Goal: Task Accomplishment & Management: Manage account settings

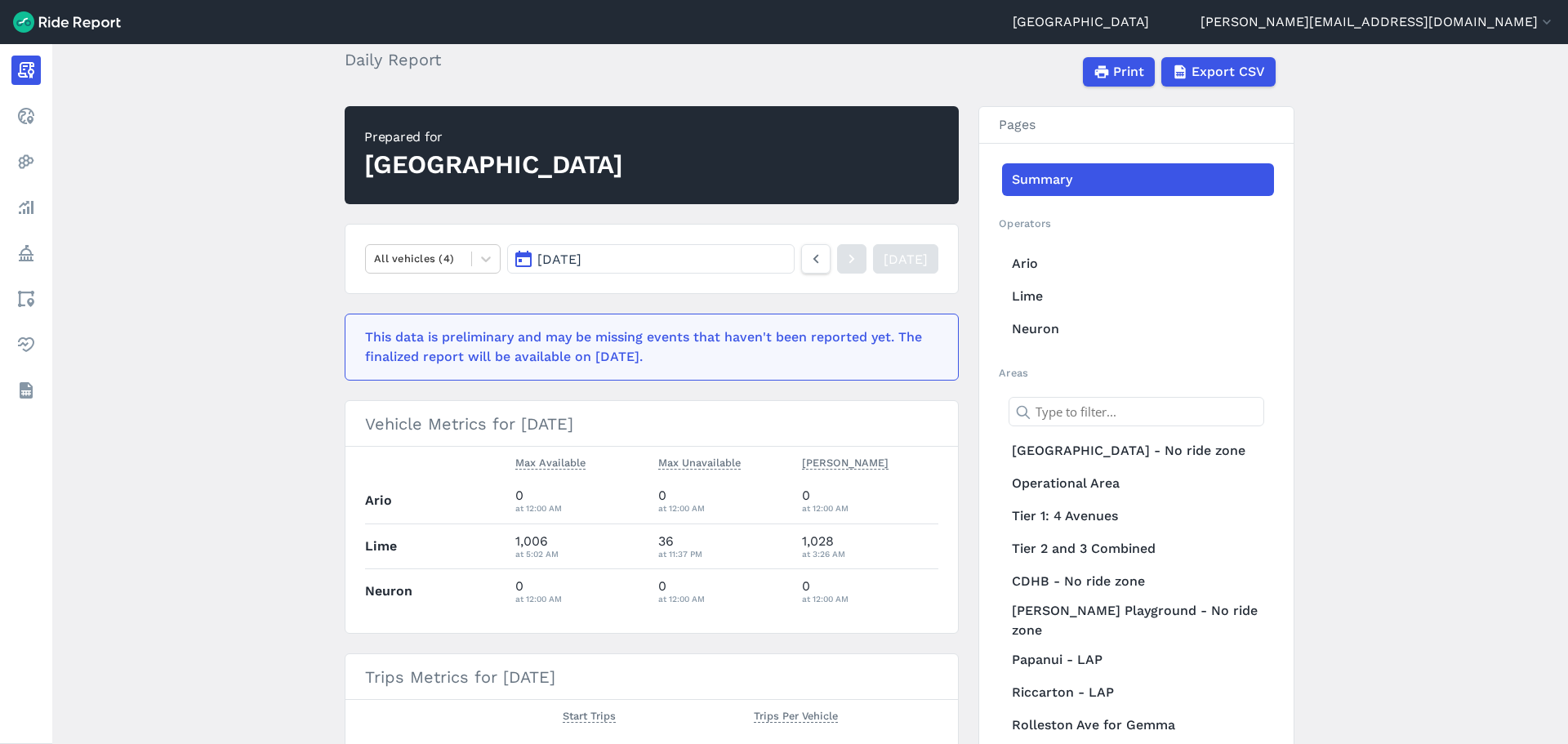
scroll to position [164, 0]
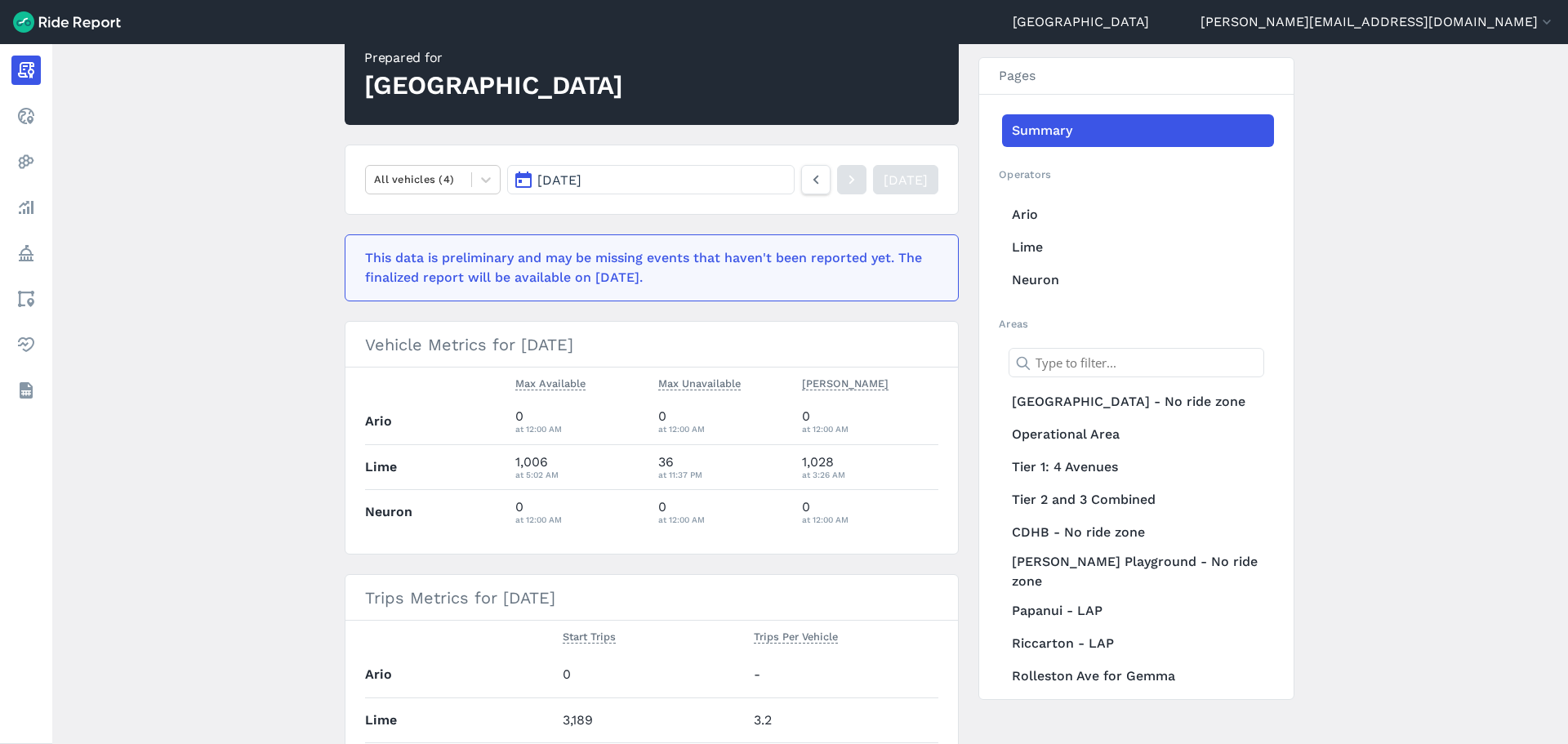
click at [539, 179] on span "[DATE]" at bounding box center [559, 180] width 44 height 16
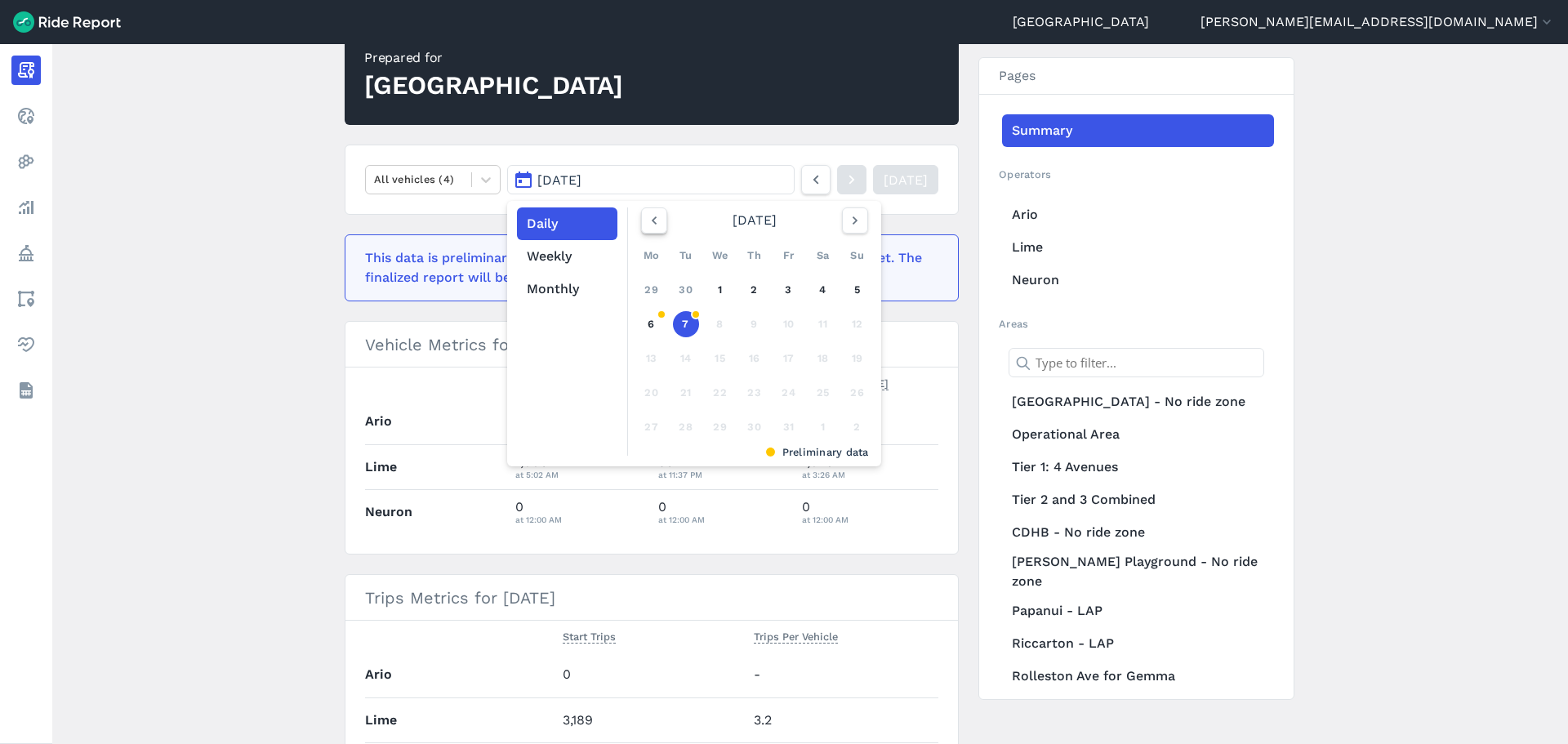
click at [652, 220] on icon "button" at bounding box center [655, 220] width 17 height 17
click at [572, 279] on button "Monthly" at bounding box center [567, 289] width 100 height 33
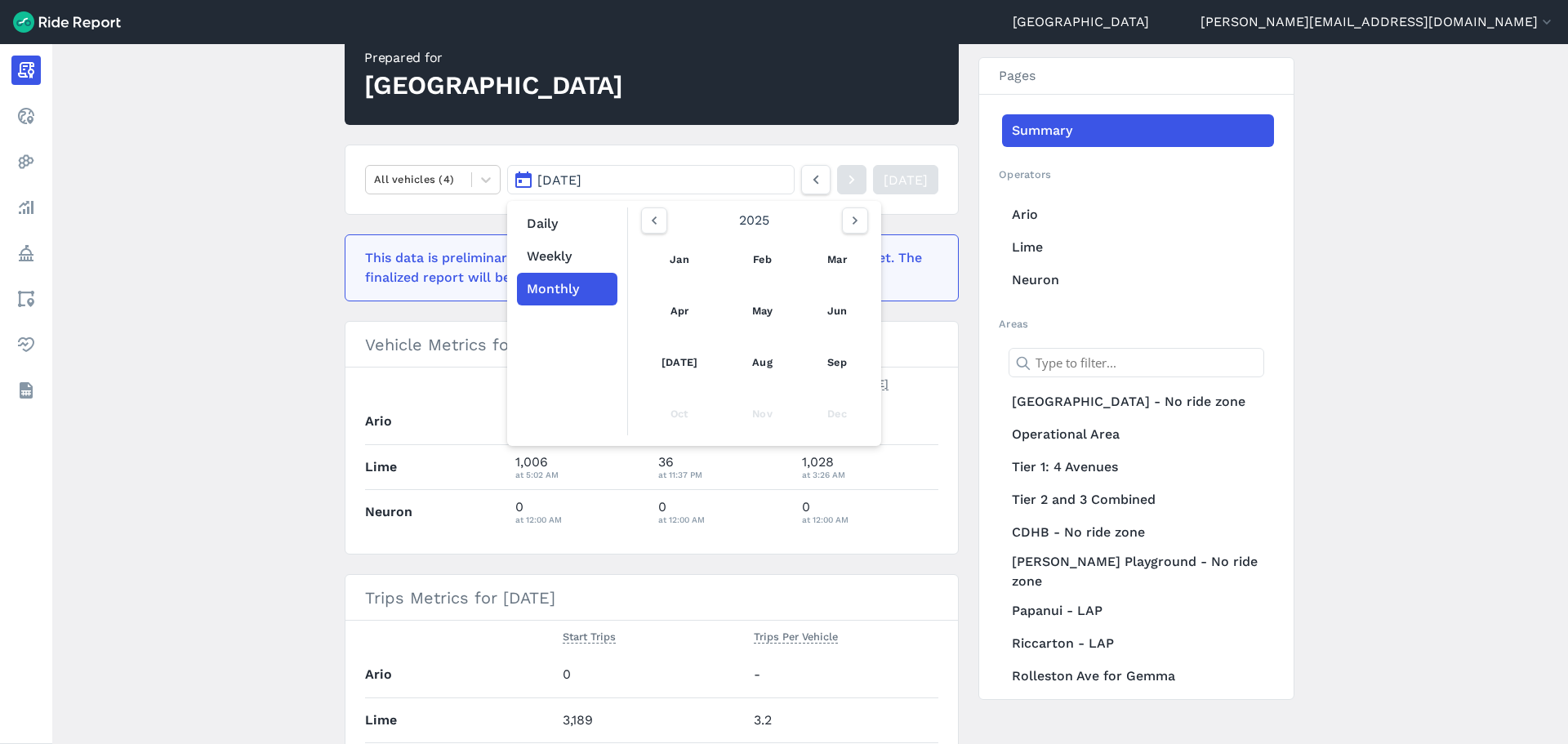
click at [97, 205] on main "[DATE] Daily Report Print Export CSV Prepared for Christchurch All vehicles (4)…" at bounding box center [810, 394] width 1515 height 700
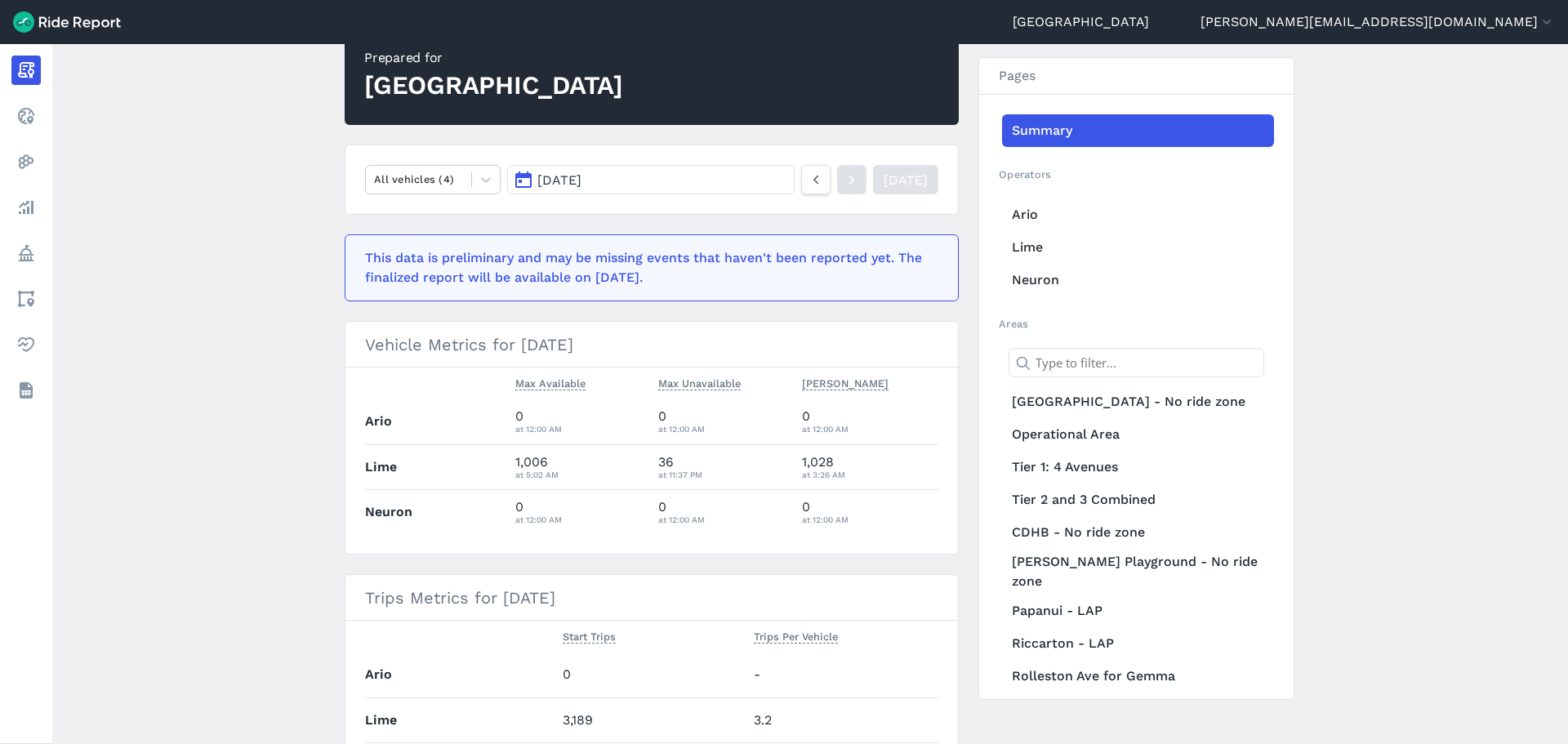
click at [573, 181] on span "[DATE]" at bounding box center [559, 180] width 44 height 16
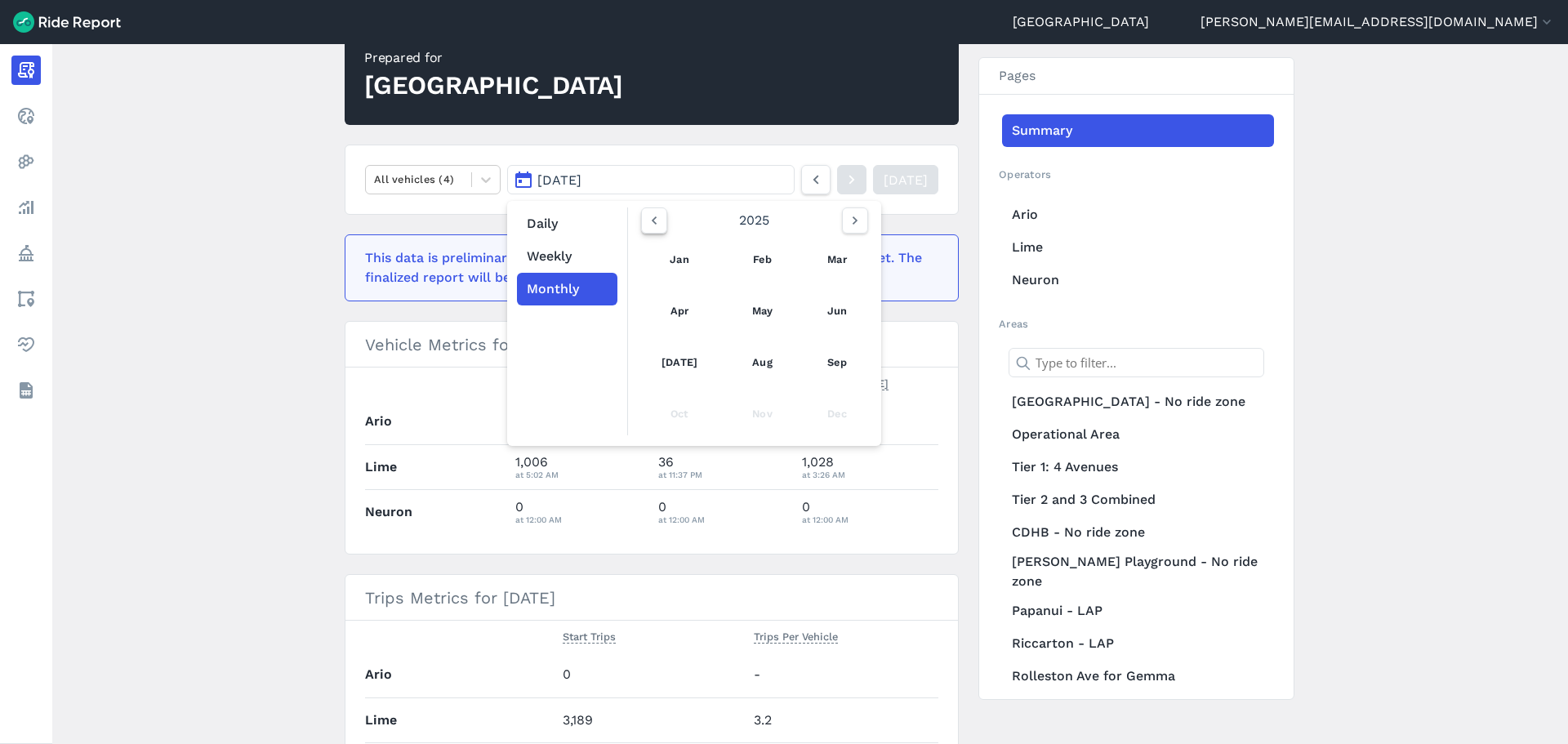
click at [656, 221] on icon "button" at bounding box center [655, 220] width 17 height 17
click at [682, 362] on link "[DATE]" at bounding box center [680, 362] width 72 height 39
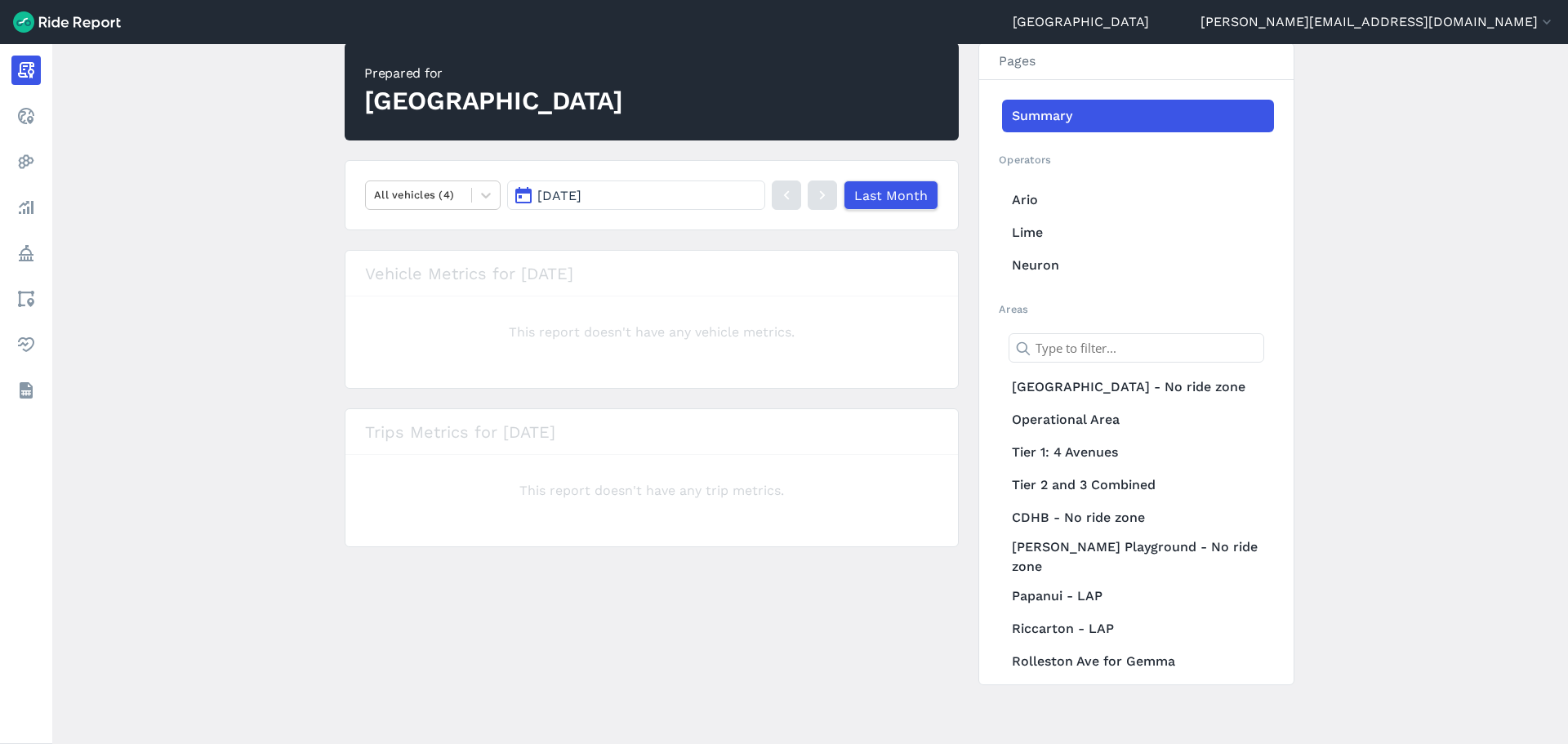
scroll to position [154, 0]
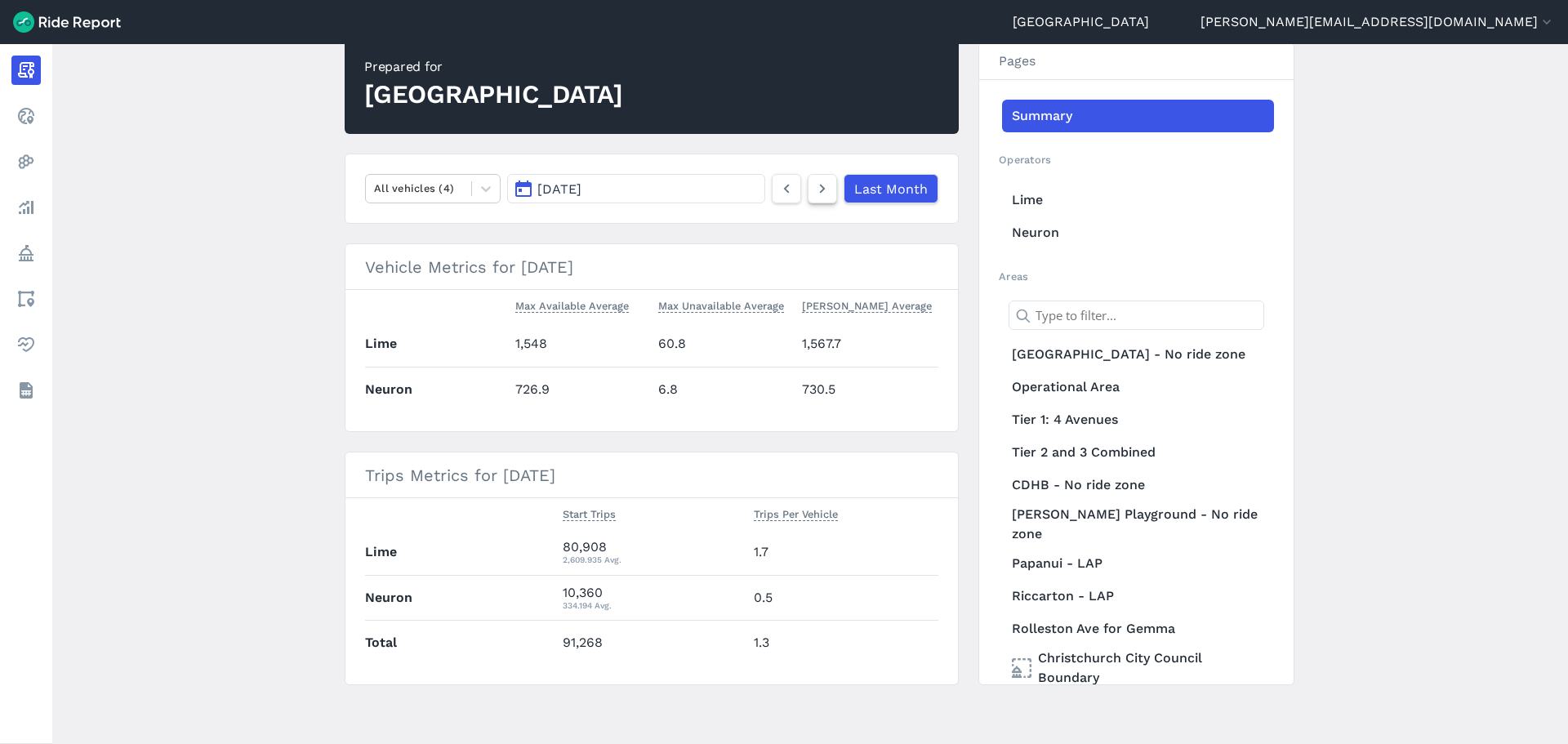
click at [827, 189] on icon at bounding box center [822, 188] width 18 height 19
click at [819, 188] on icon at bounding box center [822, 188] width 18 height 19
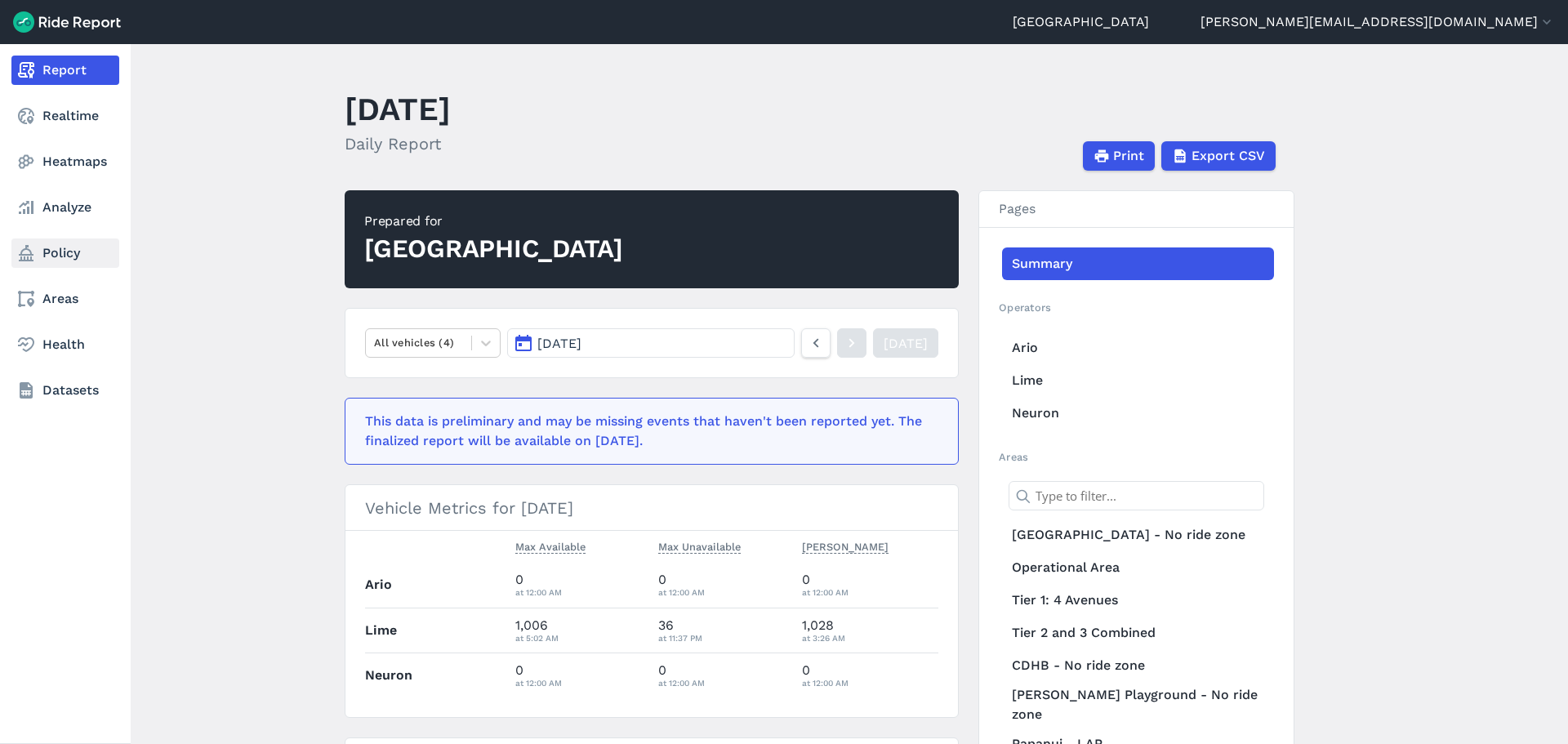
click at [54, 252] on link "Policy" at bounding box center [65, 253] width 108 height 29
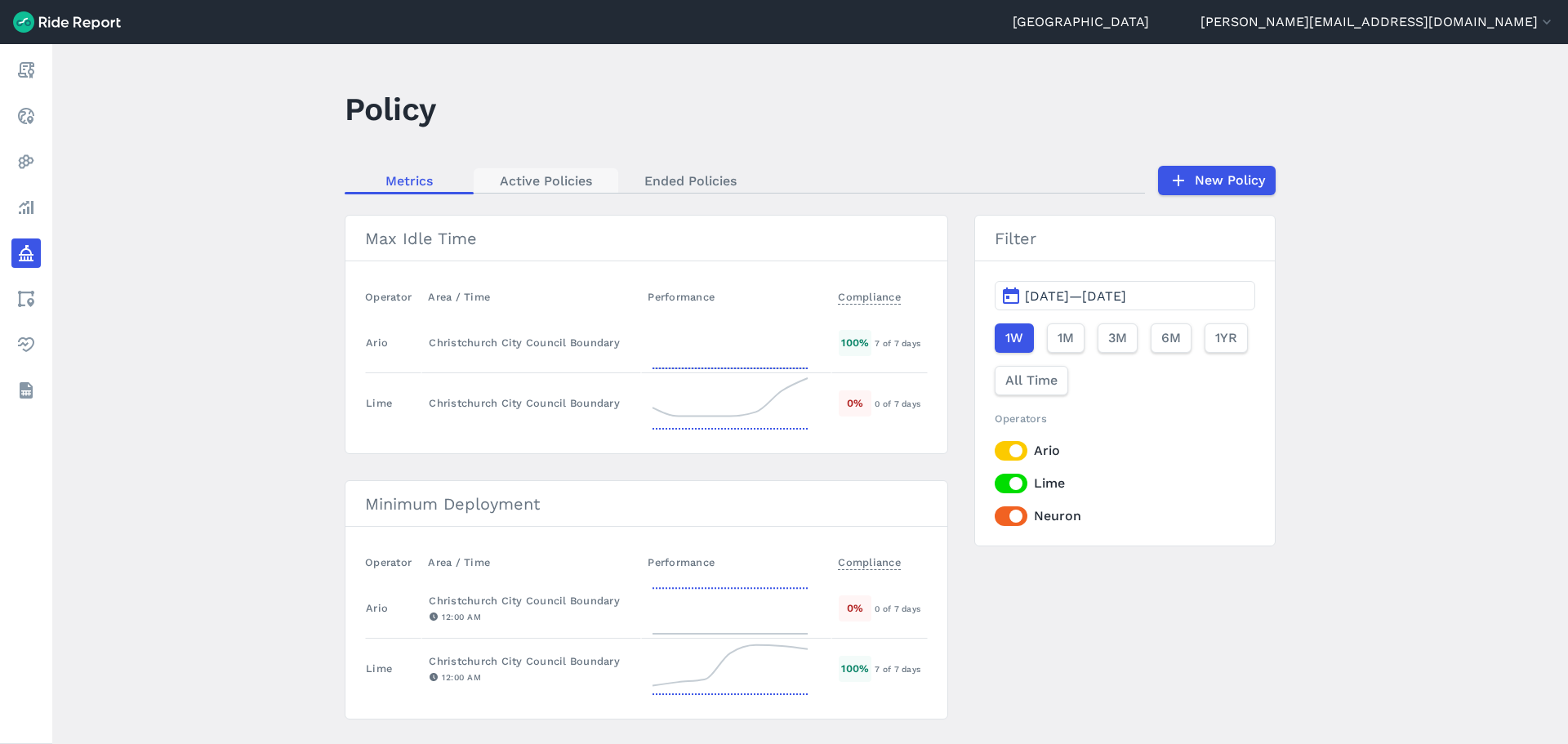
click at [524, 172] on link "Active Policies" at bounding box center [545, 180] width 144 height 24
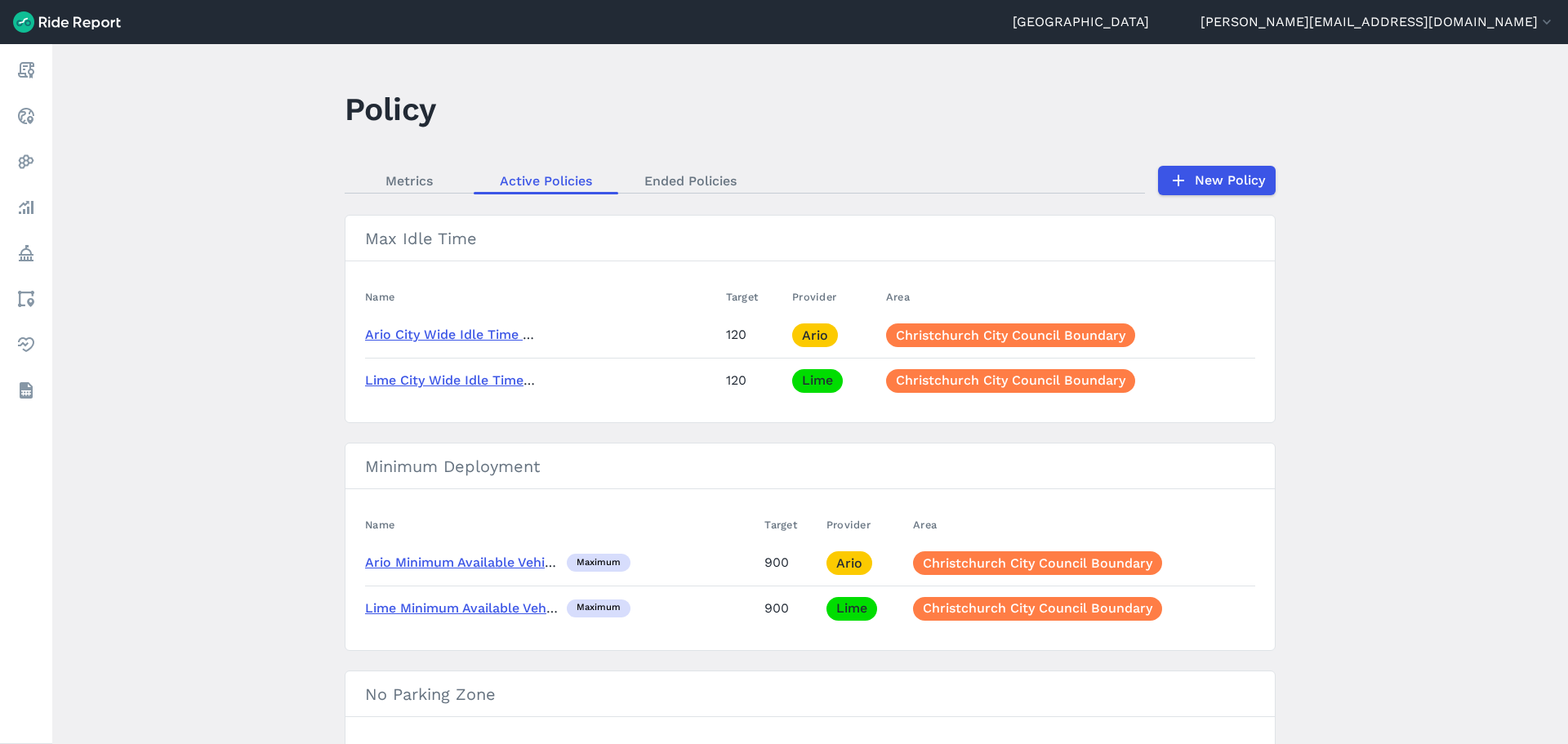
click at [423, 332] on link "Ario City Wide Idle Time (120 Hours)" at bounding box center [479, 334] width 230 height 16
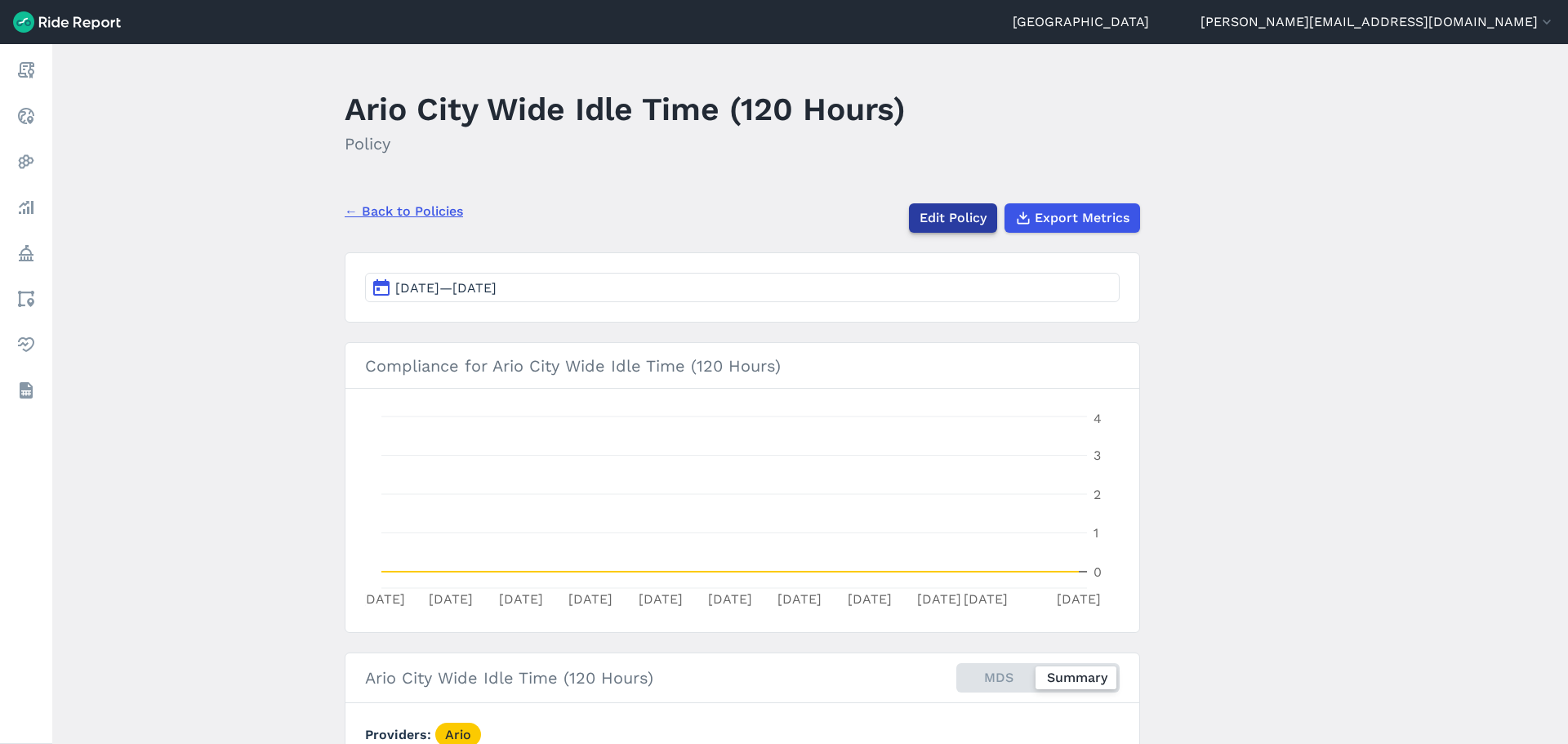
click at [950, 217] on link "Edit Policy" at bounding box center [953, 218] width 89 height 29
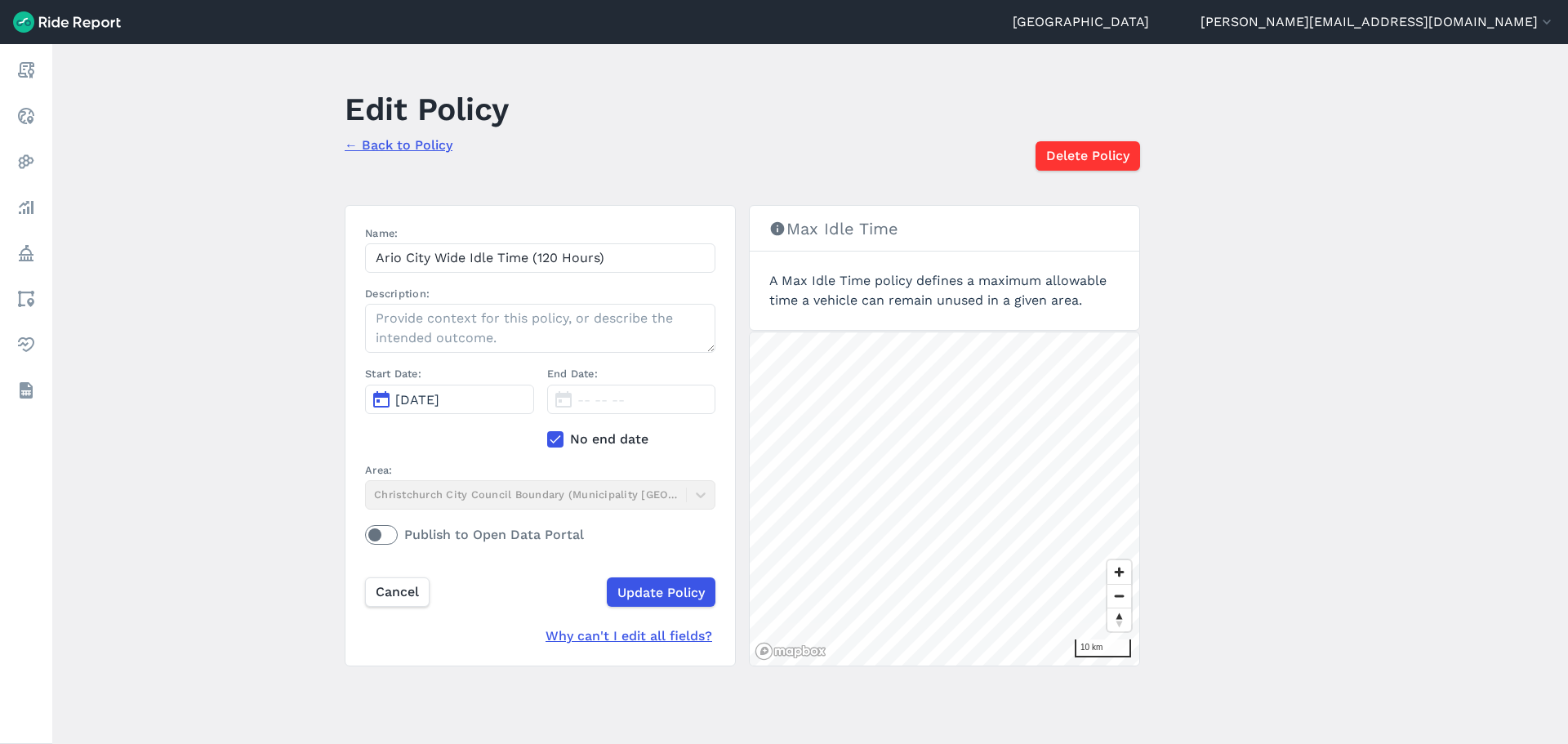
click at [555, 437] on use at bounding box center [554, 439] width 11 height 8
click at [547, 437] on input "No end date" at bounding box center [547, 434] width 0 height 11
click at [600, 398] on span "Mar 1, 2025" at bounding box center [599, 399] width 44 height 16
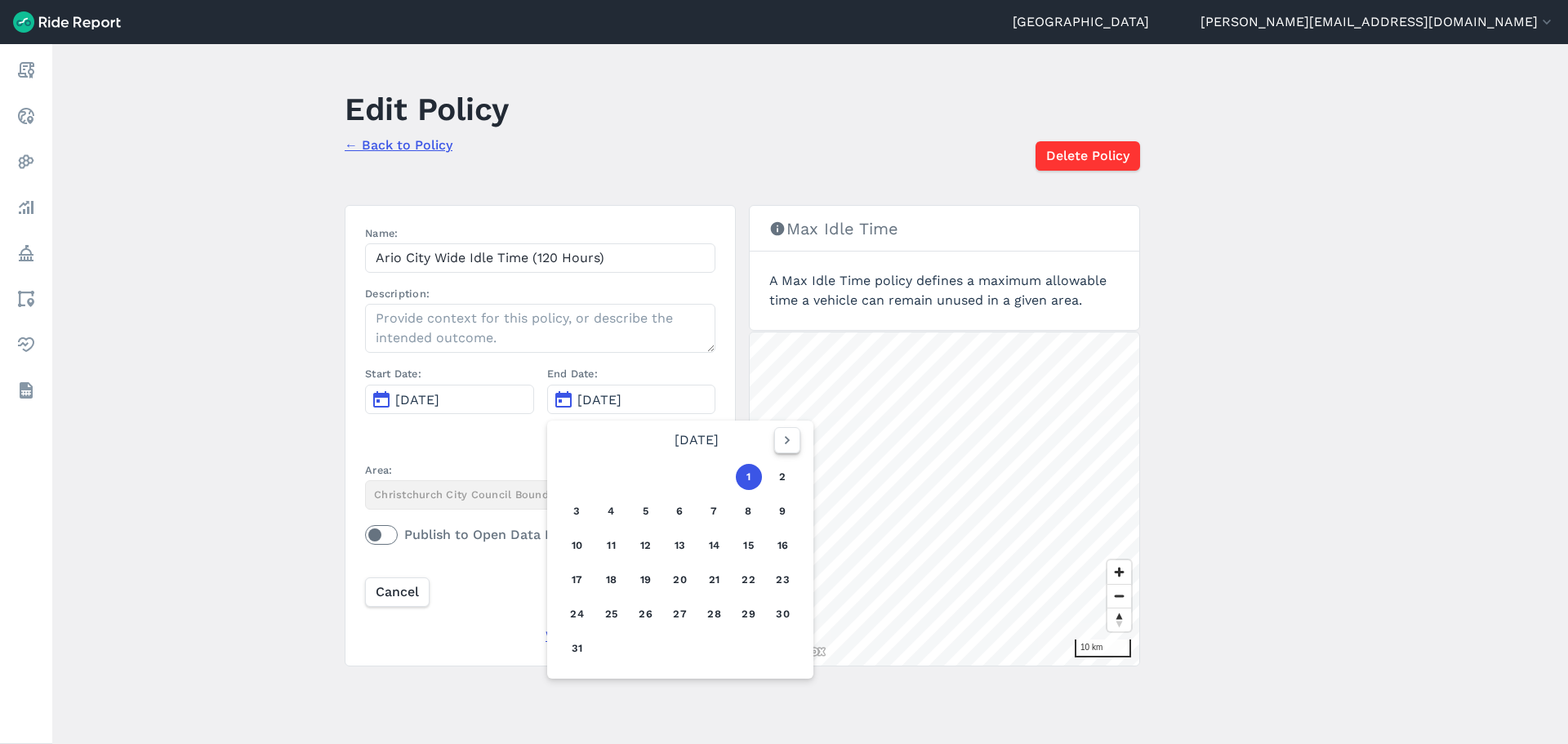
click at [780, 438] on icon "button" at bounding box center [787, 440] width 17 height 17
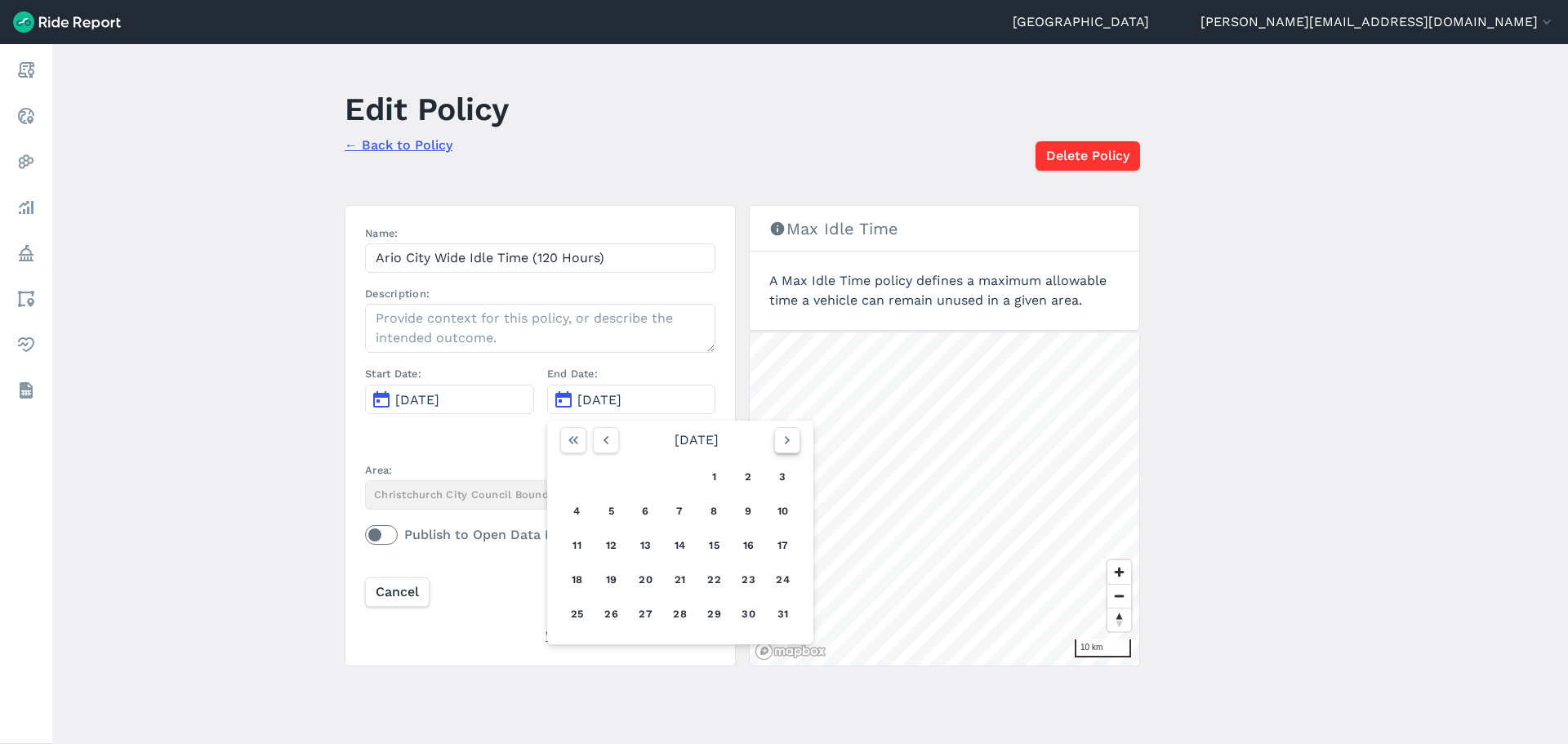
click at [779, 438] on icon "button" at bounding box center [787, 440] width 17 height 17
click at [610, 610] on button "30" at bounding box center [611, 614] width 26 height 26
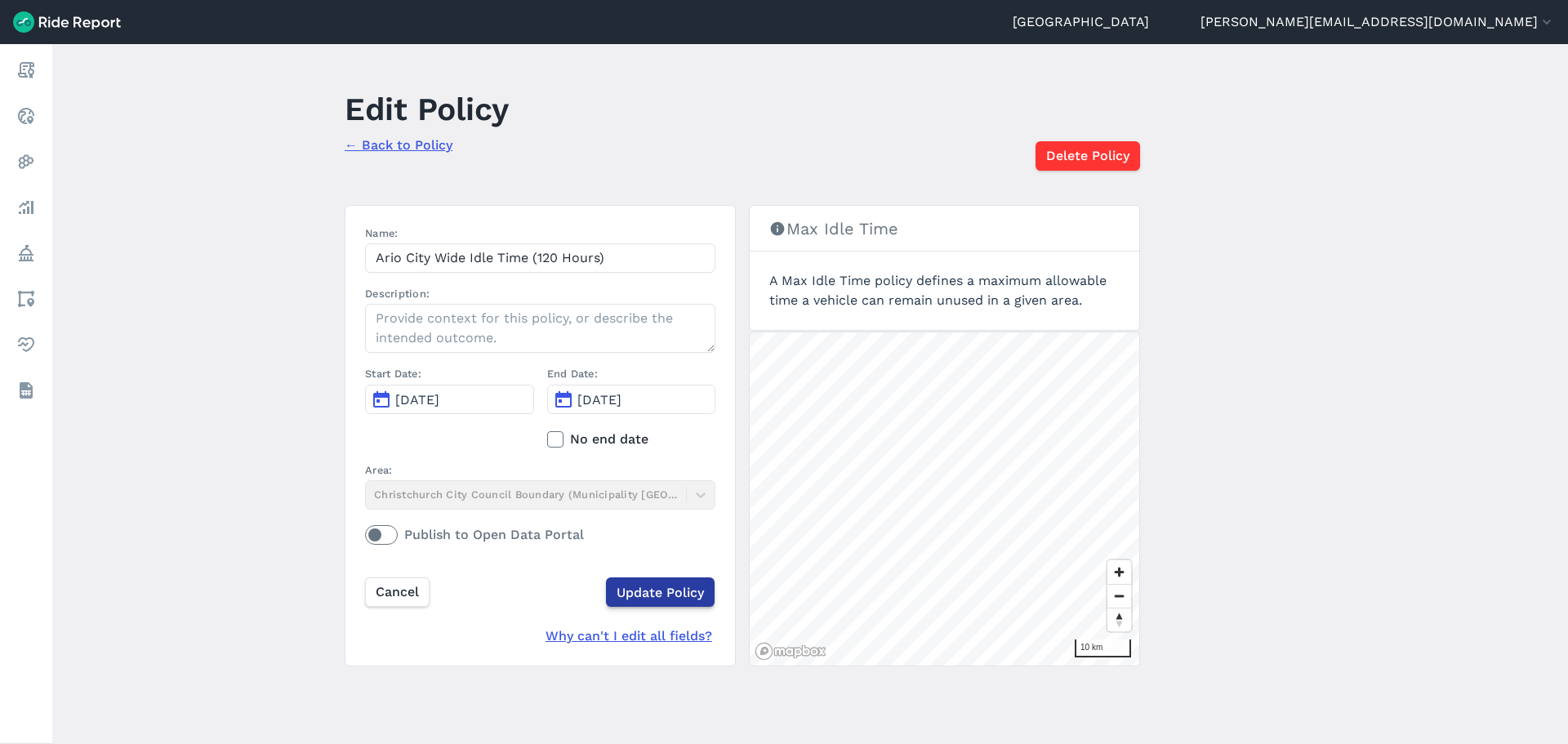
click at [646, 583] on input "Update Policy" at bounding box center [660, 591] width 109 height 29
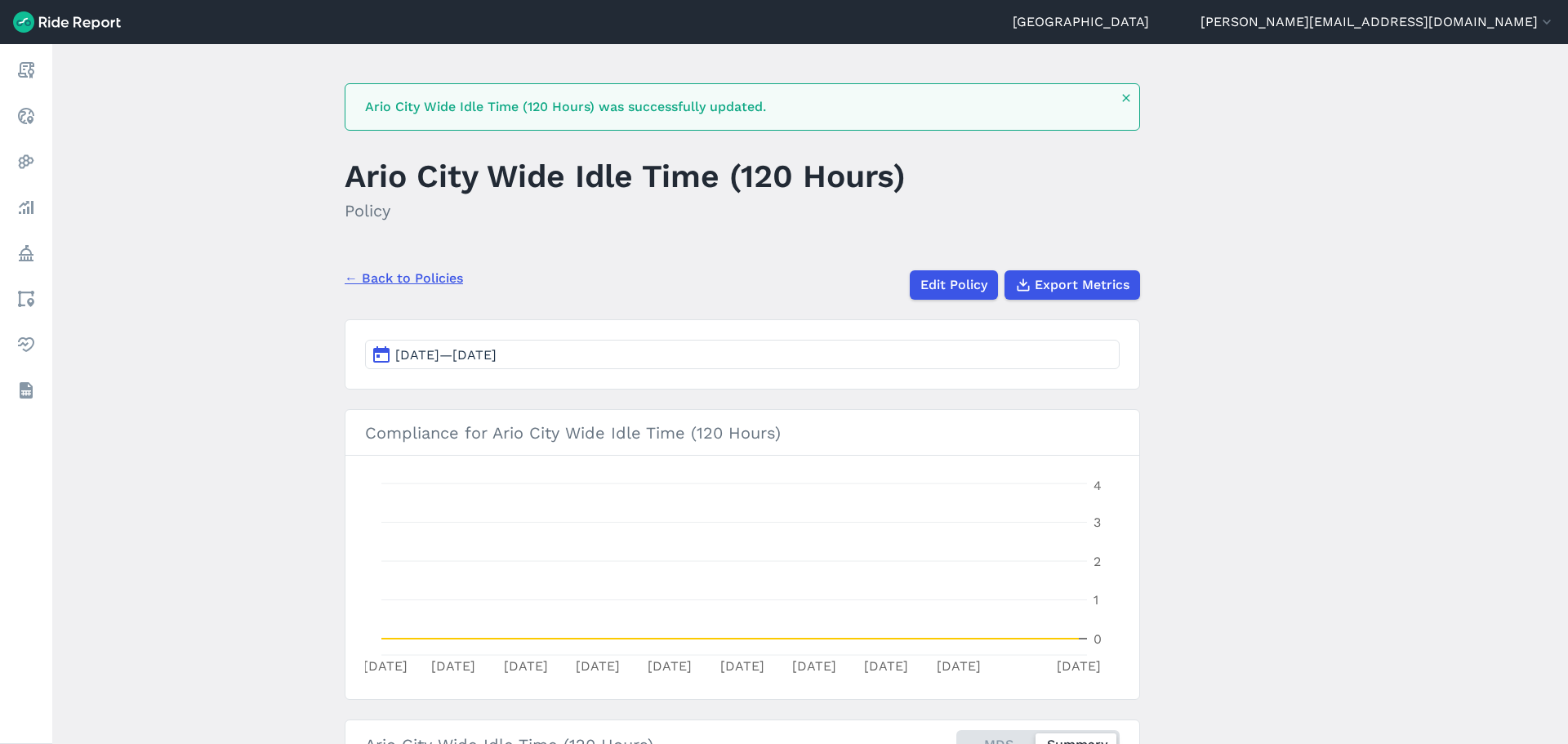
click at [410, 277] on link "← Back to Policies" at bounding box center [404, 278] width 119 height 19
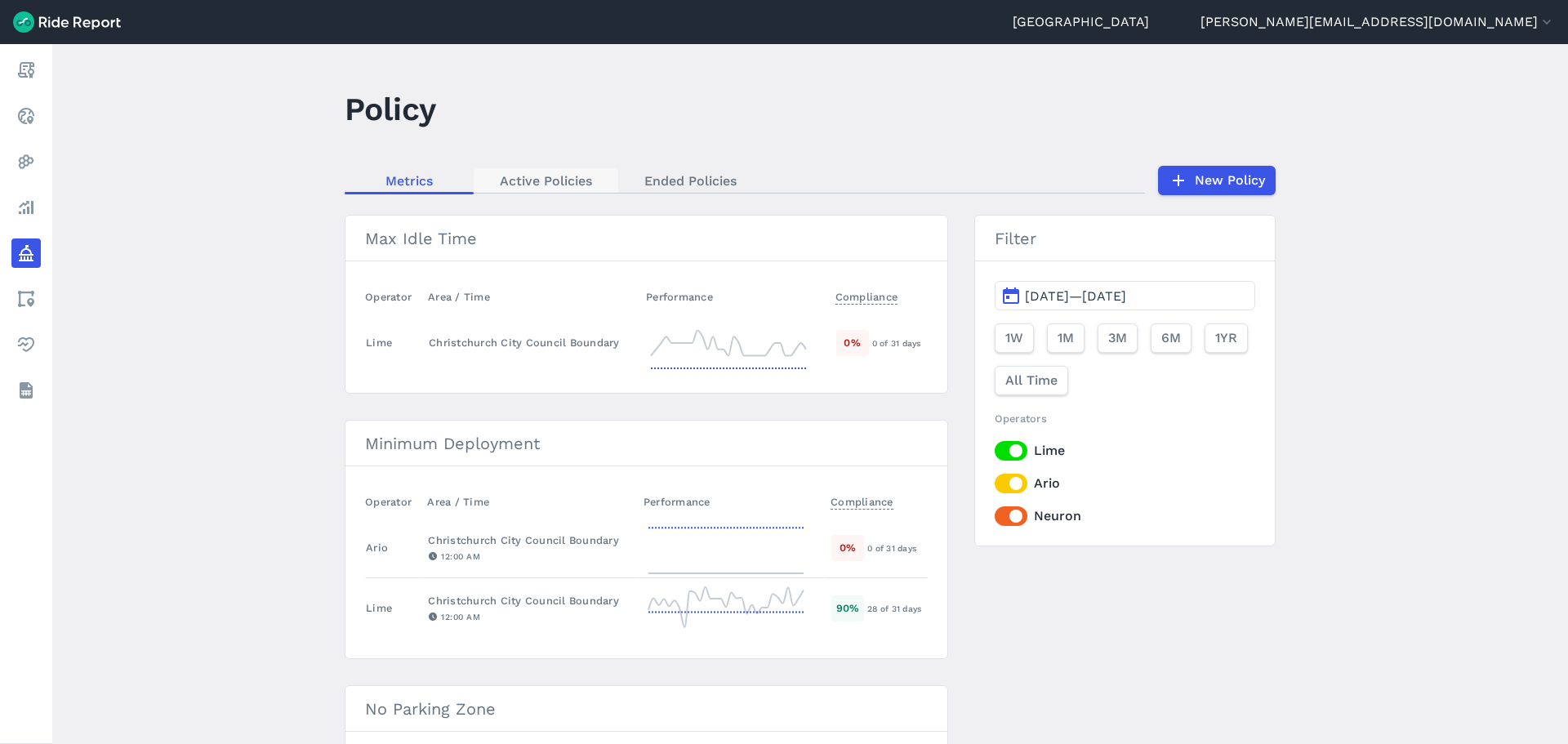
click at [554, 181] on link "Active Policies" at bounding box center [545, 180] width 144 height 24
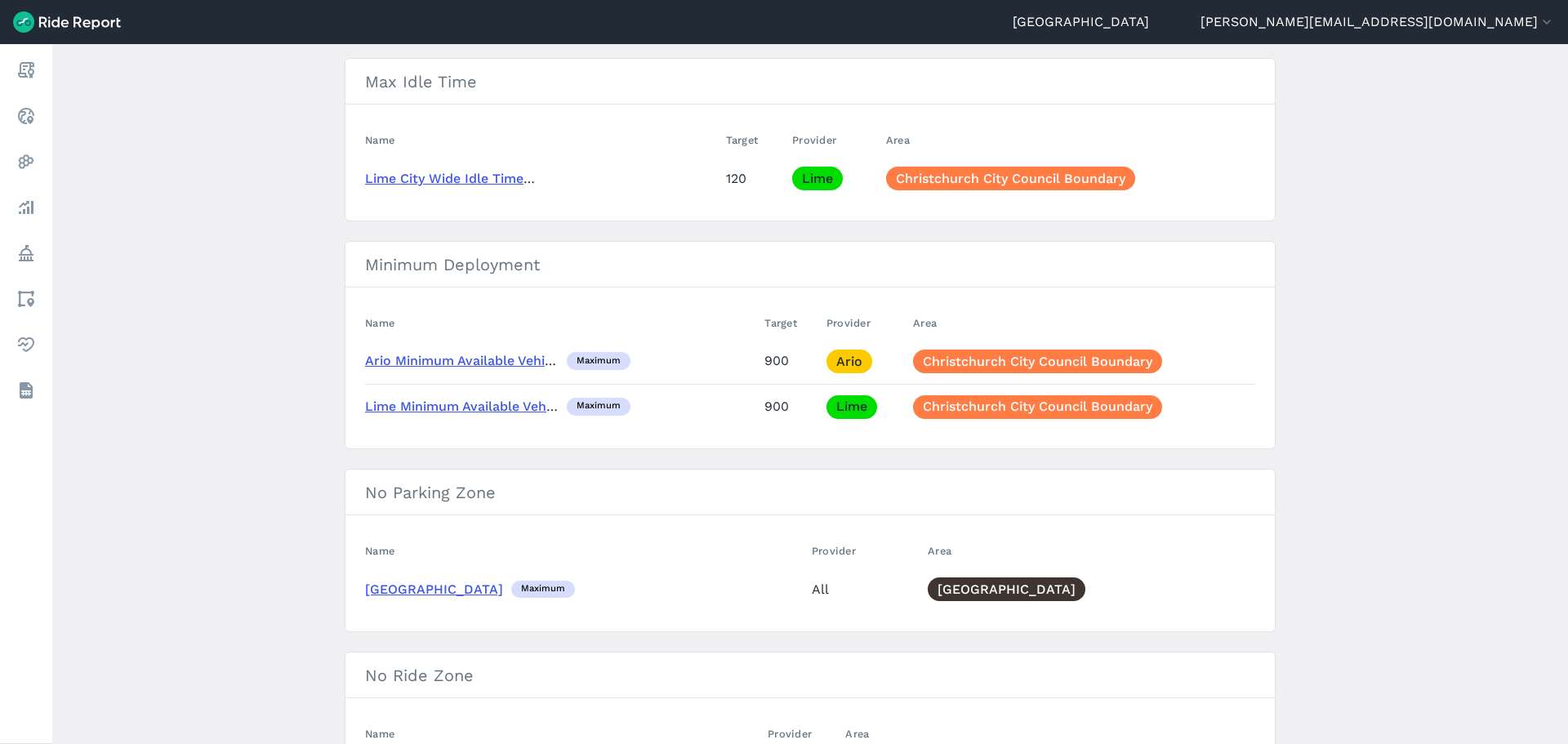
scroll to position [164, 0]
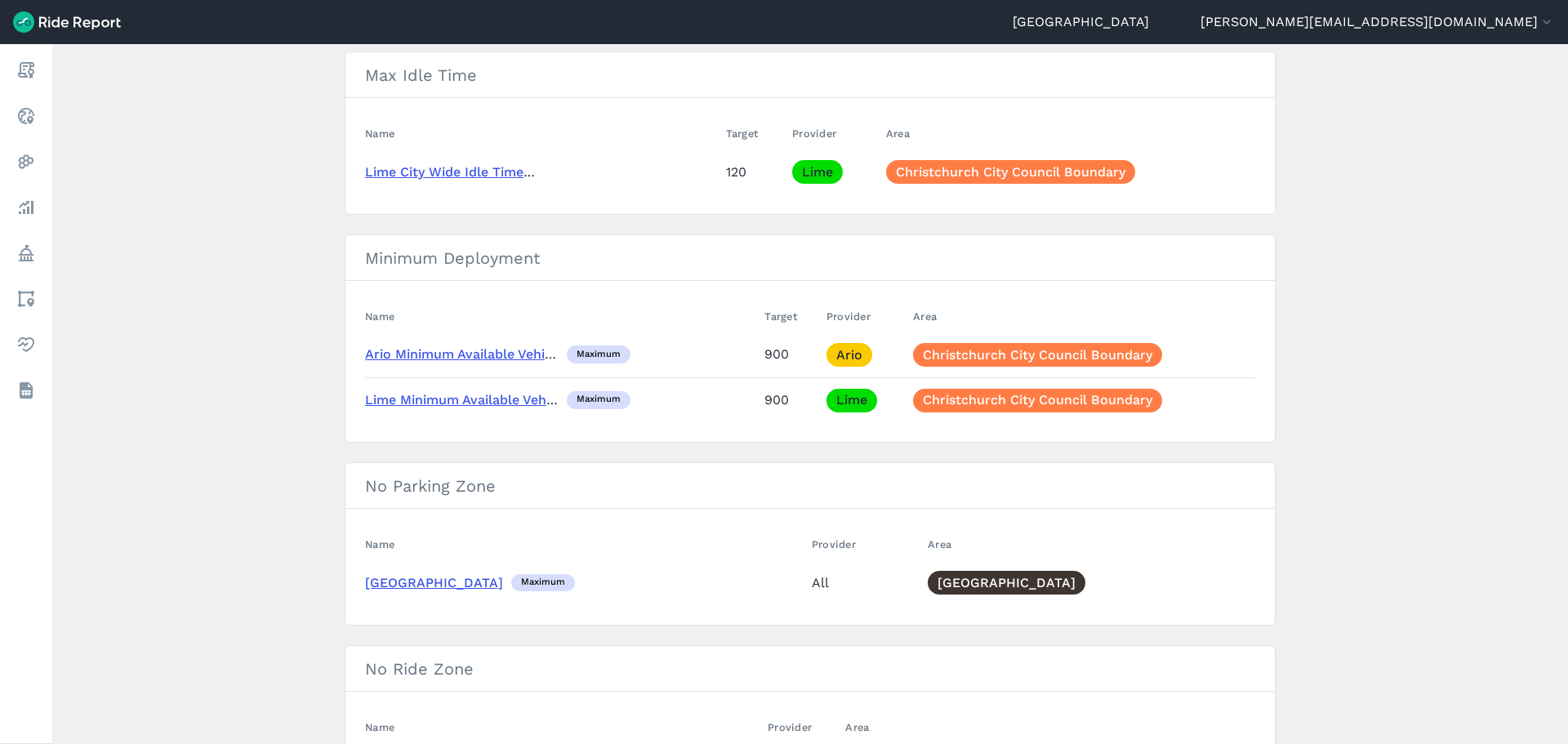
click at [520, 354] on link "Ario Minimum Available Vehicles" at bounding box center [467, 354] width 205 height 16
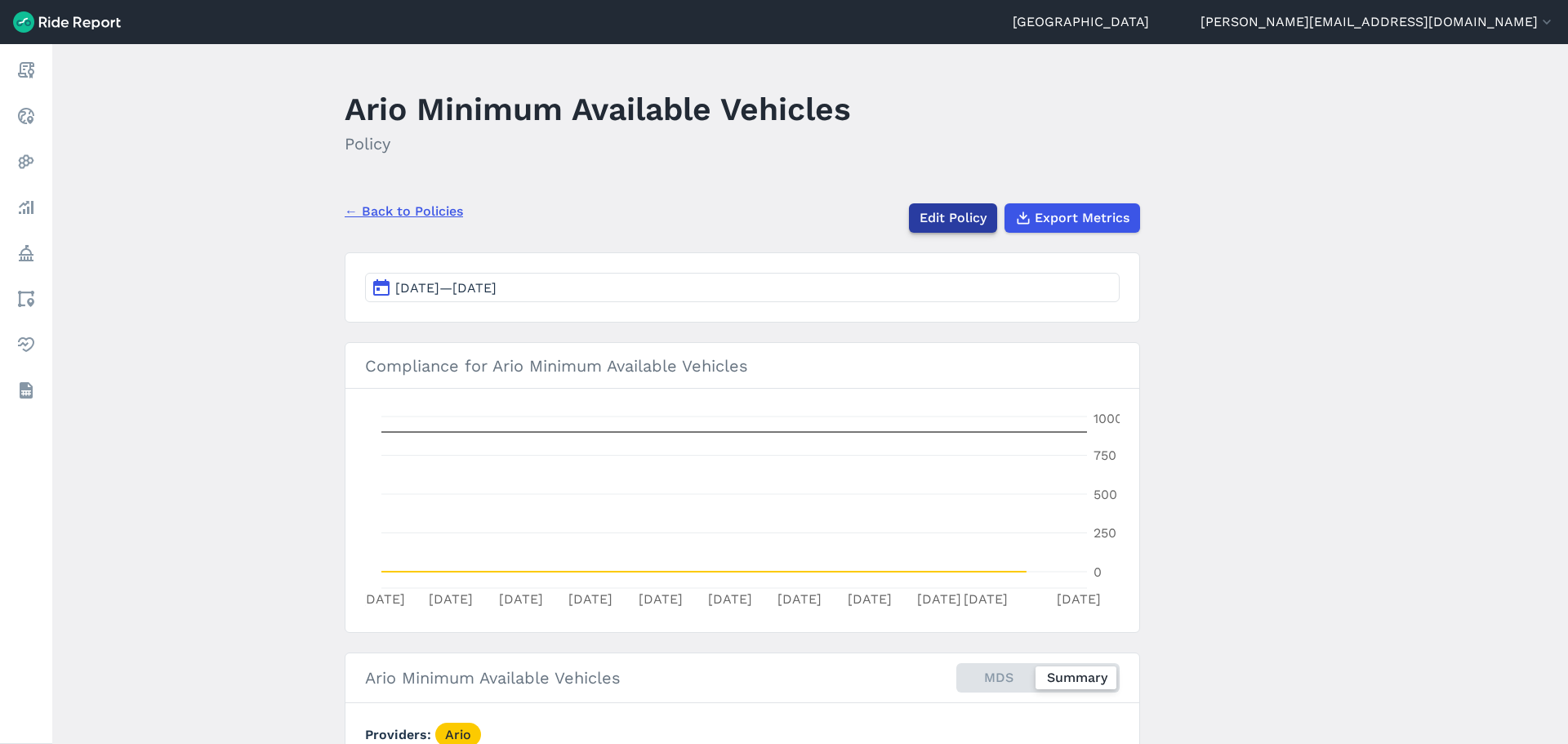
click at [943, 205] on link "Edit Policy" at bounding box center [953, 218] width 89 height 29
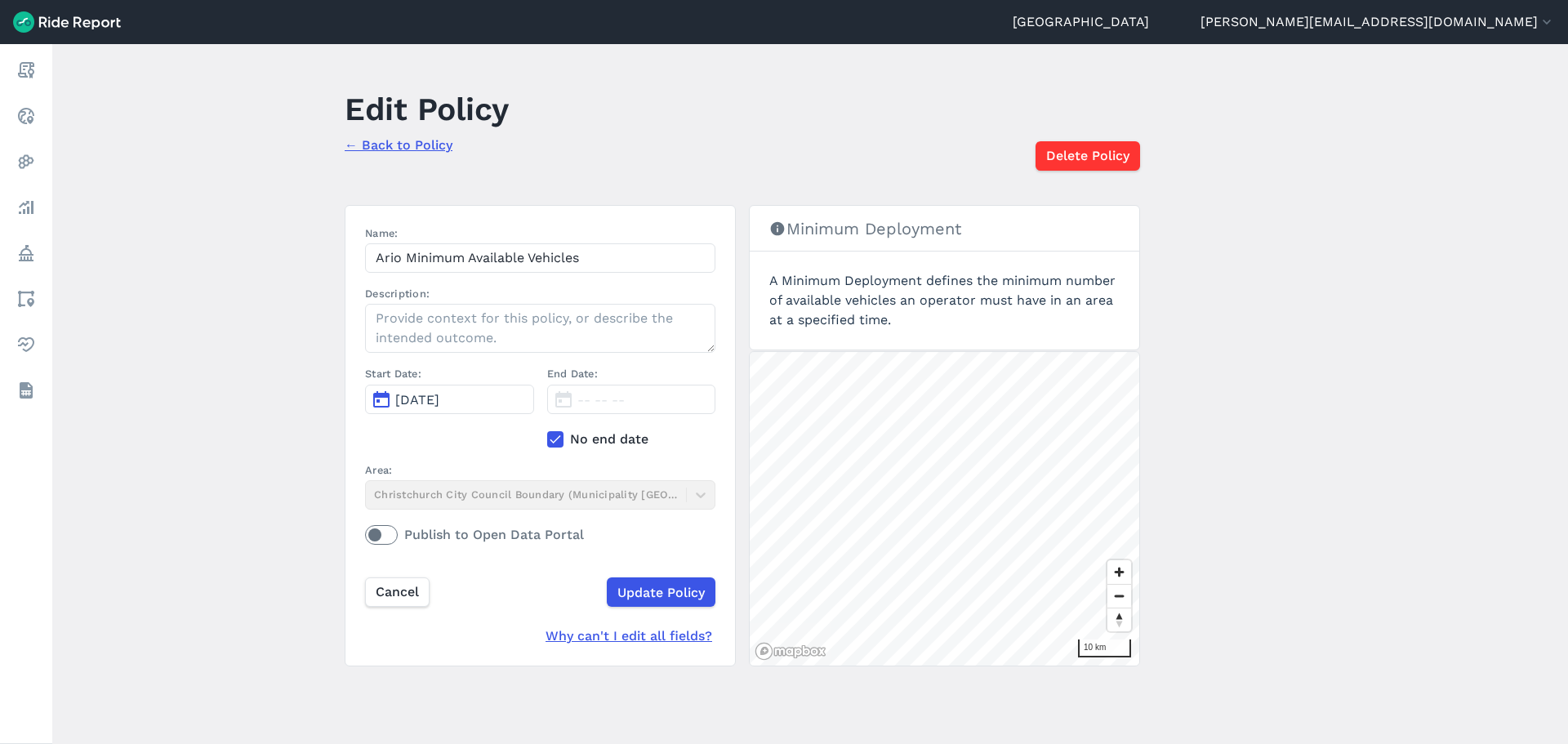
click at [554, 434] on icon at bounding box center [555, 439] width 15 height 17
click at [547, 434] on input "No end date" at bounding box center [547, 434] width 0 height 11
click at [615, 402] on span "Jul 15, 2025" at bounding box center [599, 399] width 44 height 16
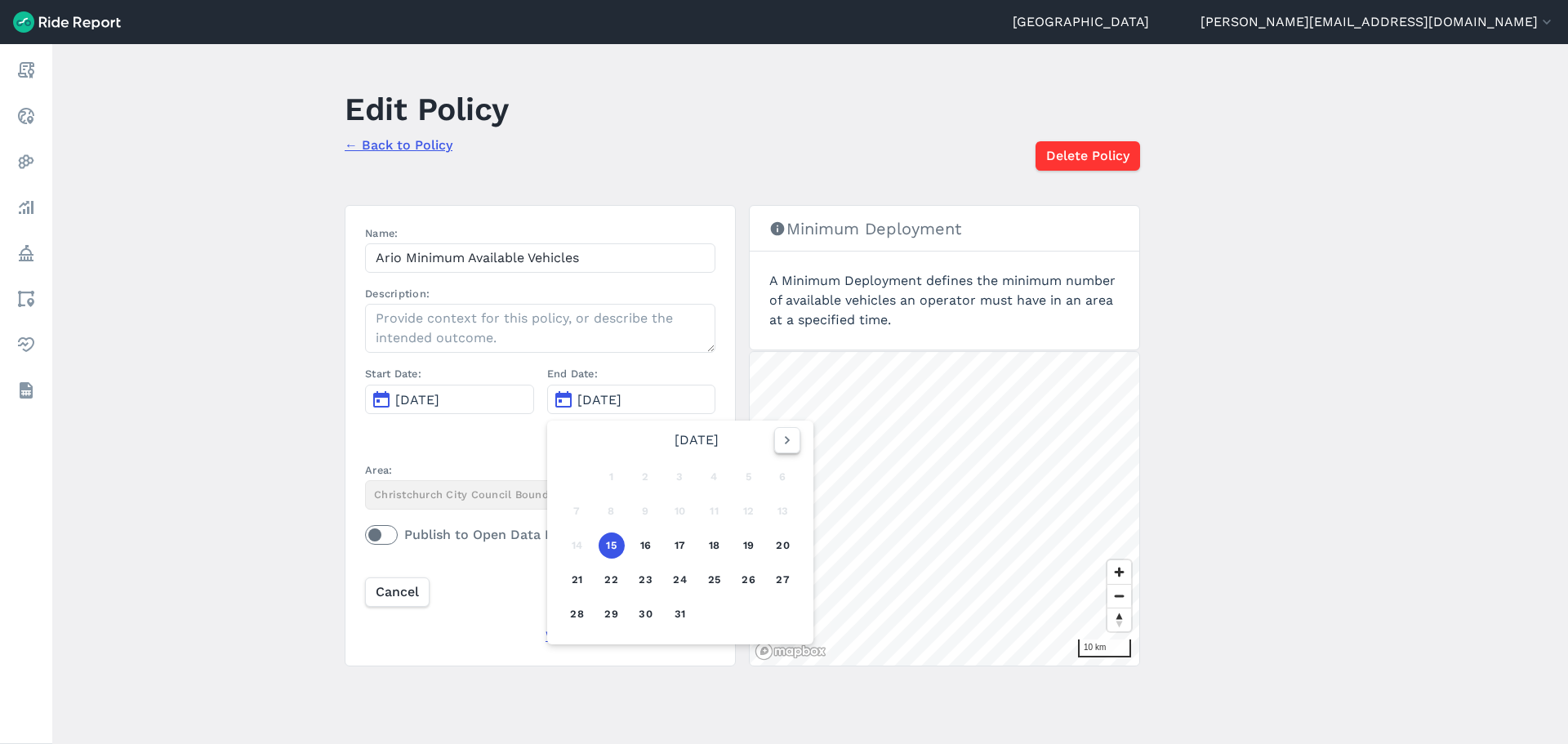
click at [779, 442] on icon "button" at bounding box center [787, 440] width 17 height 17
click at [779, 441] on icon "button" at bounding box center [787, 440] width 17 height 17
click at [599, 438] on icon "button" at bounding box center [606, 440] width 17 height 17
click at [606, 610] on button "30" at bounding box center [611, 614] width 26 height 26
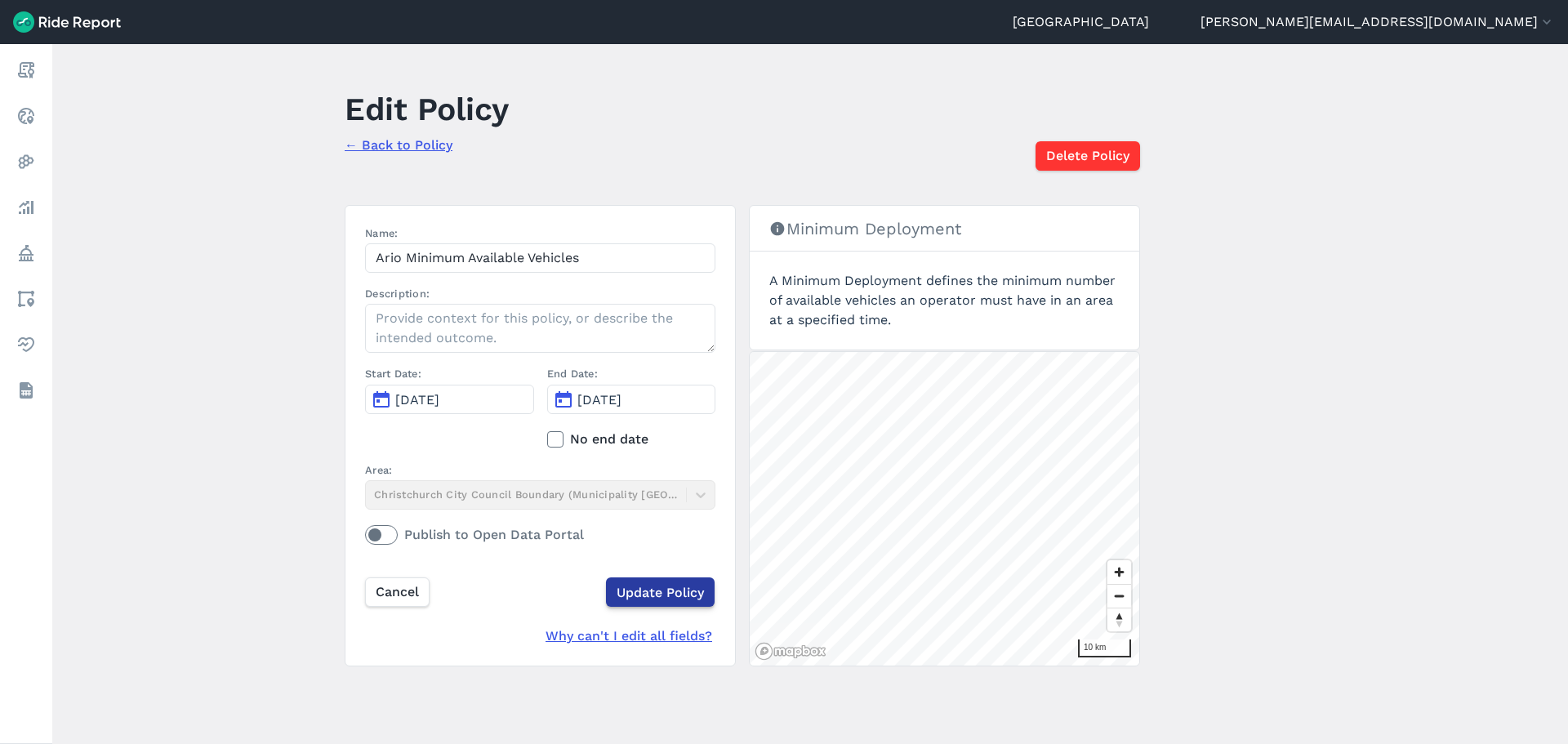
click at [672, 591] on input "Update Policy" at bounding box center [660, 591] width 109 height 29
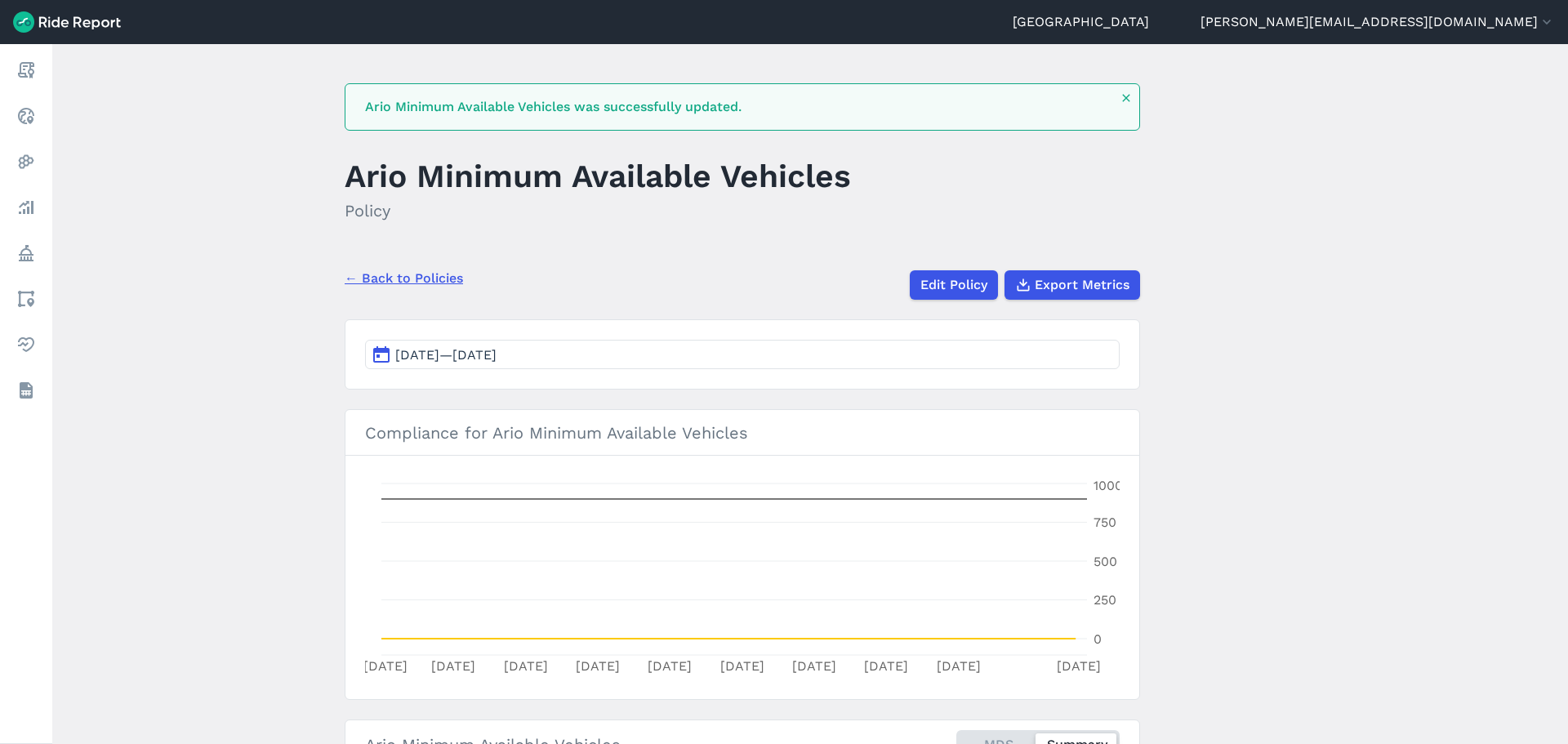
click at [403, 276] on link "← Back to Policies" at bounding box center [404, 278] width 119 height 19
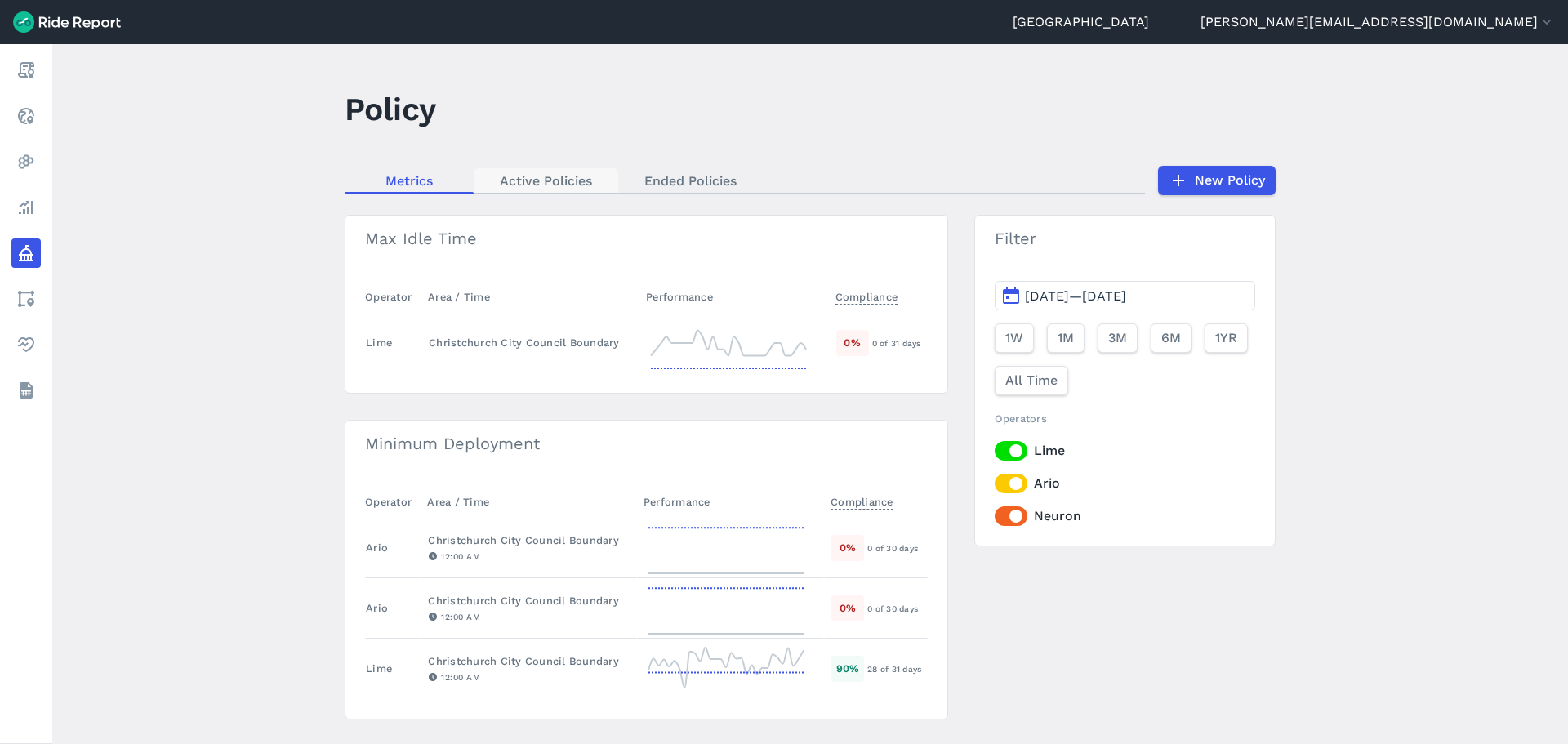
click at [549, 178] on link "Active Policies" at bounding box center [545, 180] width 144 height 24
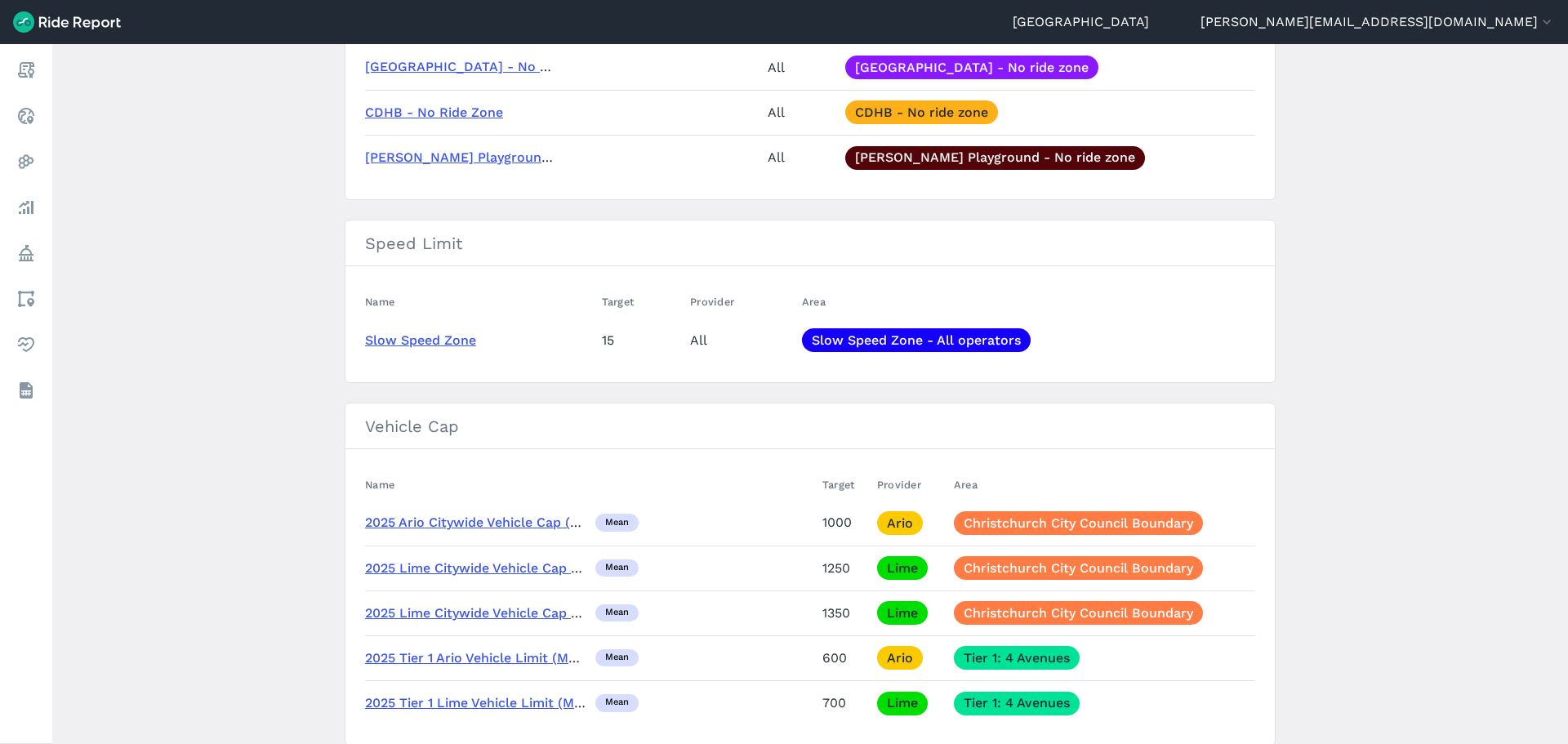
scroll to position [877, 0]
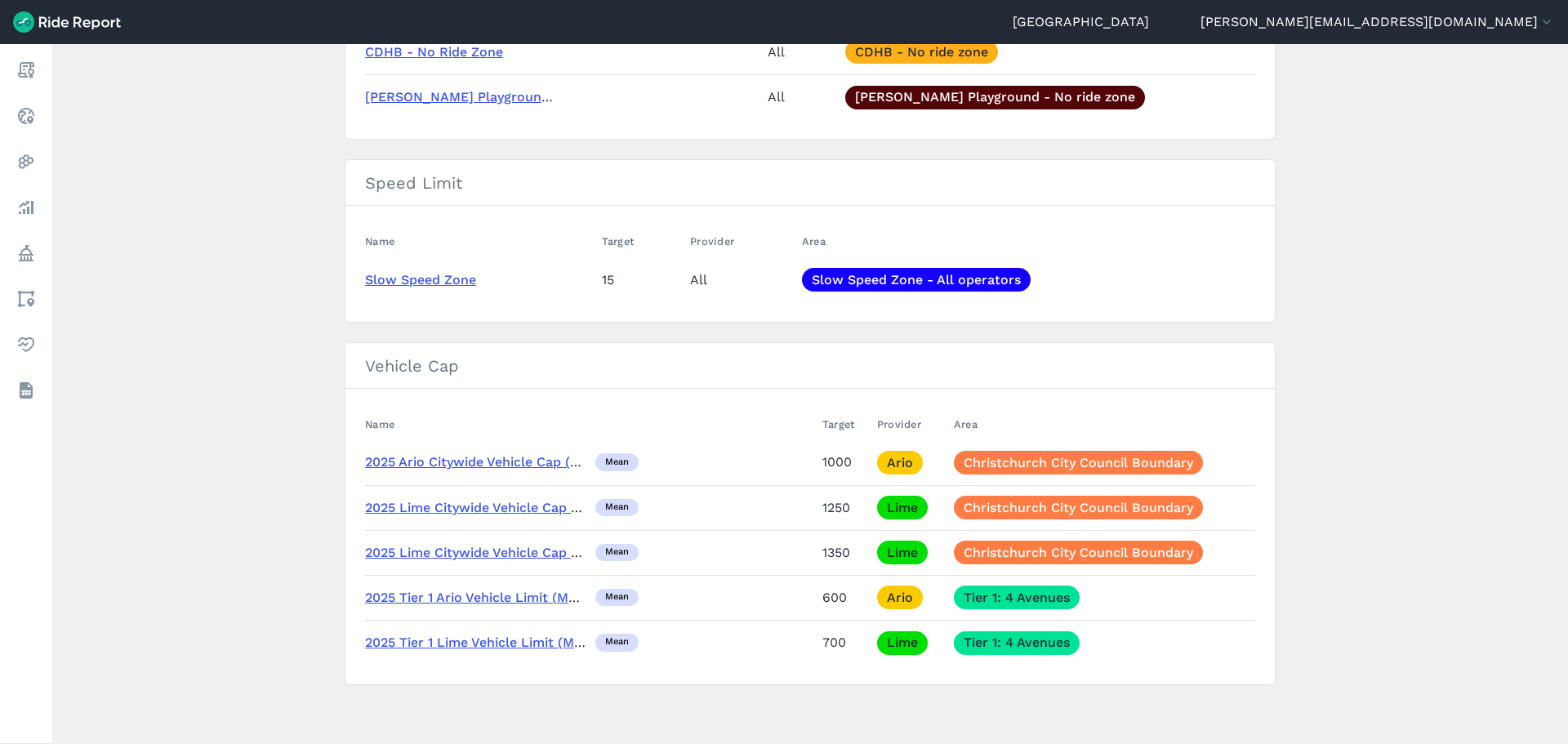
click at [505, 460] on link "2025 Ario Citywide Vehicle Cap (Mean)" at bounding box center [486, 462] width 243 height 16
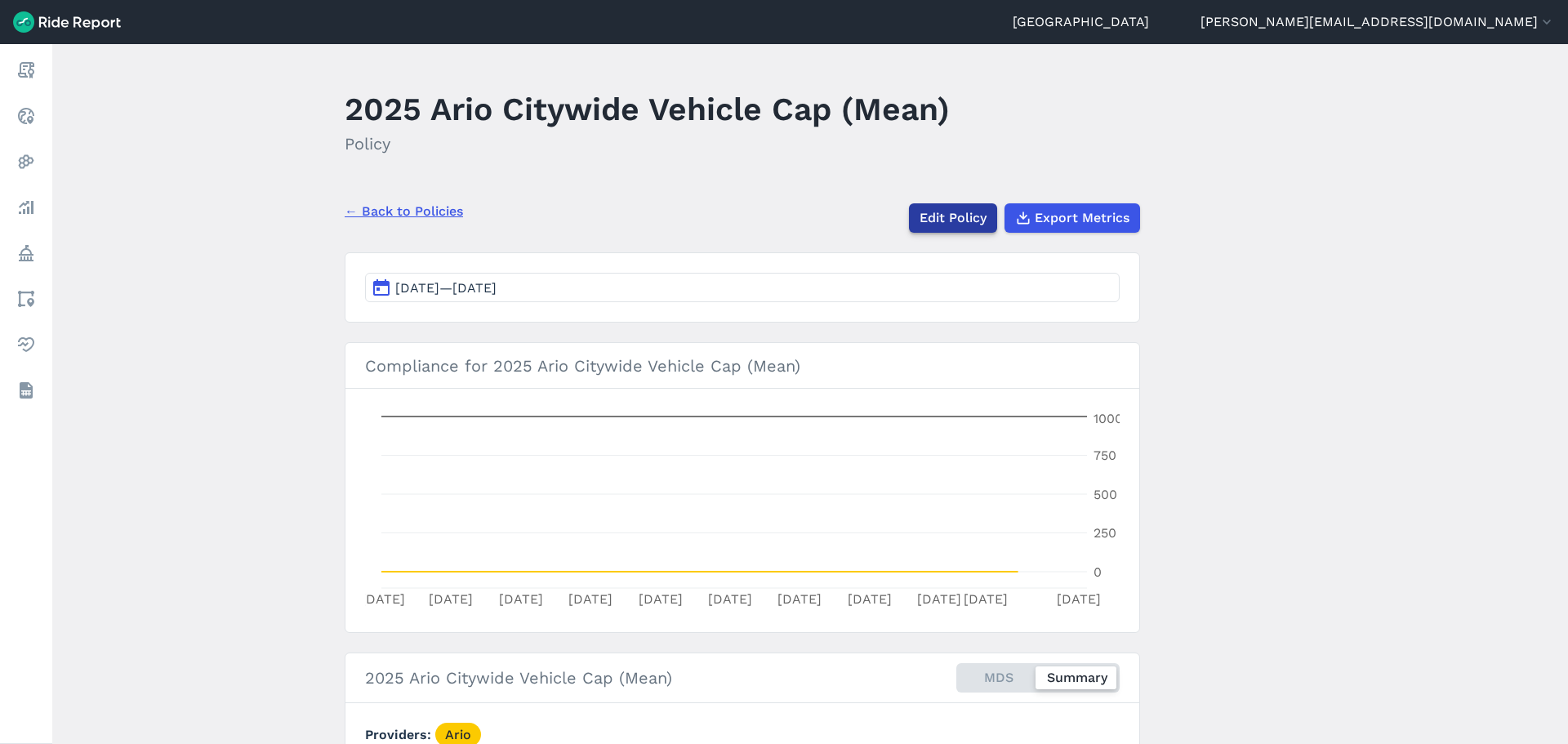
click at [950, 225] on link "Edit Policy" at bounding box center [953, 218] width 89 height 29
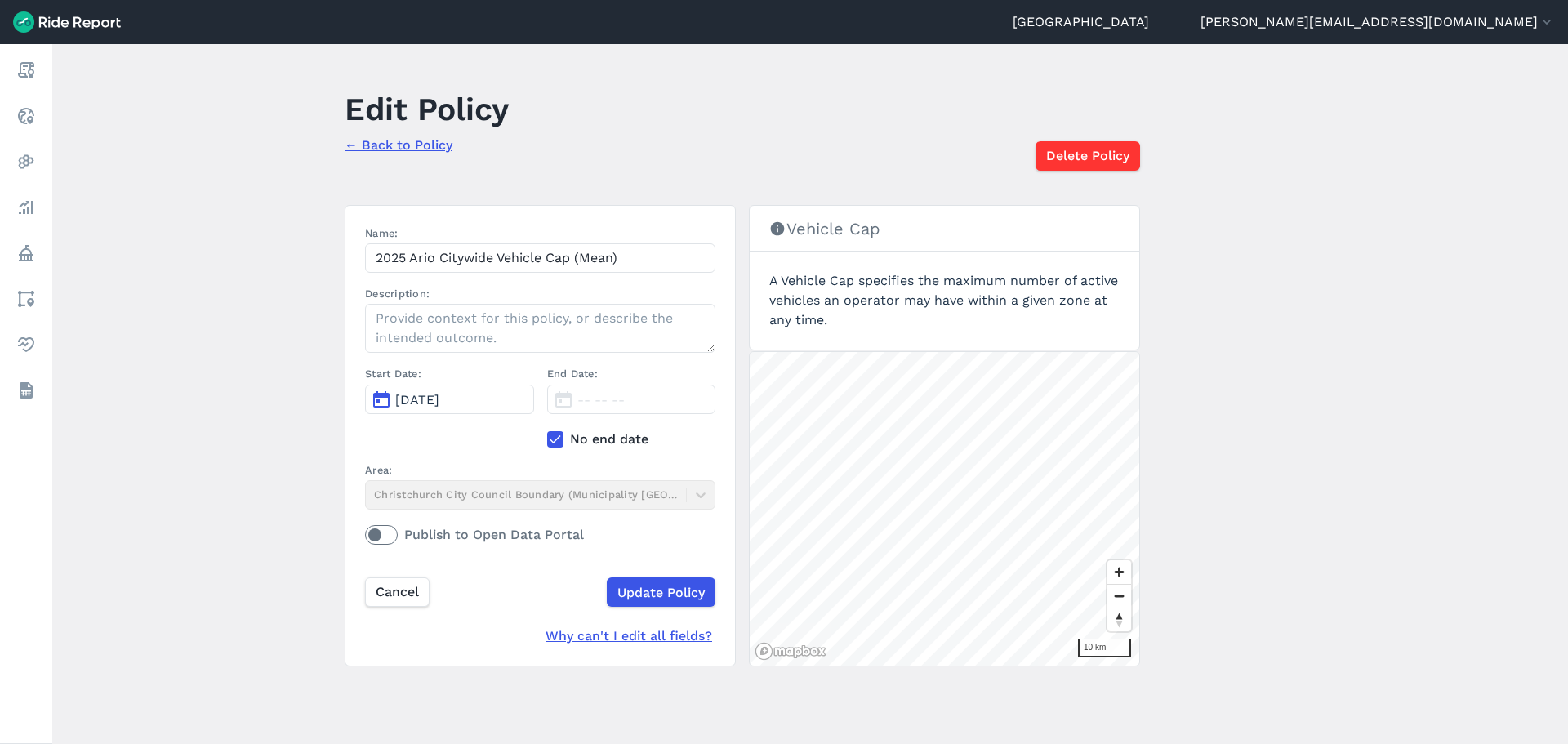
click at [552, 440] on use at bounding box center [554, 439] width 11 height 8
click at [547, 440] on input "No end date" at bounding box center [547, 434] width 0 height 11
click at [580, 406] on span "[DATE]" at bounding box center [599, 399] width 44 height 16
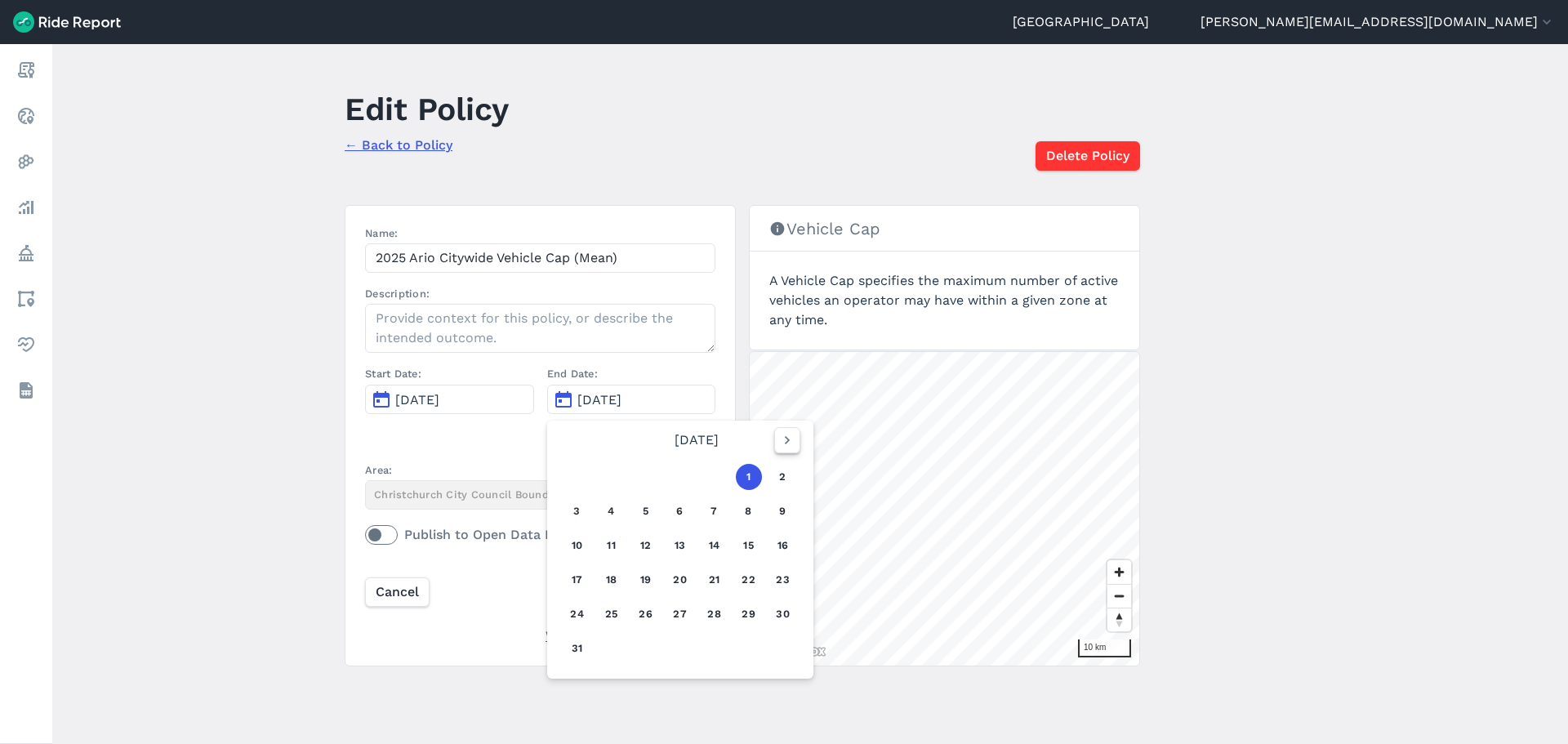
click at [785, 433] on icon "button" at bounding box center [787, 440] width 17 height 17
click at [779, 438] on icon "button" at bounding box center [787, 440] width 17 height 17
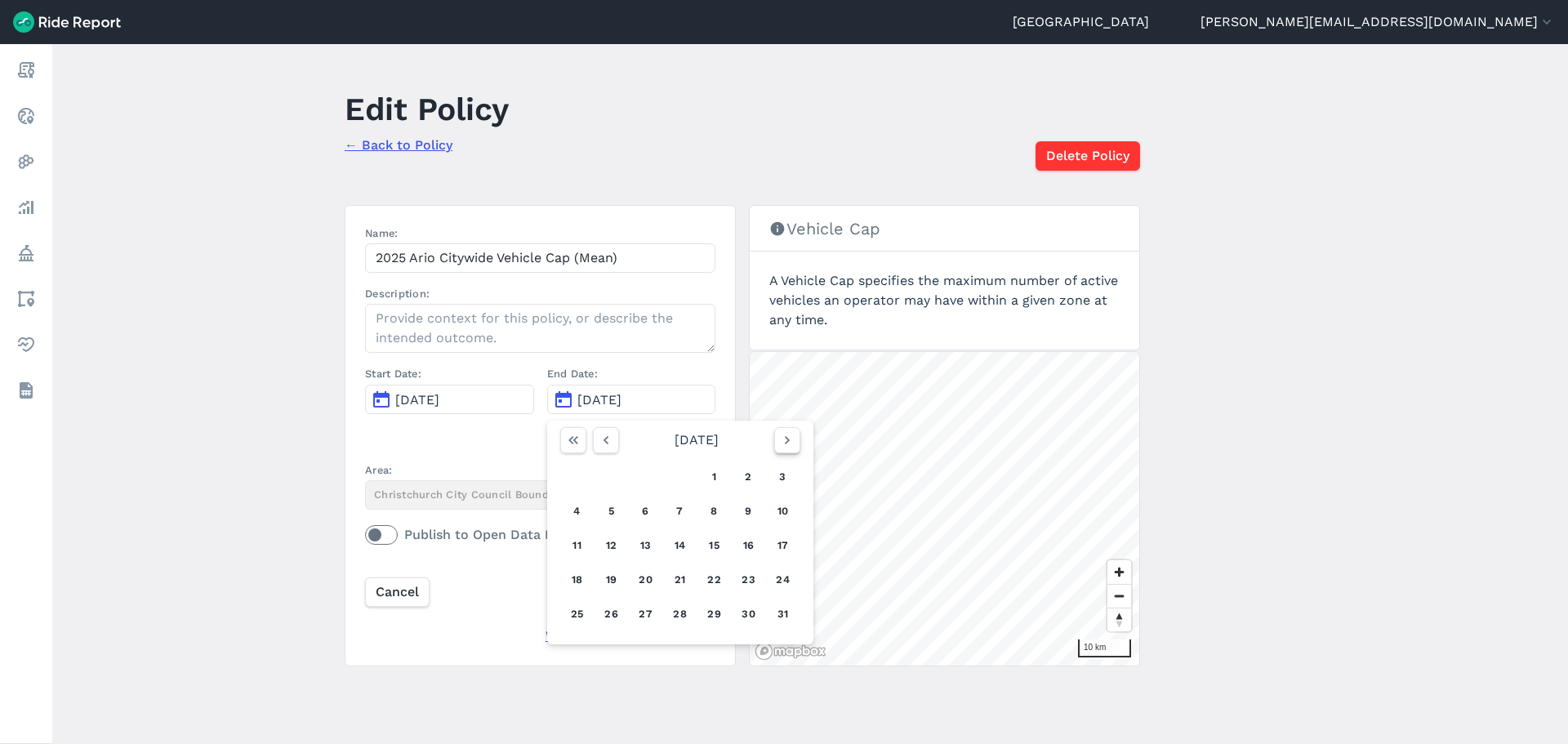
click at [779, 438] on icon "button" at bounding box center [787, 440] width 17 height 17
click at [609, 610] on button "30" at bounding box center [611, 614] width 26 height 26
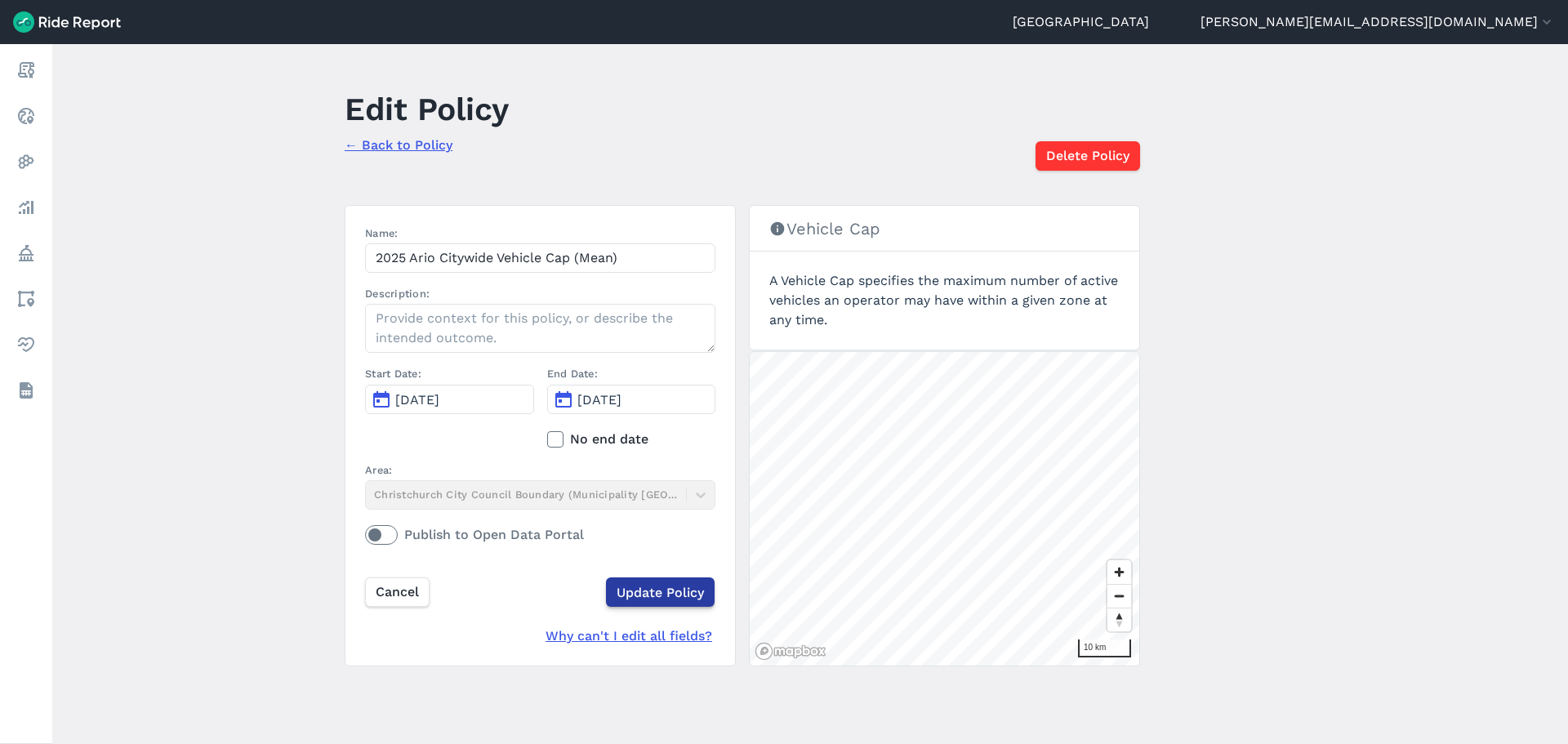
click at [648, 586] on input "Update Policy" at bounding box center [660, 591] width 109 height 29
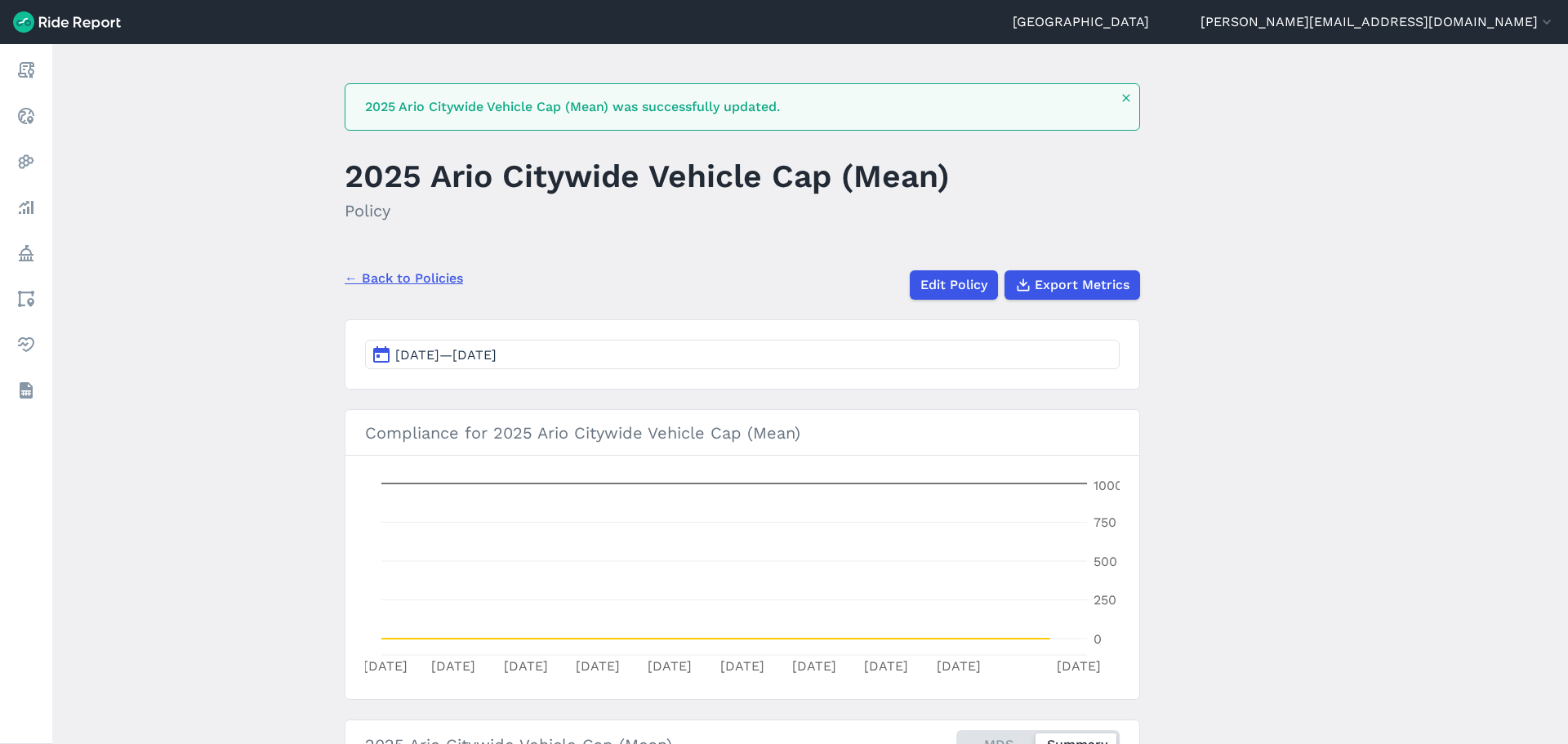
click at [426, 276] on link "← Back to Policies" at bounding box center [404, 278] width 119 height 19
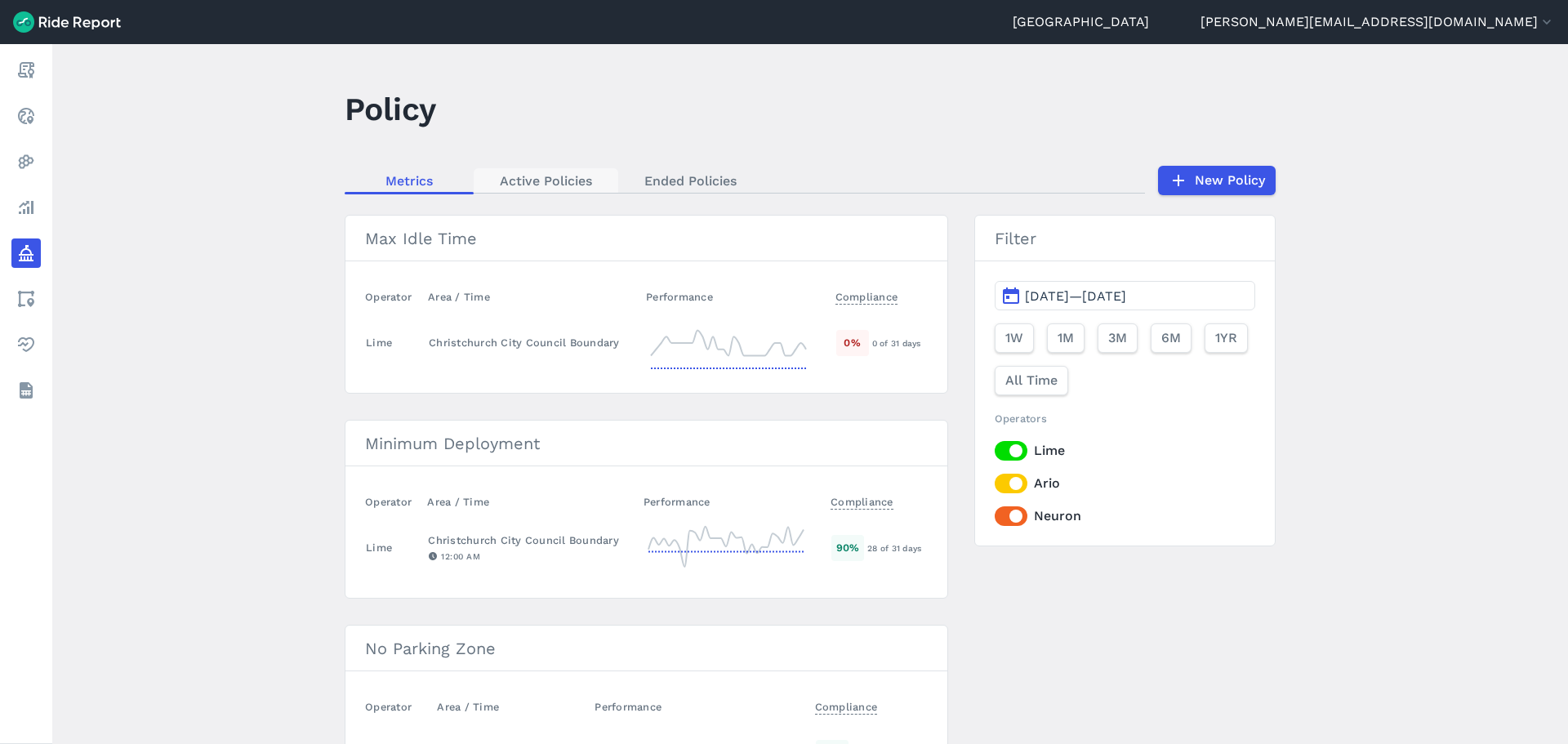
click at [558, 171] on link "Active Policies" at bounding box center [545, 180] width 144 height 24
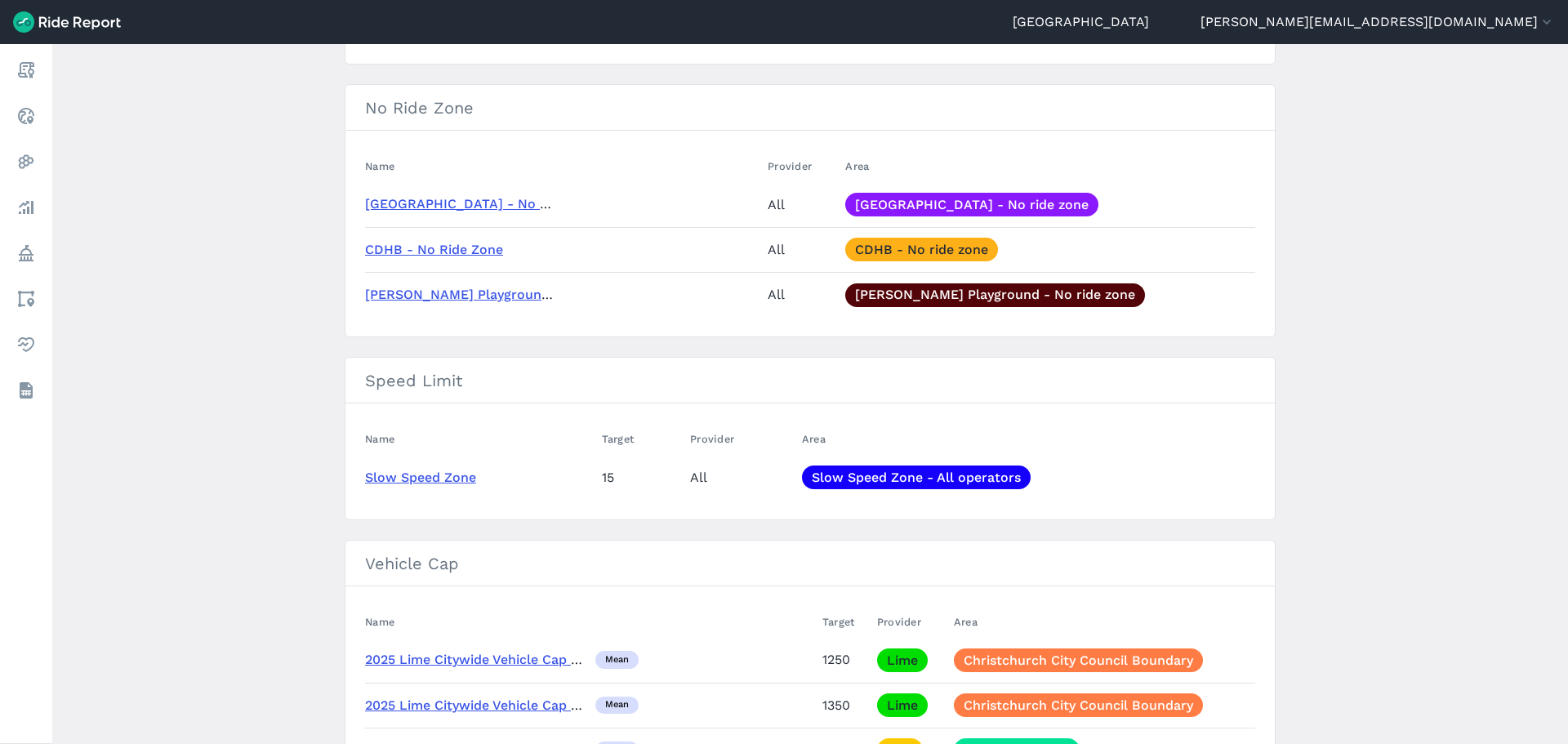
scroll to position [832, 0]
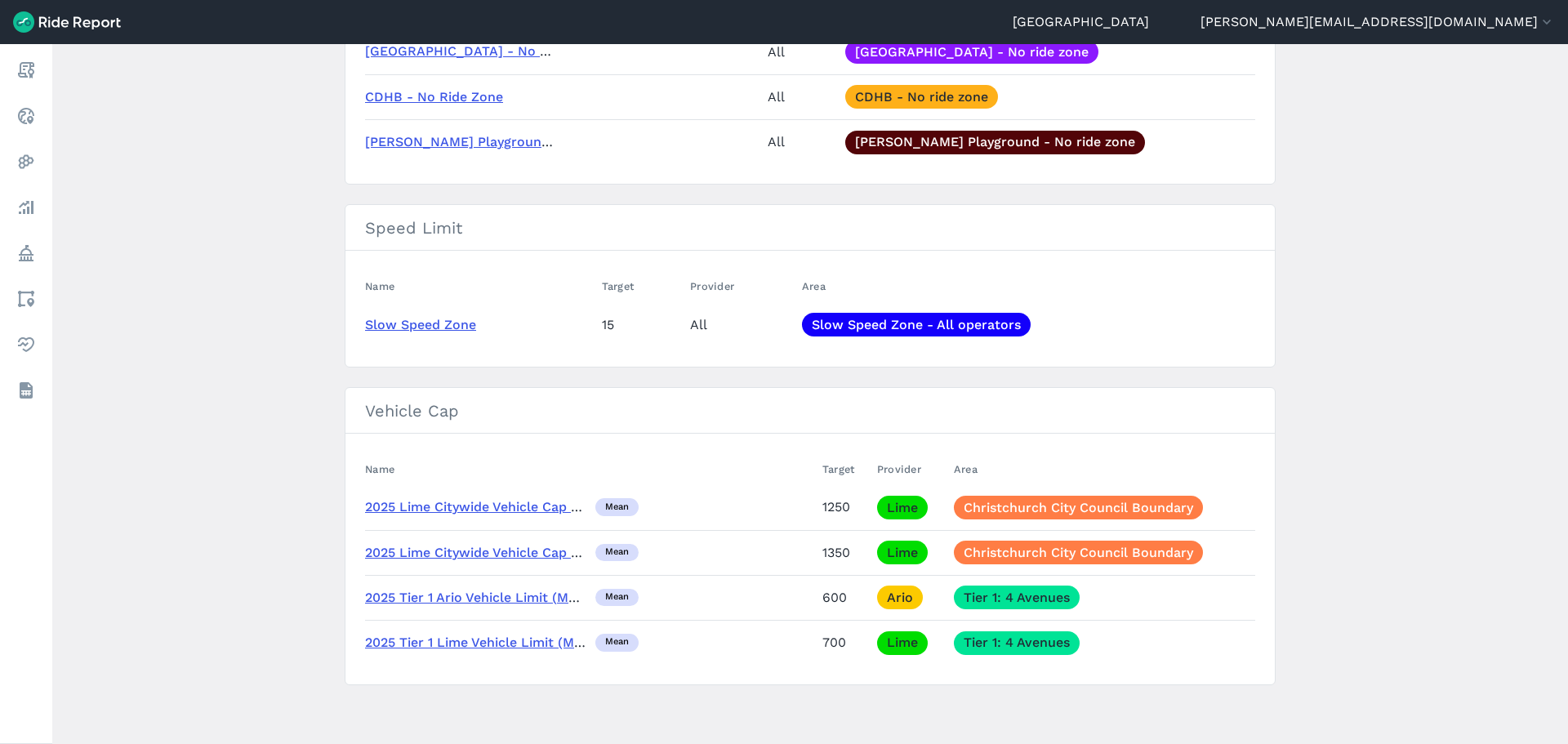
click at [509, 595] on link "2025 Tier 1 Ario Vehicle Limit (Mean)" at bounding box center [480, 597] width 230 height 16
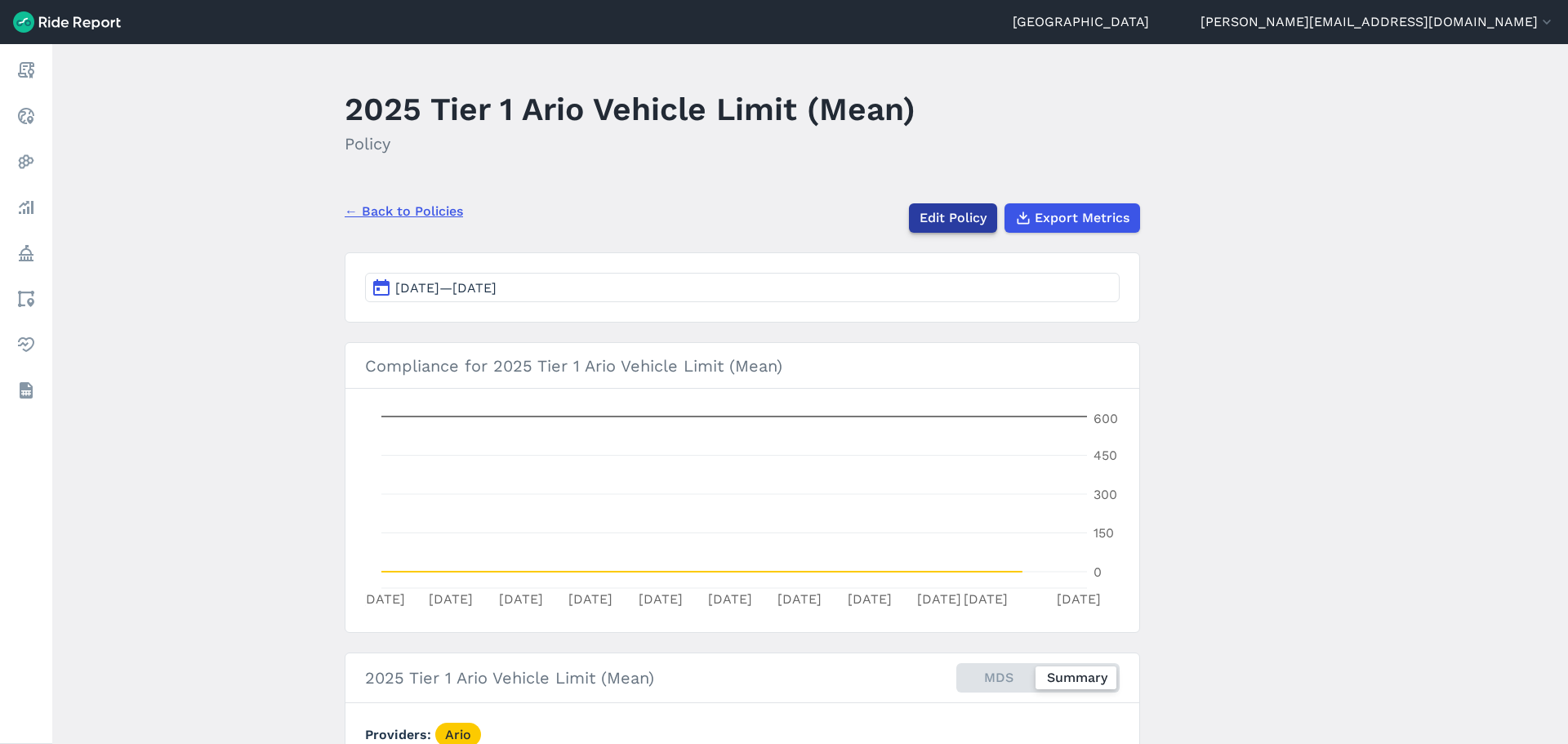
click at [953, 224] on link "Edit Policy" at bounding box center [953, 218] width 89 height 29
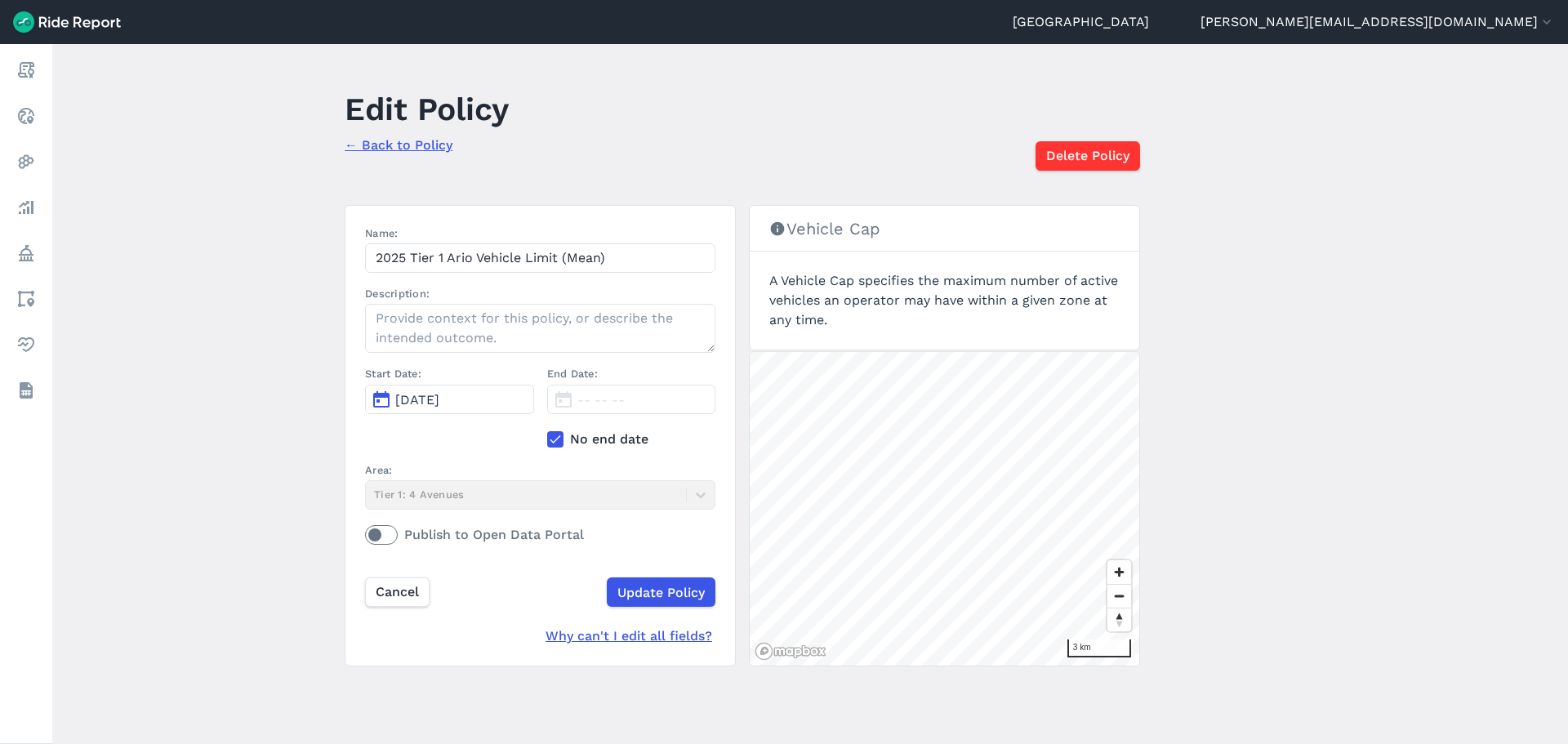
click at [555, 433] on icon at bounding box center [555, 439] width 15 height 17
click at [547, 433] on input "No end date" at bounding box center [547, 434] width 0 height 11
click at [586, 402] on span "Mar 1, 2025" at bounding box center [599, 399] width 44 height 16
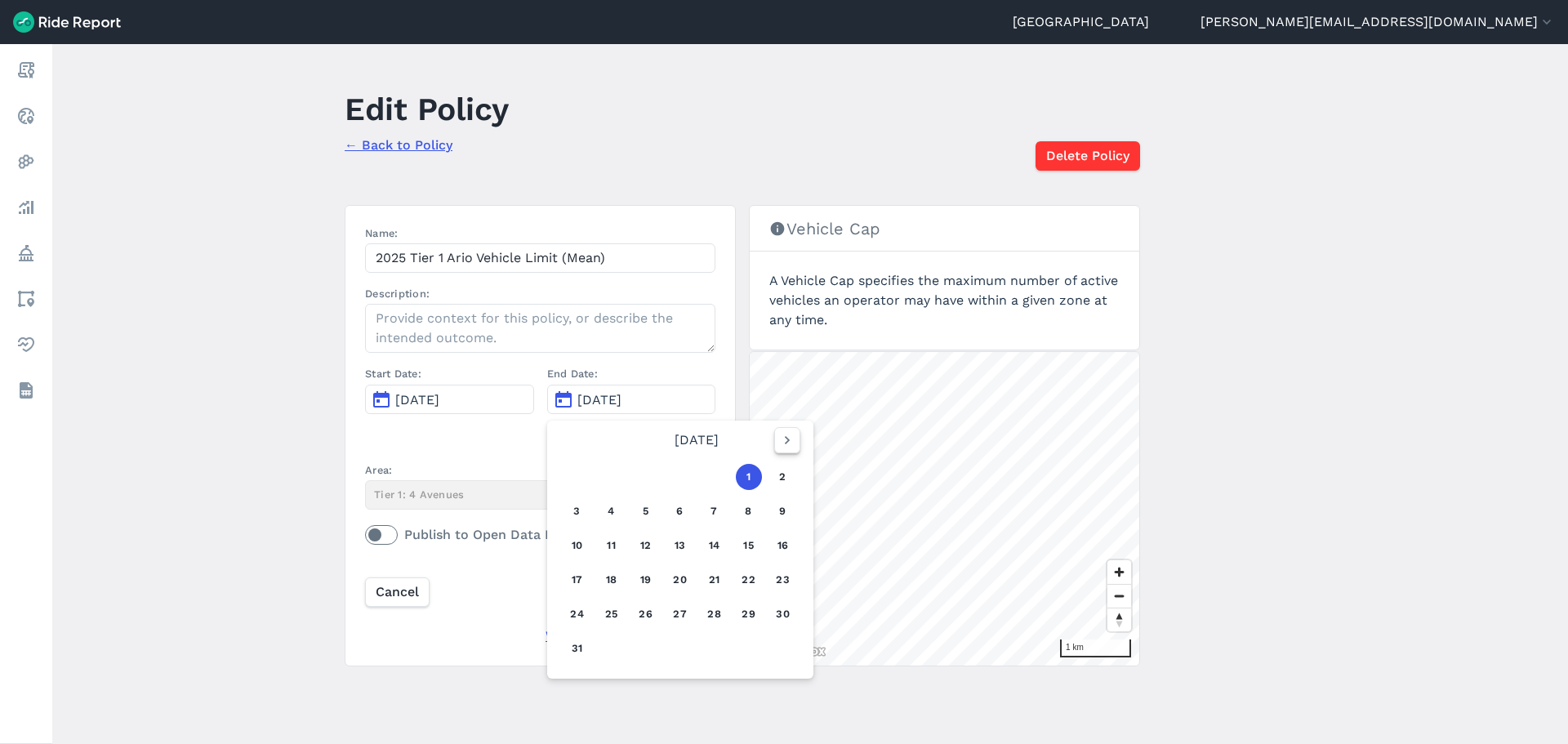
click at [781, 432] on icon "button" at bounding box center [787, 440] width 17 height 17
click at [787, 438] on icon "button" at bounding box center [787, 440] width 17 height 17
click at [779, 438] on icon "button" at bounding box center [787, 440] width 17 height 17
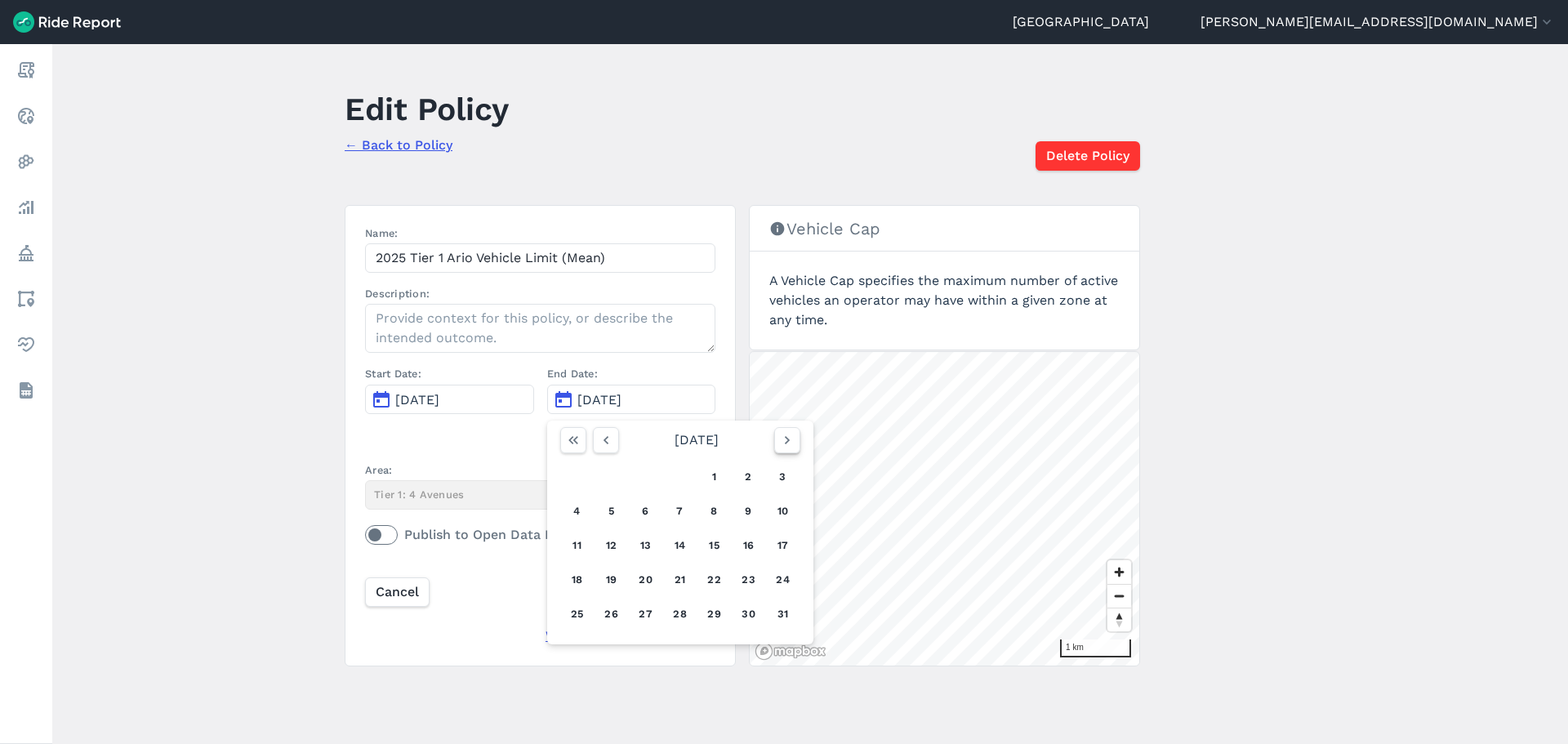
click at [779, 438] on icon "button" at bounding box center [787, 440] width 17 height 17
click at [611, 610] on button "30" at bounding box center [611, 614] width 26 height 26
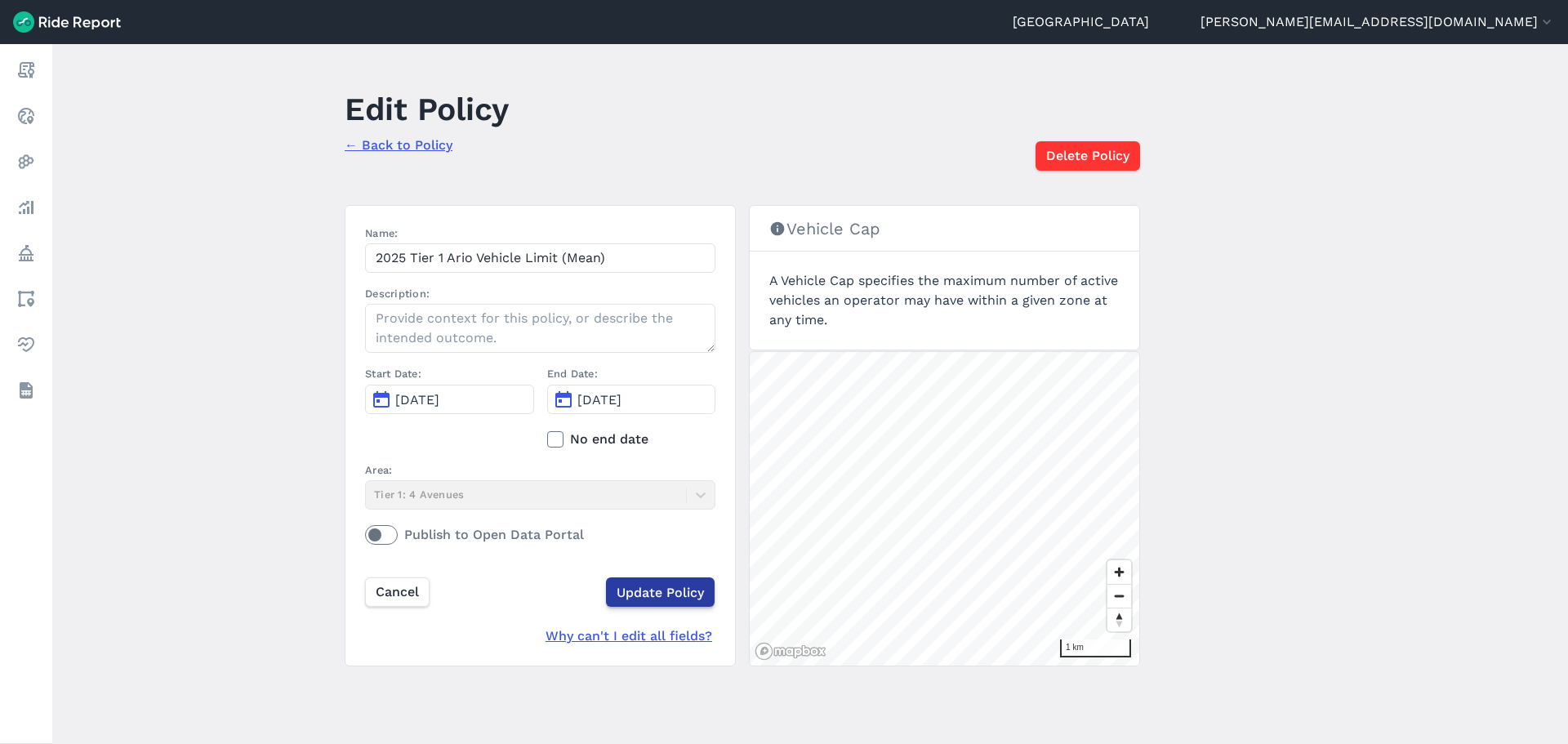
click at [647, 590] on input "Update Policy" at bounding box center [660, 591] width 109 height 29
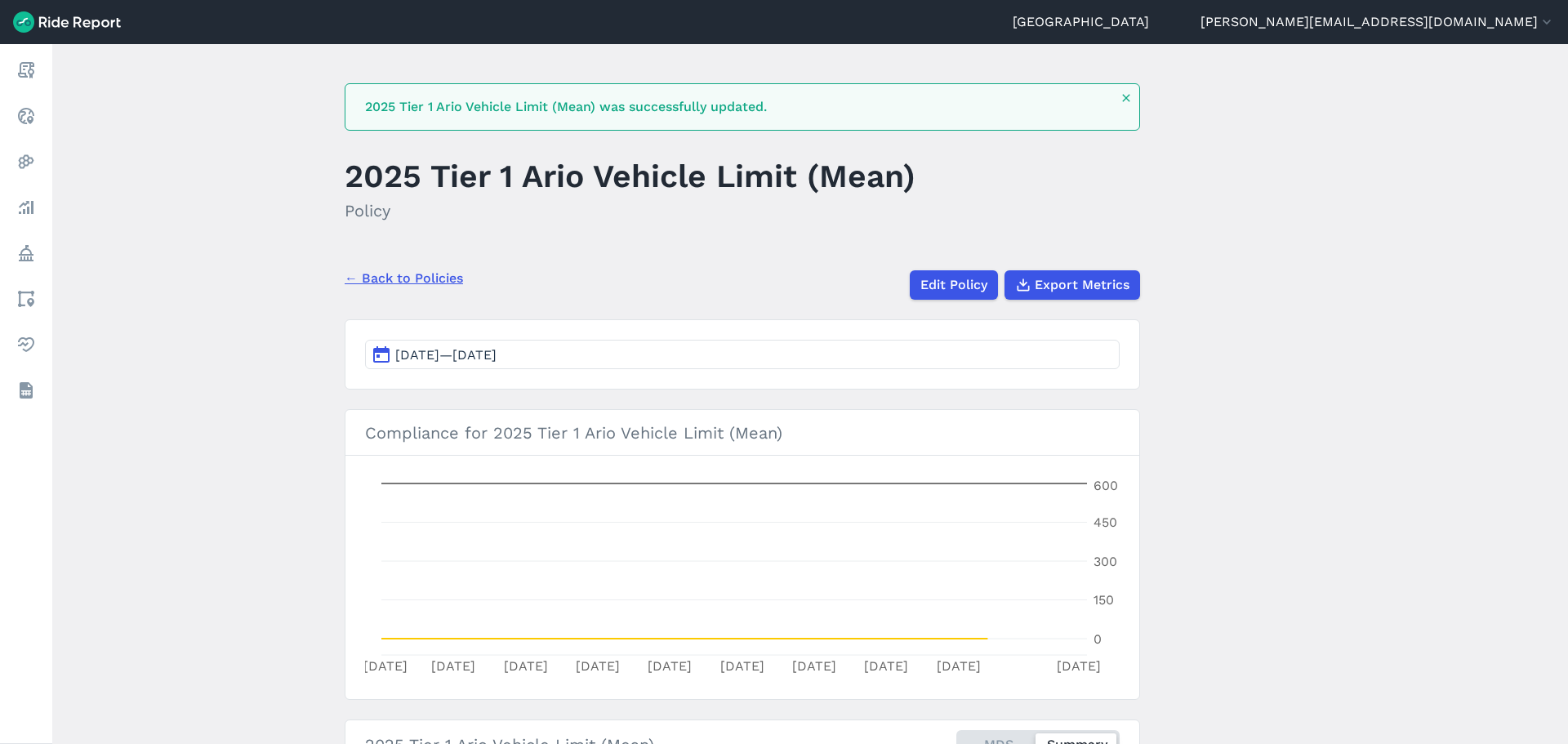
click at [439, 281] on link "← Back to Policies" at bounding box center [404, 278] width 119 height 19
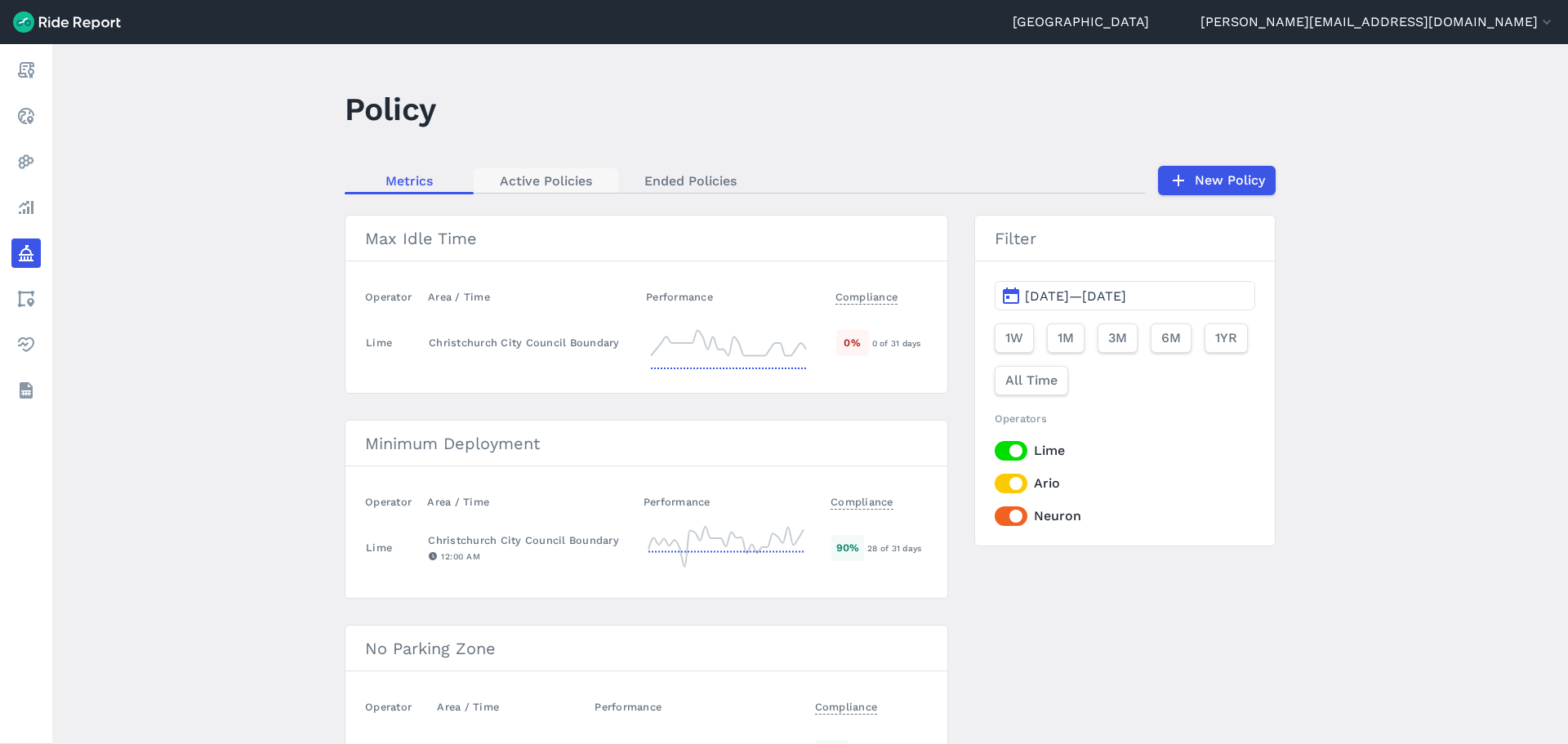
click at [549, 175] on link "Active Policies" at bounding box center [545, 180] width 144 height 24
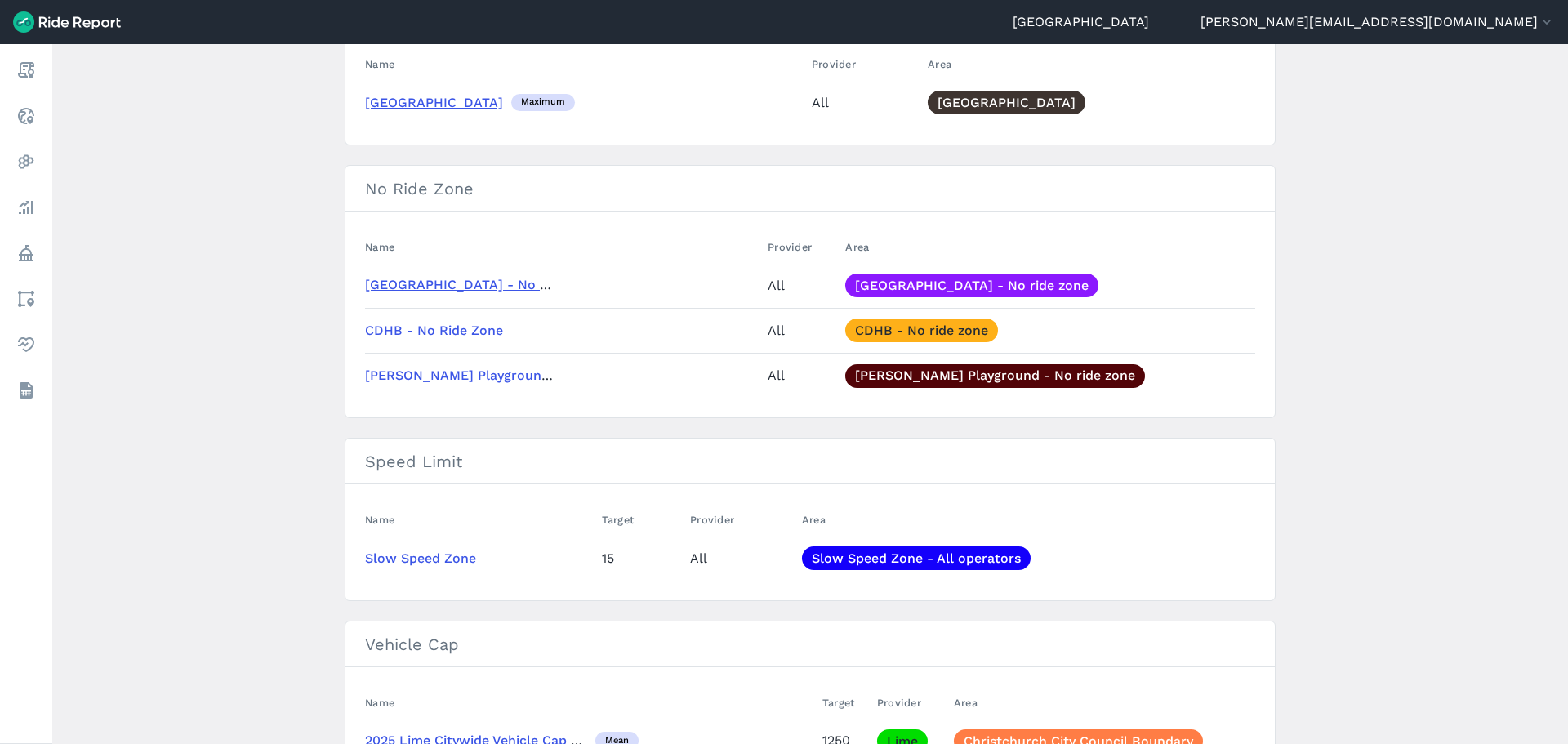
scroll to position [468, 0]
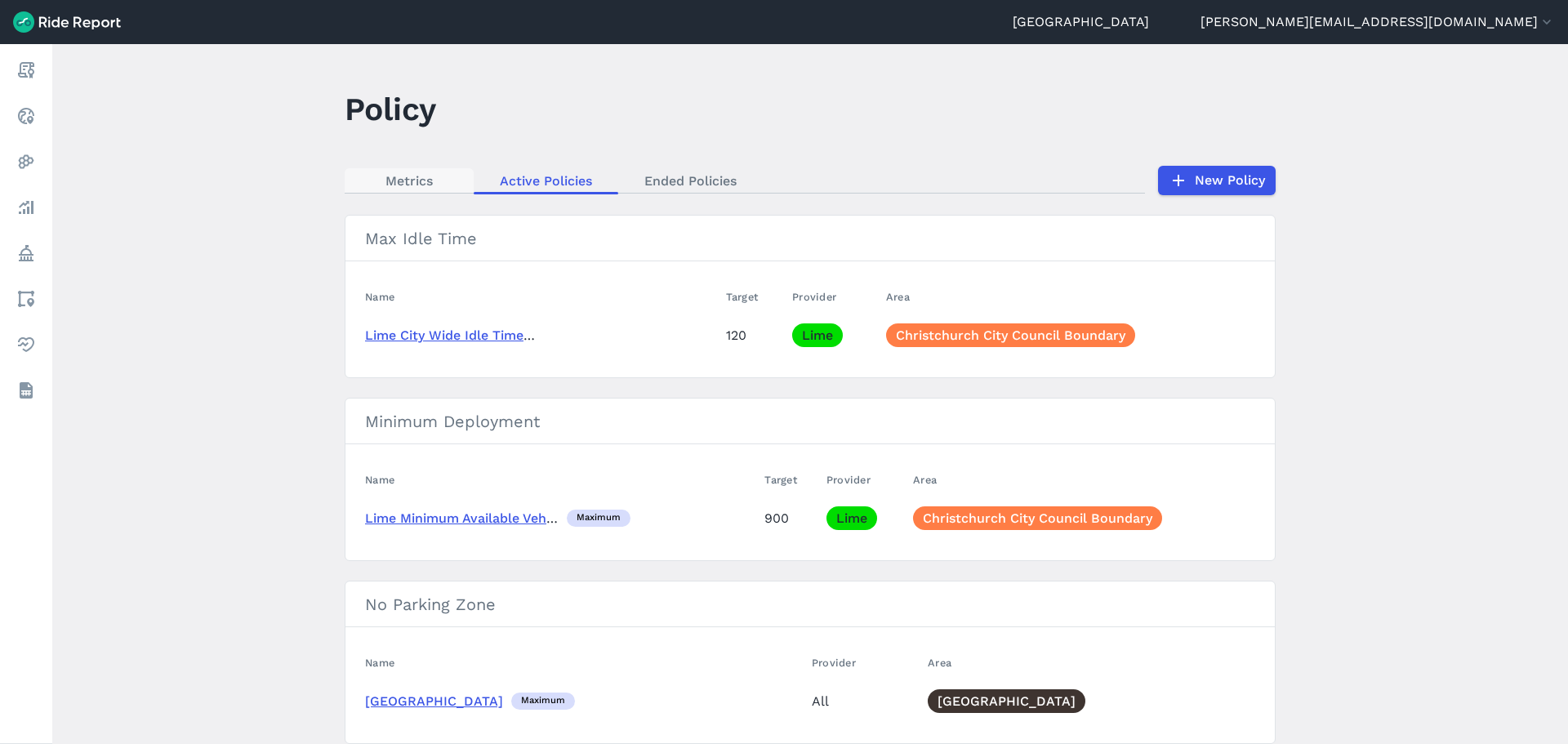
click at [425, 190] on link "Metrics" at bounding box center [409, 180] width 129 height 24
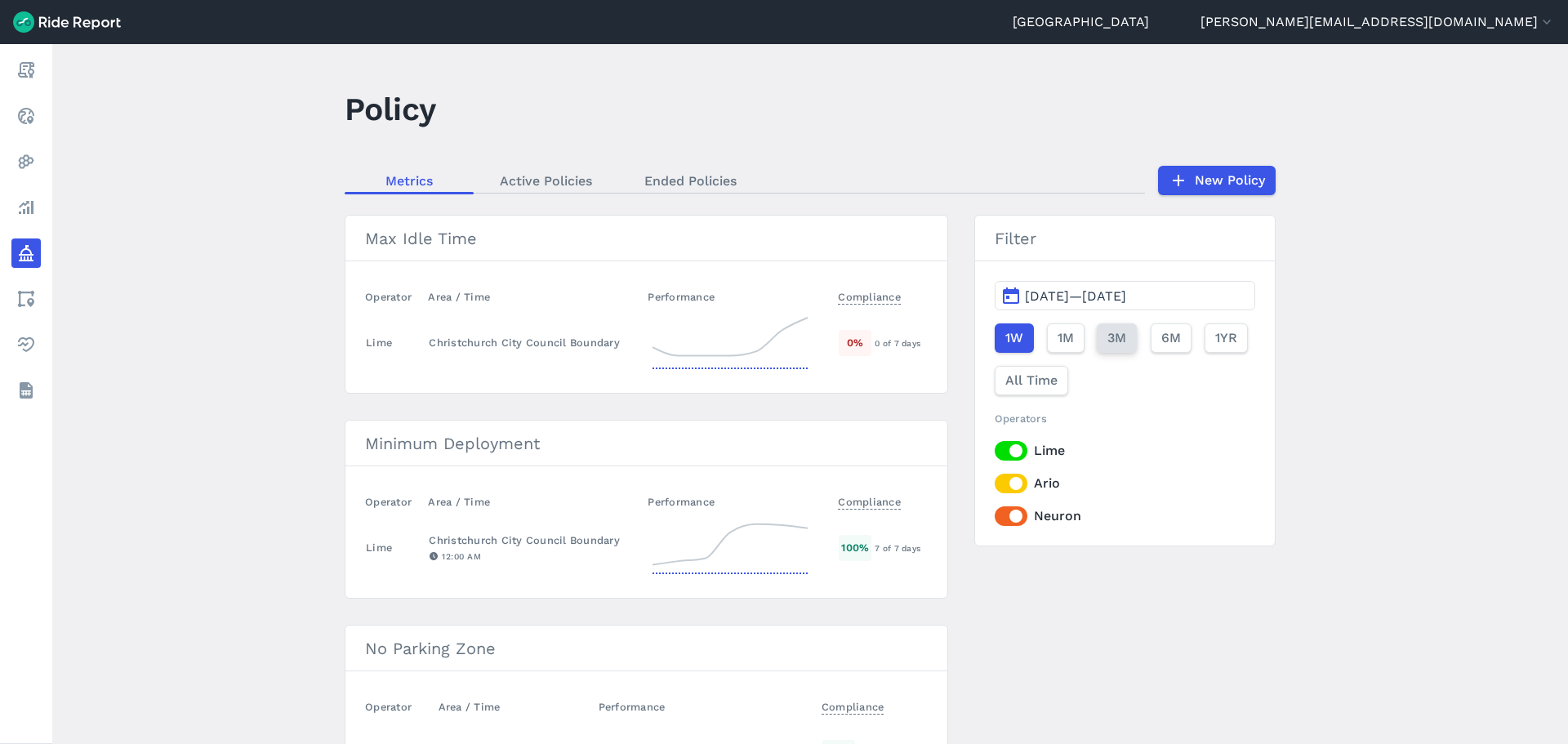
click at [1119, 342] on span "3M" at bounding box center [1116, 337] width 18 height 19
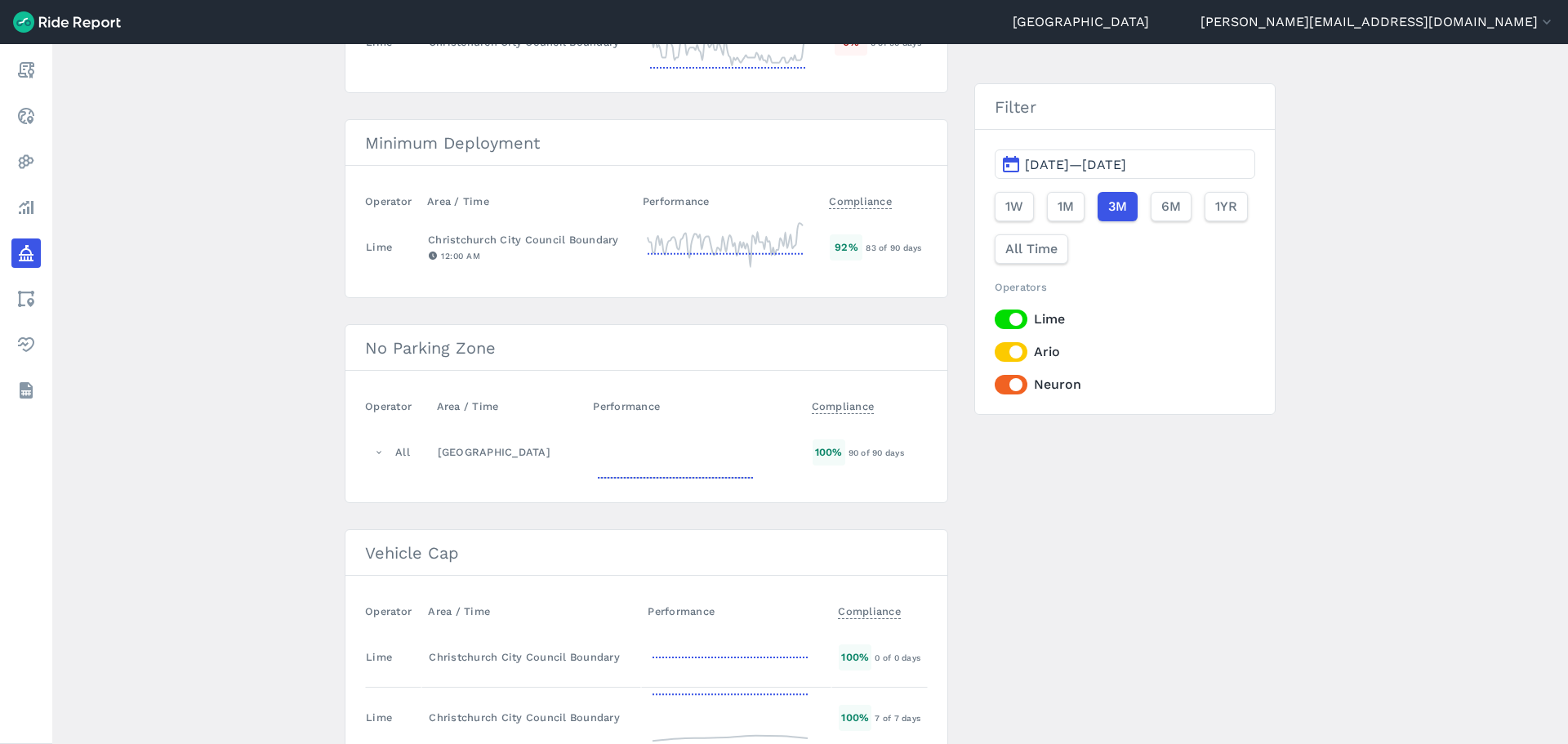
scroll to position [444, 0]
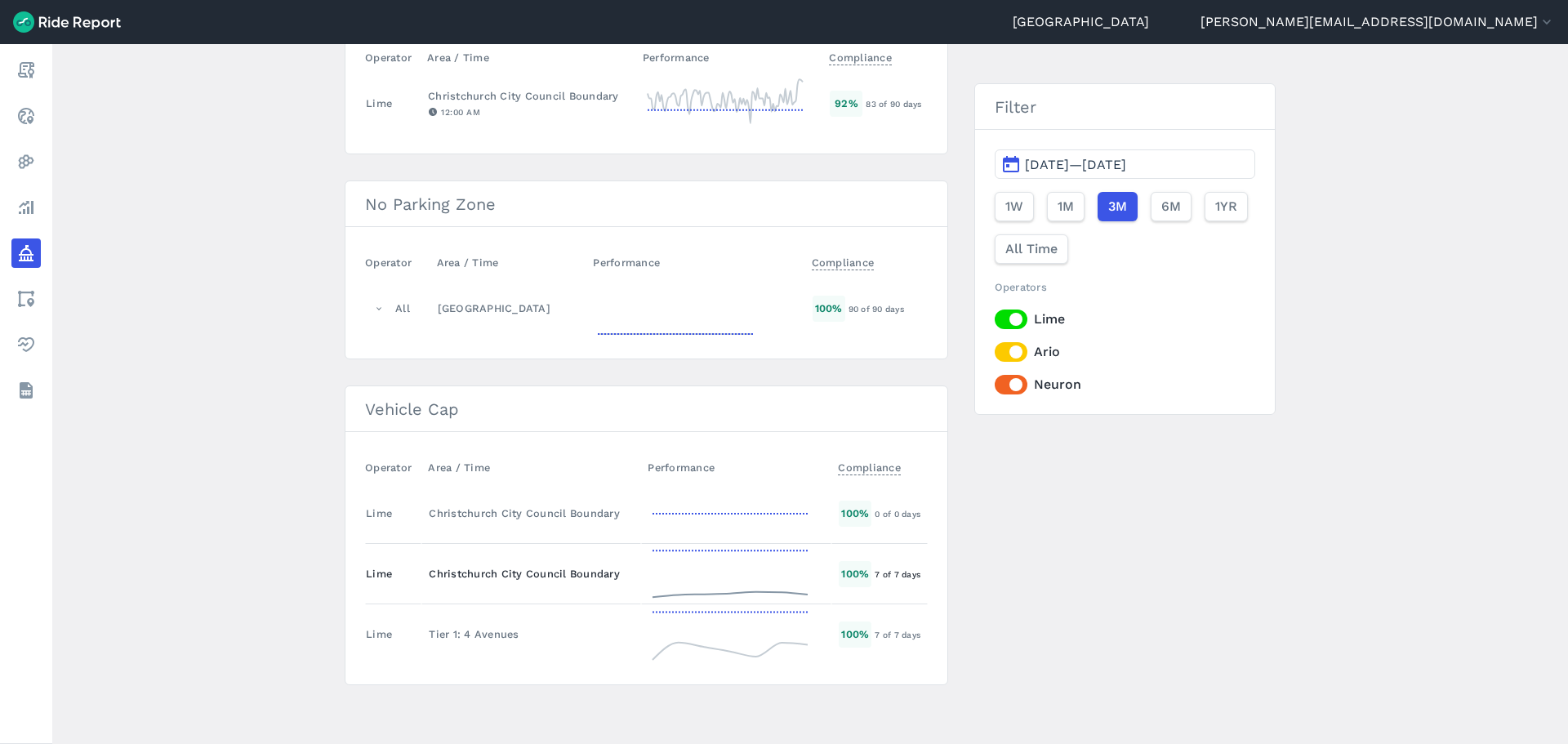
click at [544, 574] on div "Christchurch City Council Boundary" at bounding box center [530, 574] width 205 height 16
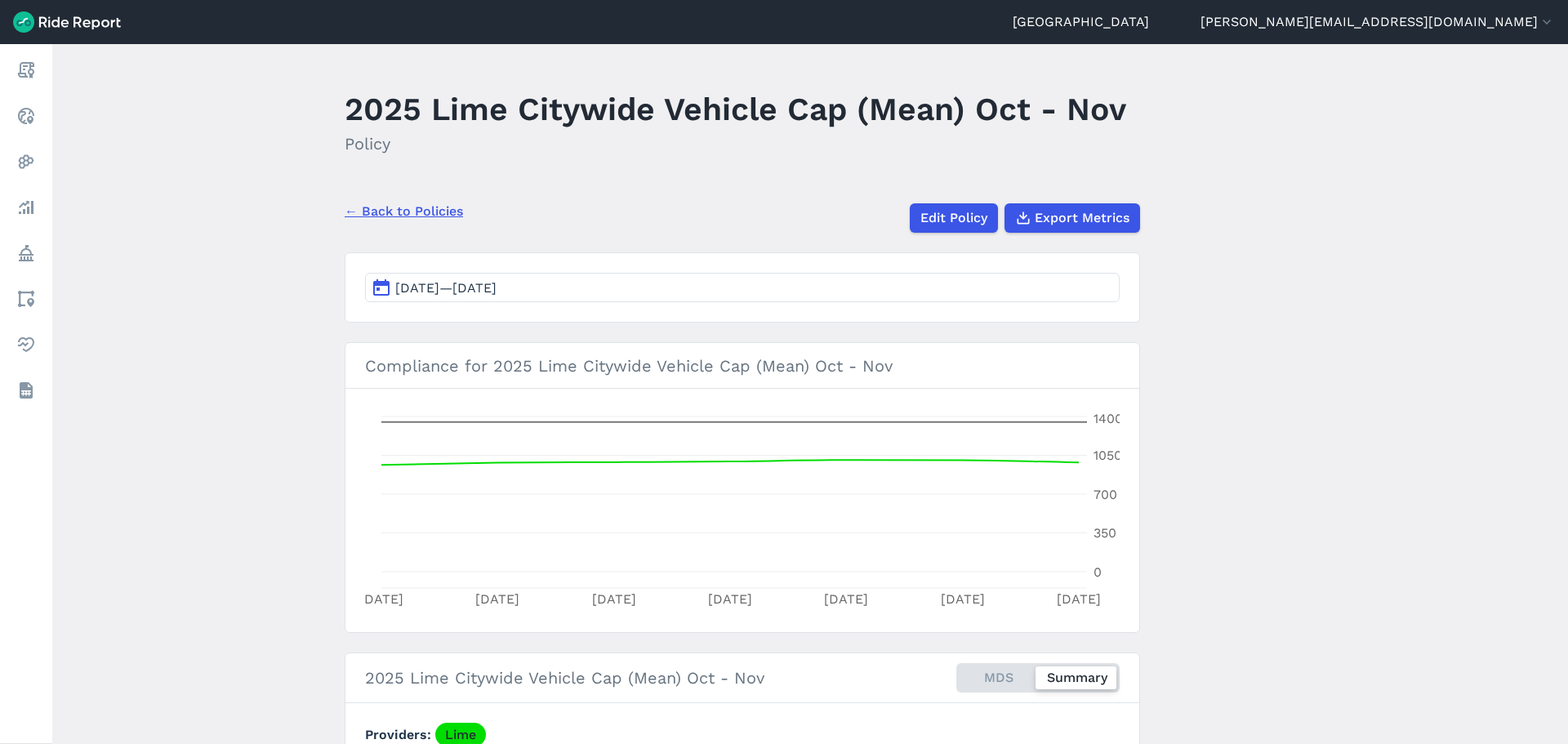
click at [391, 213] on link "← Back to Policies" at bounding box center [404, 211] width 119 height 19
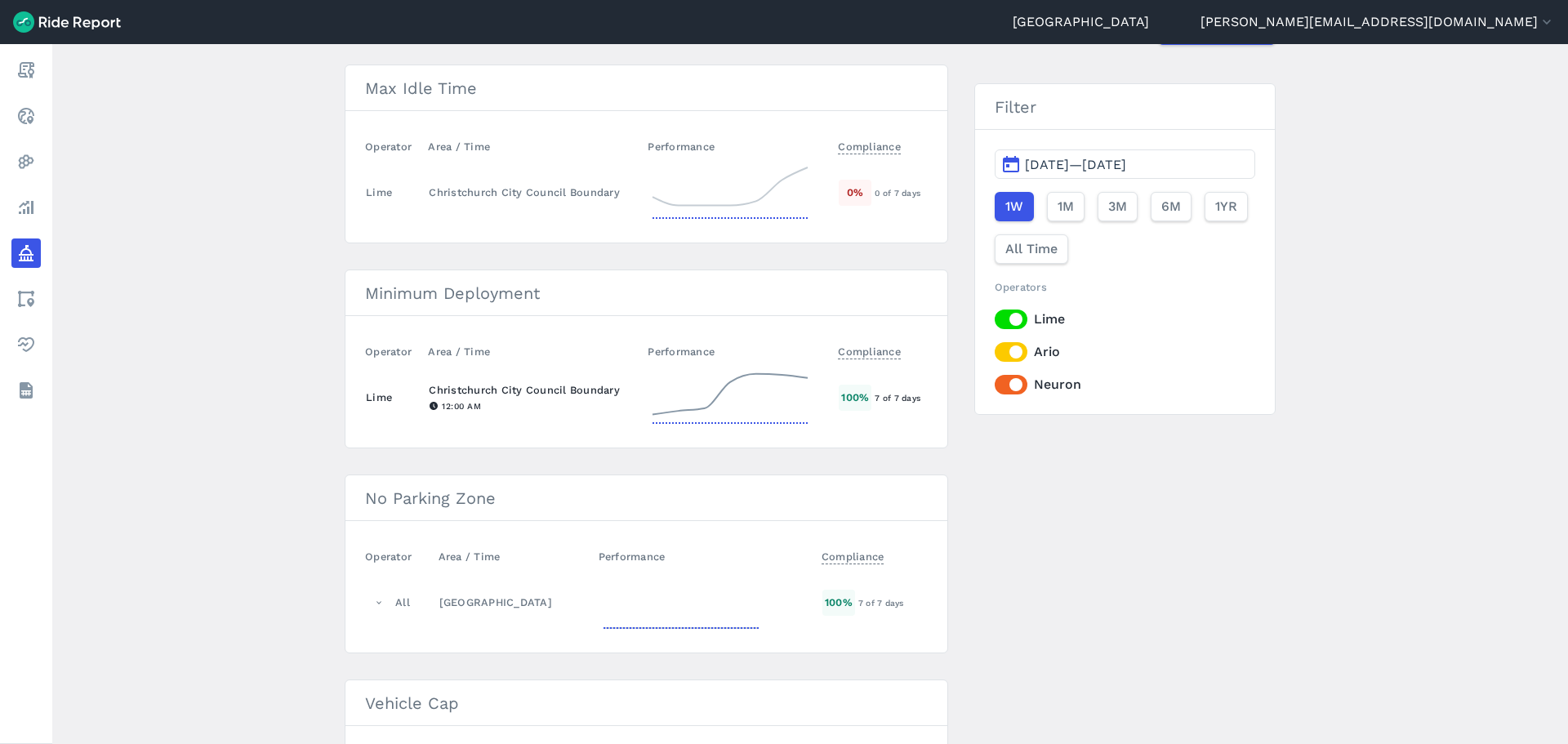
scroll to position [444, 0]
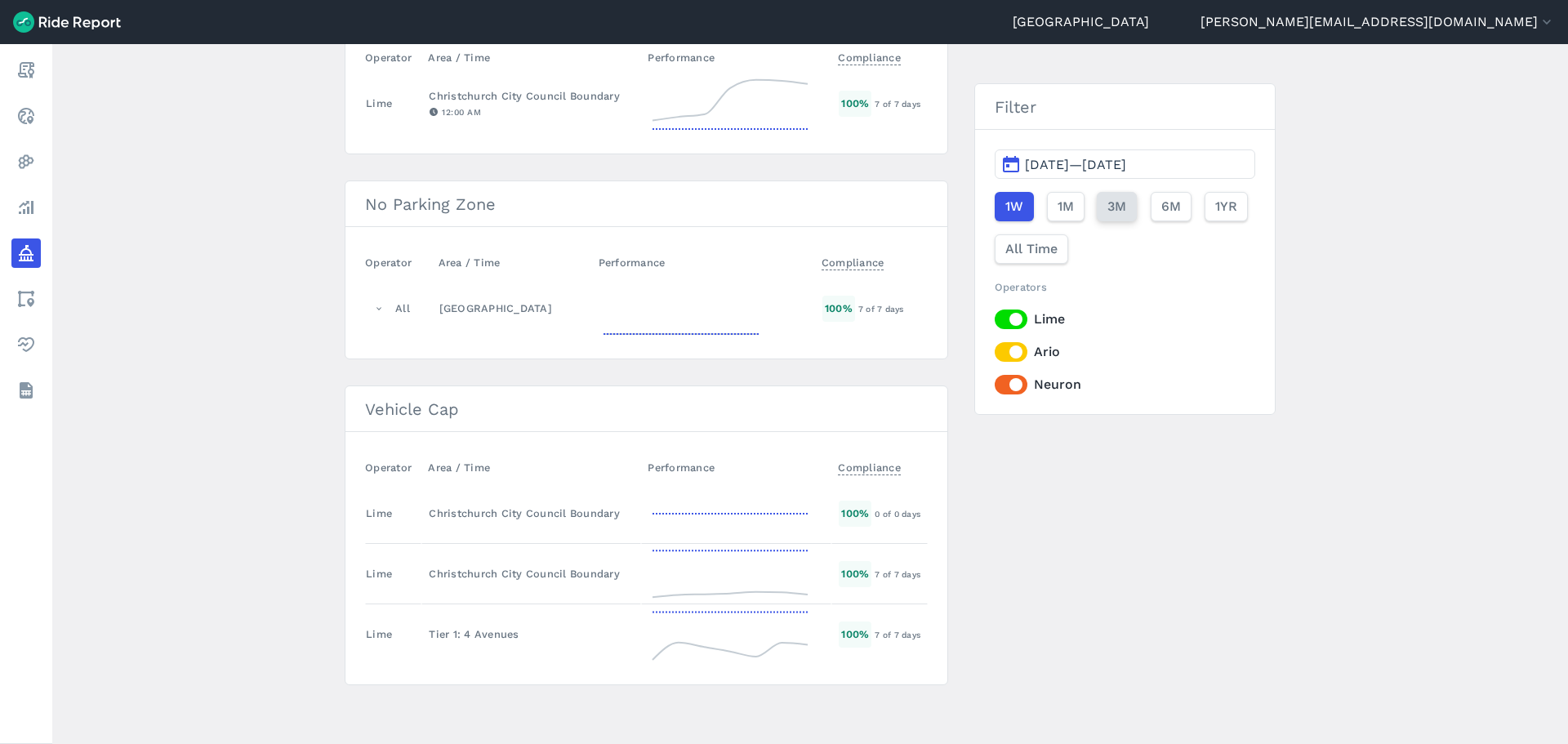
click at [1107, 201] on span "3M" at bounding box center [1116, 206] width 18 height 19
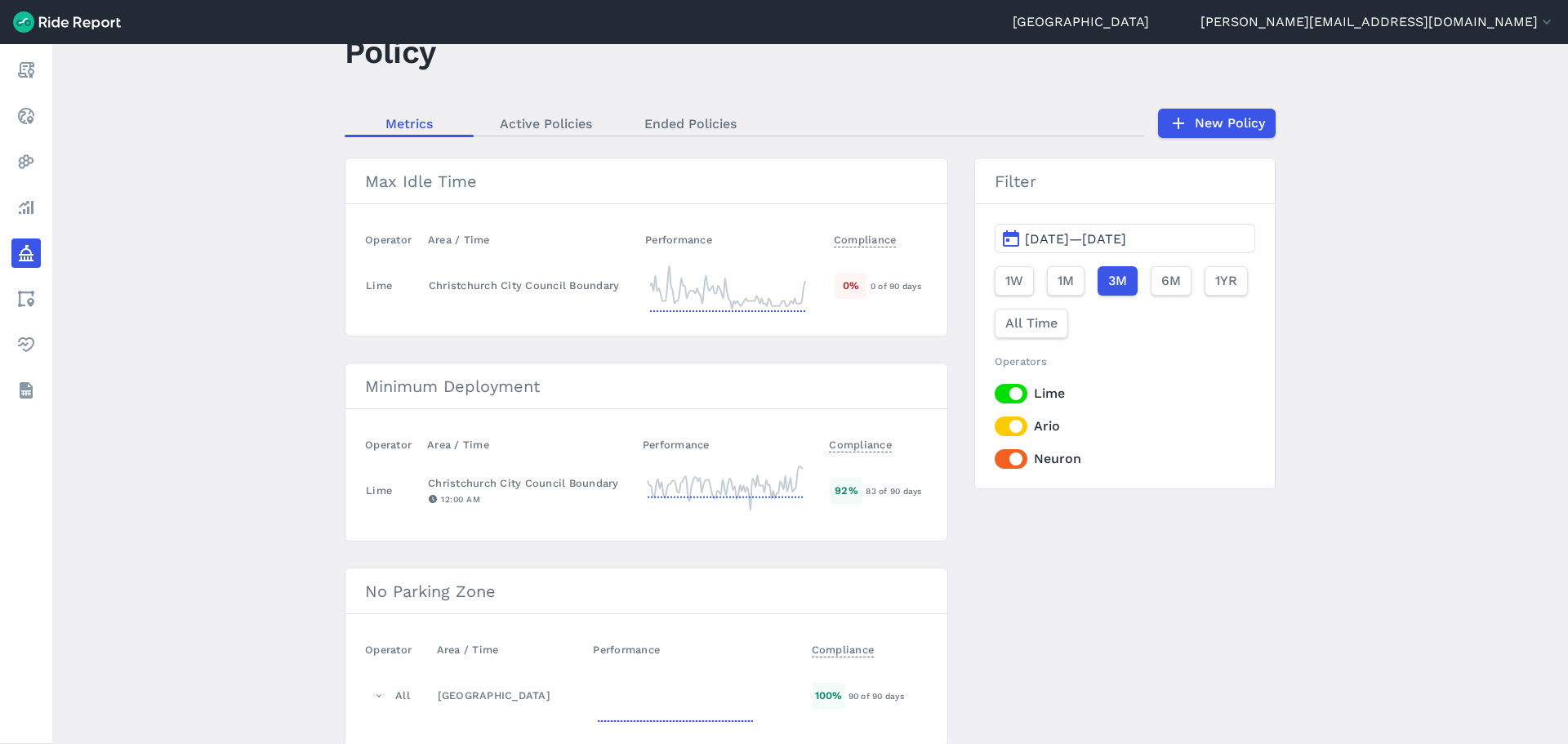
scroll to position [82, 0]
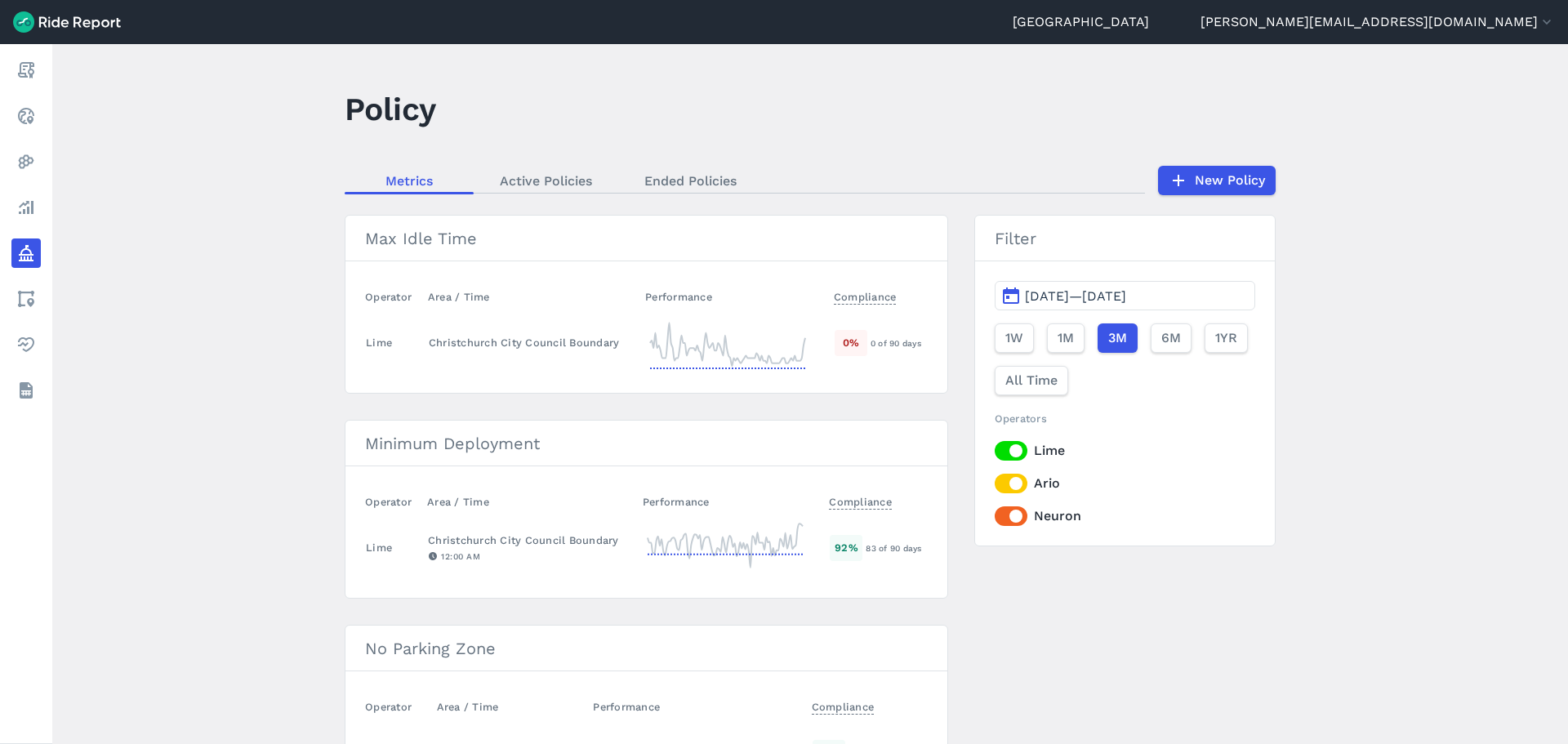
scroll to position [444, 0]
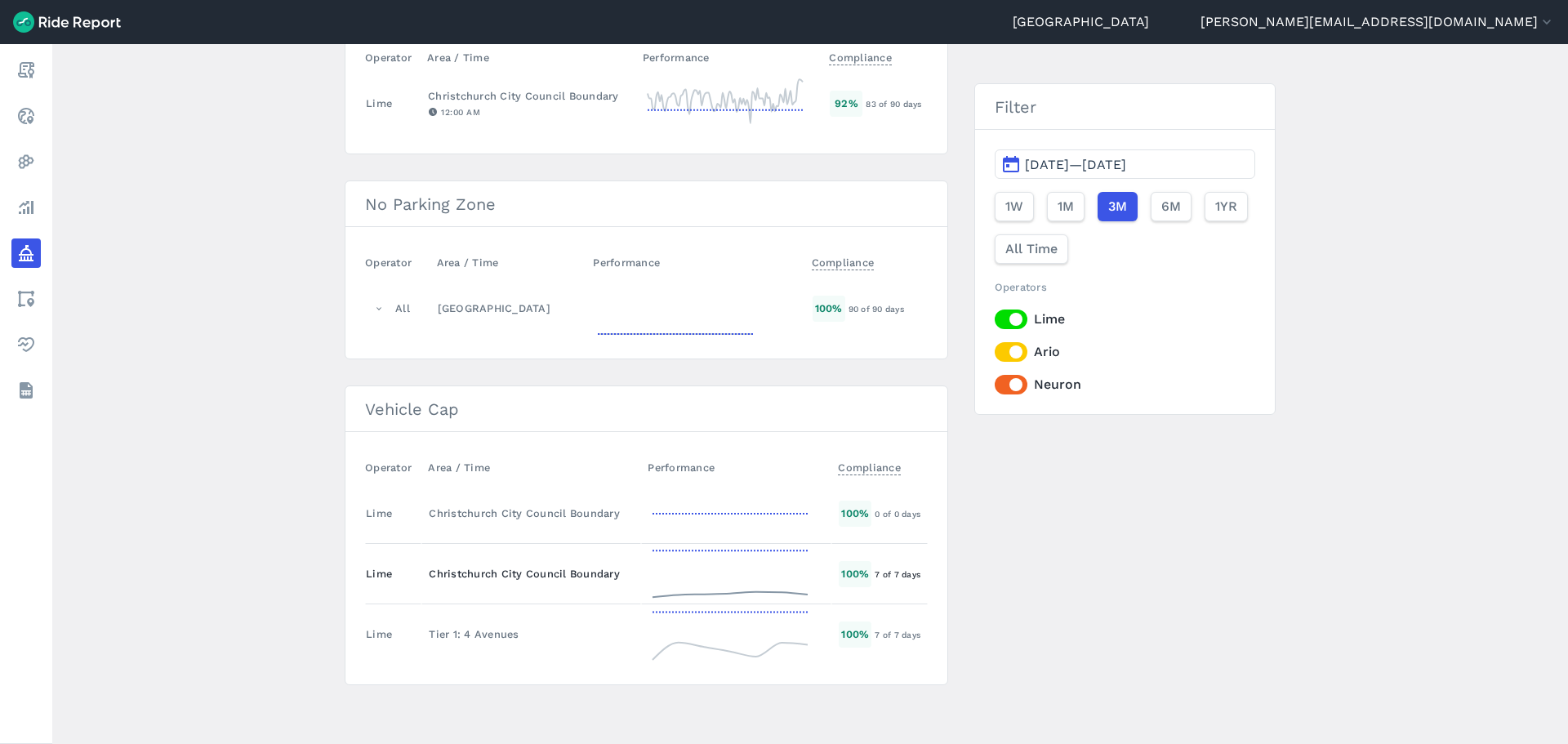
click at [875, 575] on div "7 of 7 days" at bounding box center [900, 574] width 52 height 15
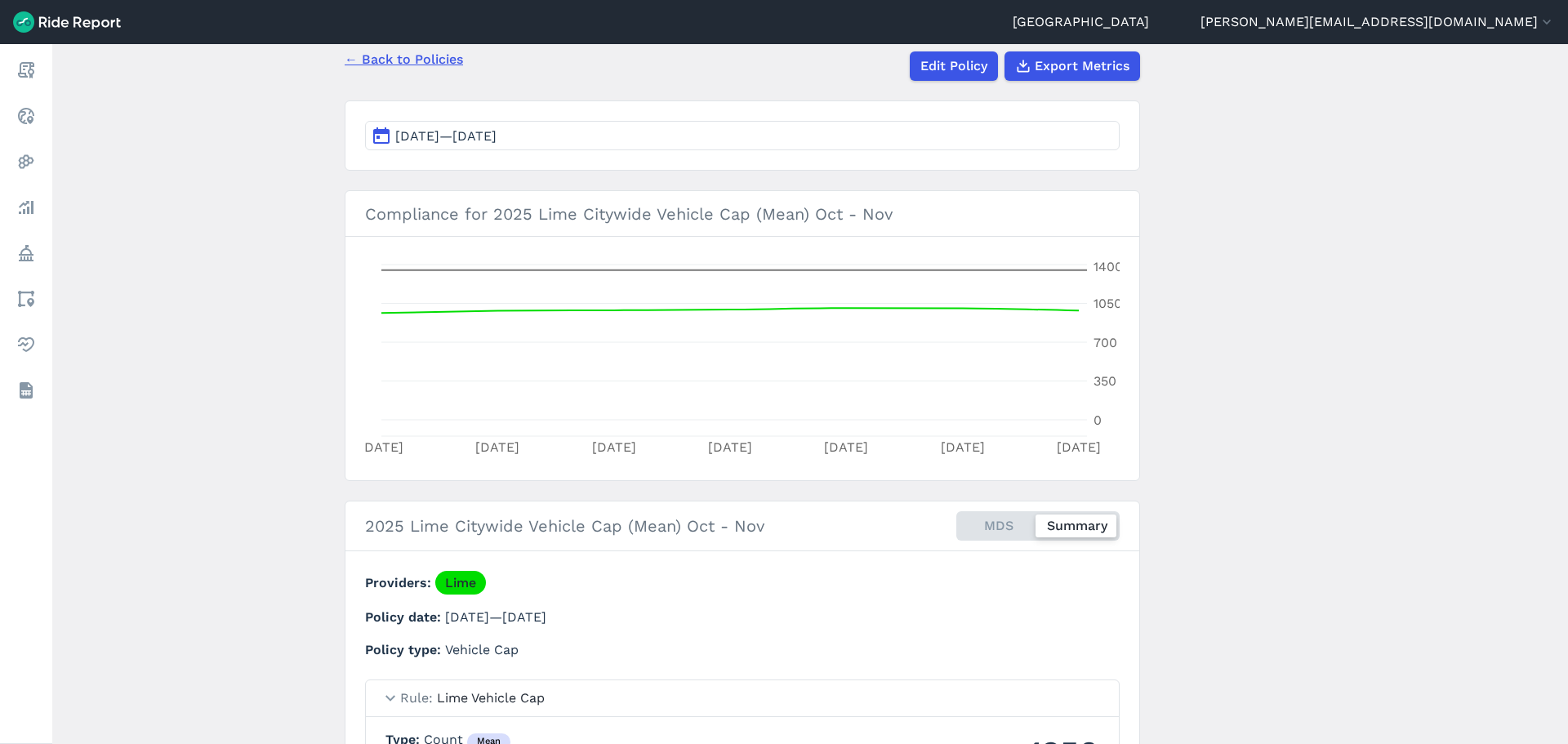
scroll to position [115, 0]
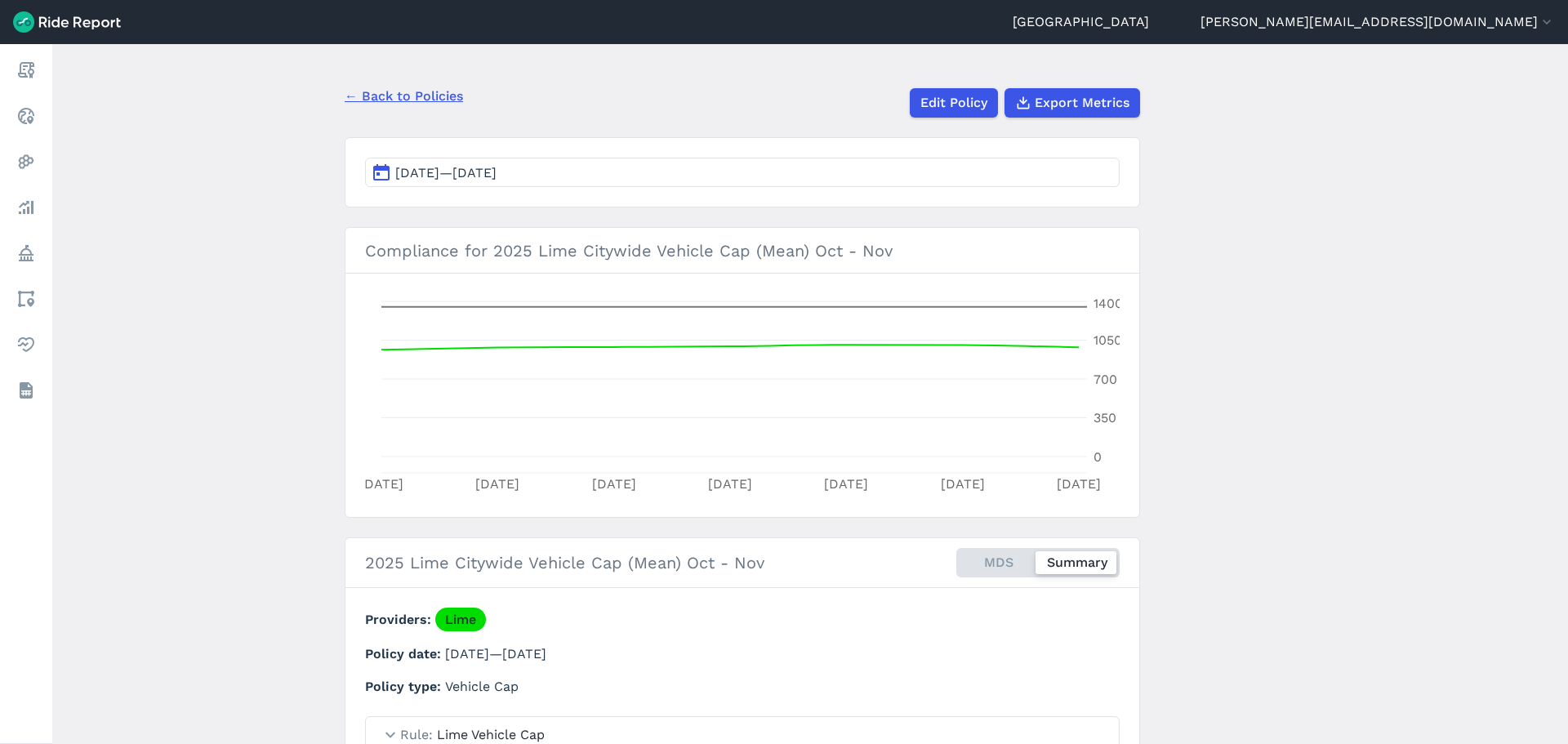
click at [497, 175] on span "[DATE]—[DATE]" at bounding box center [445, 173] width 101 height 16
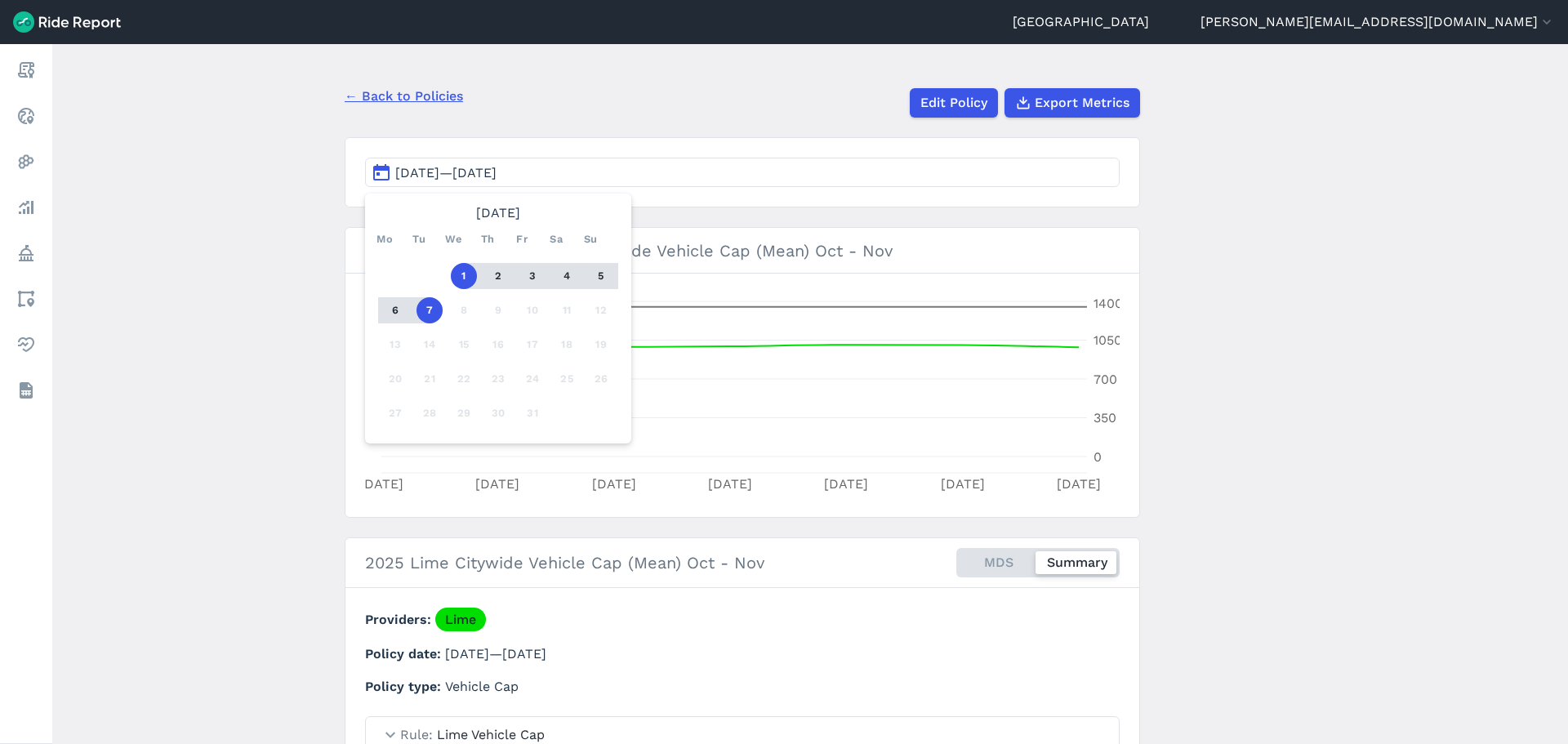
click at [1393, 330] on main "2025 Lime Citywide Vehicle Cap (Mean) Oct - Nov Policy ← Back to Policies Edit …" at bounding box center [810, 394] width 1515 height 700
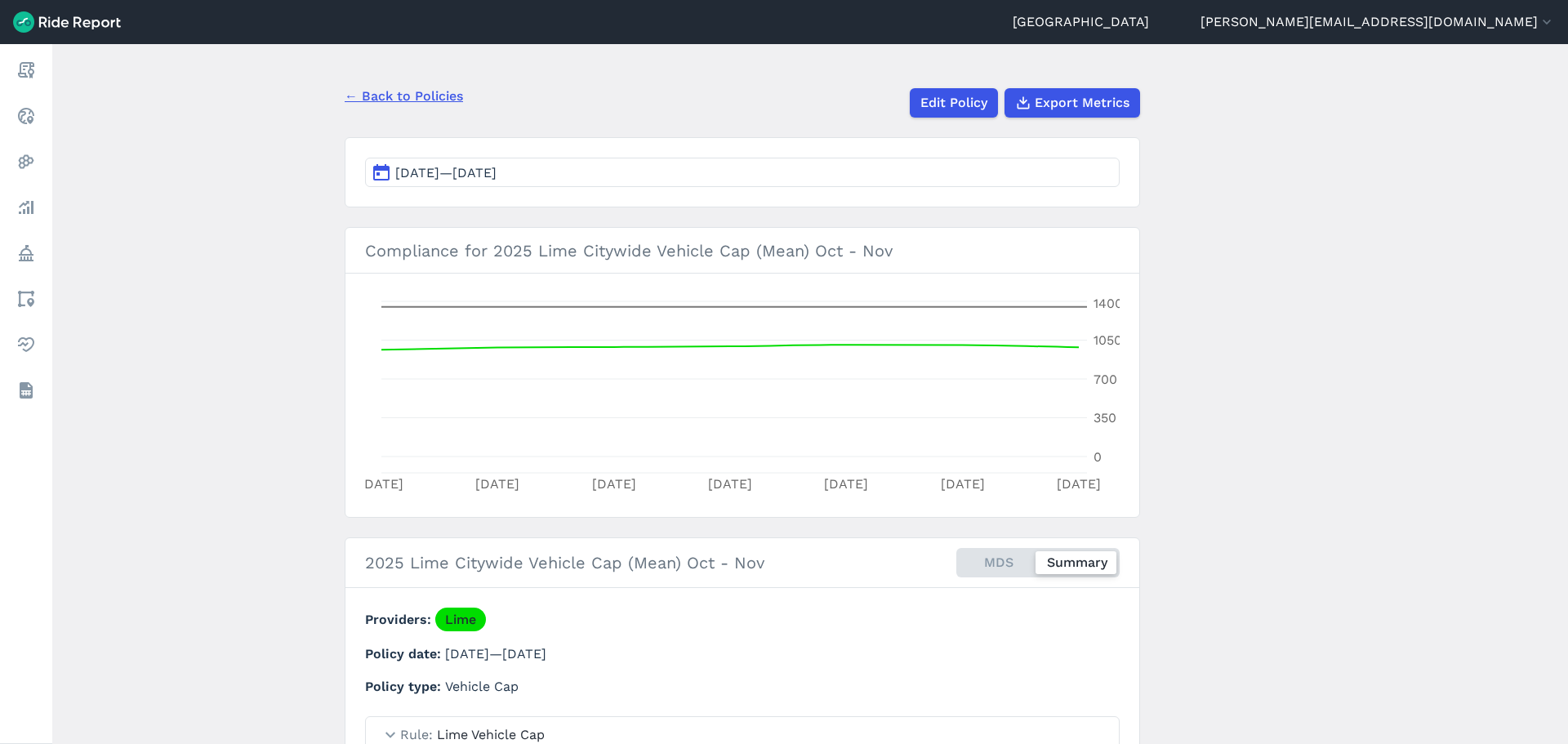
click at [417, 97] on link "← Back to Policies" at bounding box center [404, 96] width 119 height 19
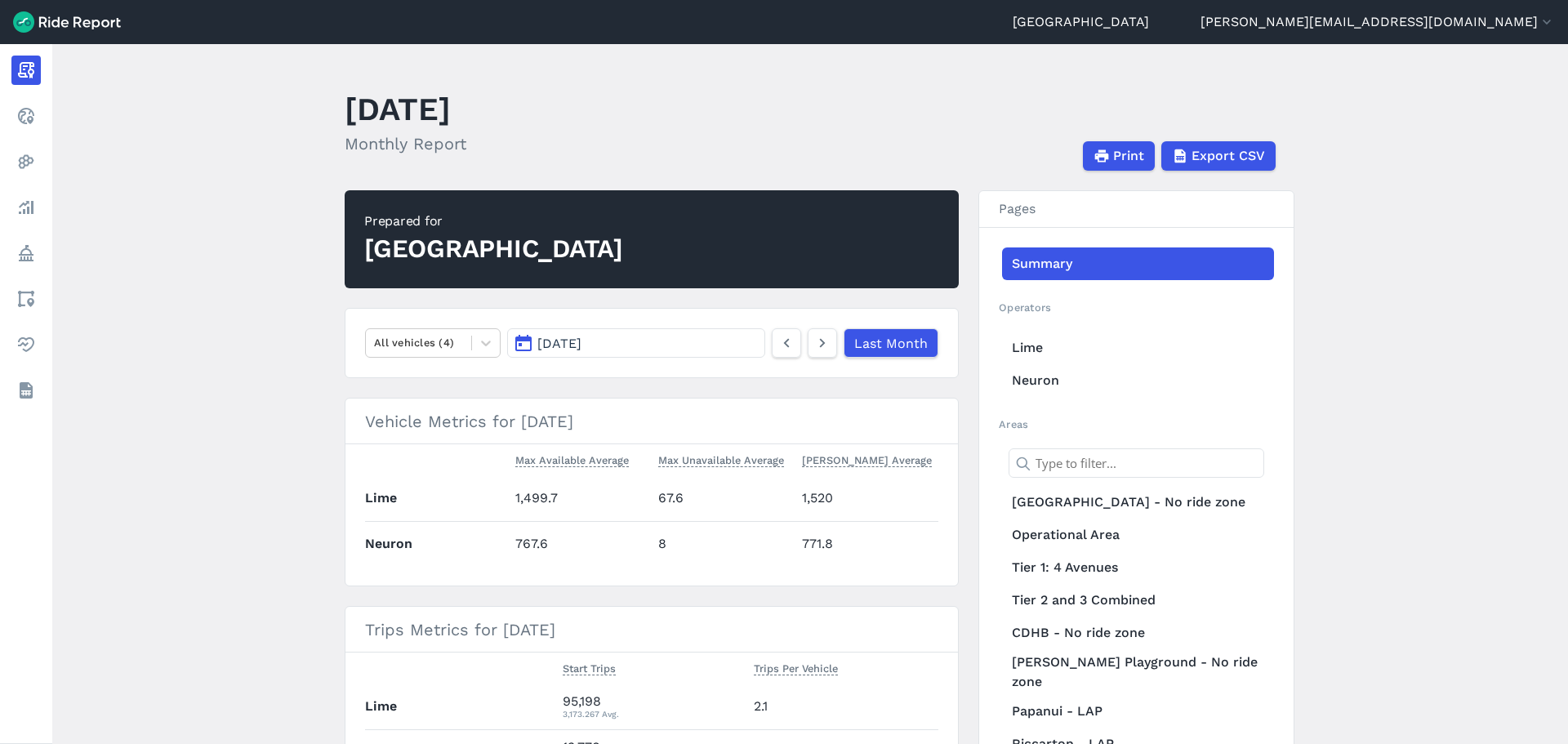
scroll to position [154, 0]
